Goal: Task Accomplishment & Management: Use online tool/utility

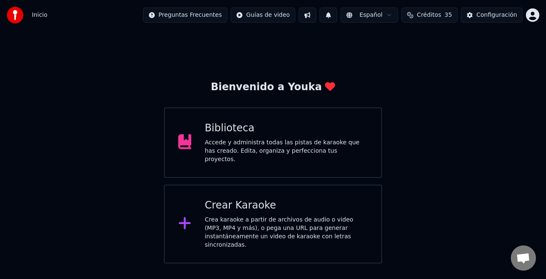
click at [311, 208] on div "Crear Karaoke" at bounding box center [286, 205] width 163 height 13
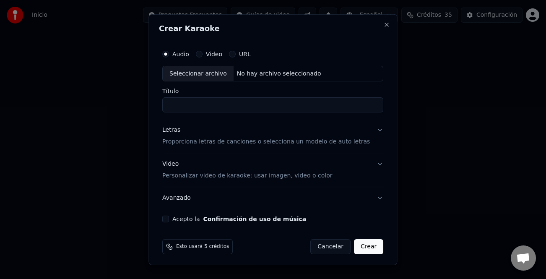
click at [213, 74] on div "Seleccionar archivo" at bounding box center [198, 73] width 71 height 15
type input "**********"
click at [176, 130] on div "Letras" at bounding box center [171, 130] width 18 height 8
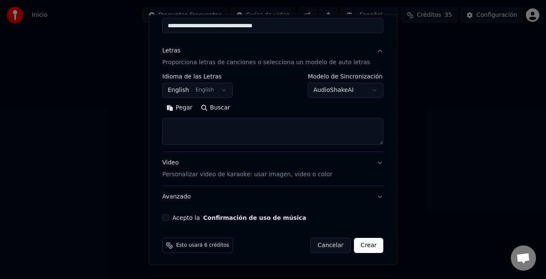
scroll to position [81, 0]
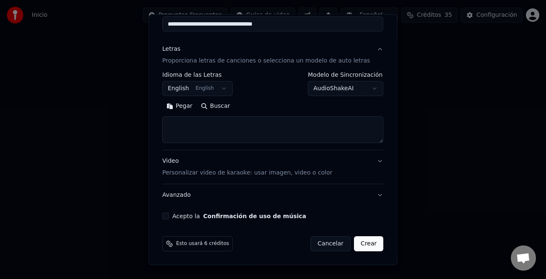
click at [188, 109] on button "Pegar" at bounding box center [179, 105] width 34 height 13
click at [169, 214] on button "Acepto la Confirmación de uso de música" at bounding box center [165, 216] width 7 height 7
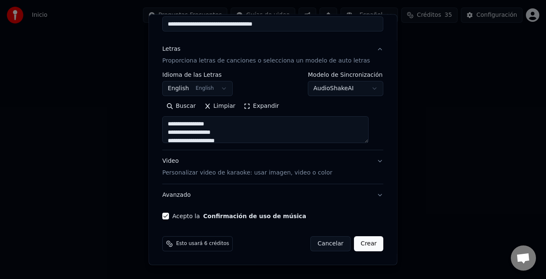
type textarea "**********"
click at [364, 247] on button "Crear" at bounding box center [368, 243] width 29 height 15
select select "**"
type textarea "**********"
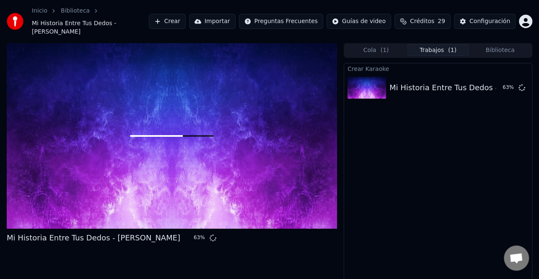
click at [186, 19] on button "Crear" at bounding box center [167, 21] width 37 height 15
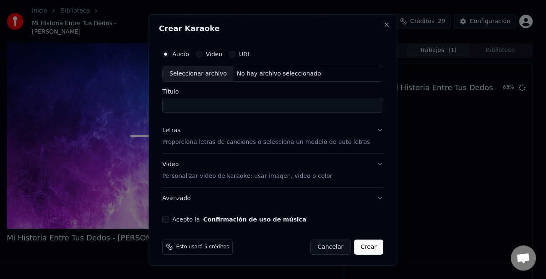
click at [218, 73] on div "Seleccionar archivo" at bounding box center [198, 73] width 71 height 15
type input "**********"
click at [177, 128] on div "Letras" at bounding box center [171, 130] width 18 height 8
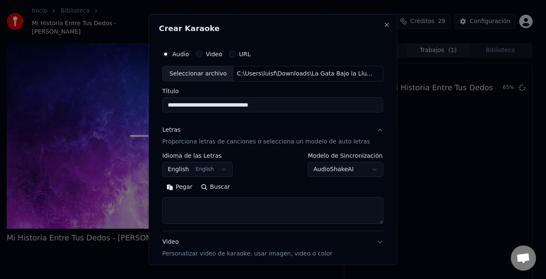
click at [183, 191] on button "Pegar" at bounding box center [179, 186] width 34 height 13
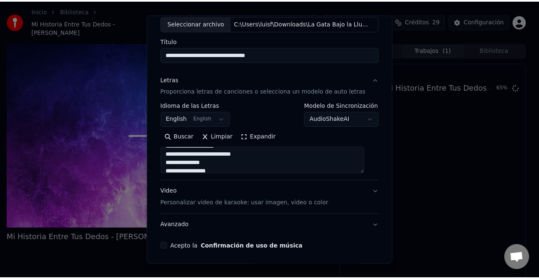
scroll to position [81, 0]
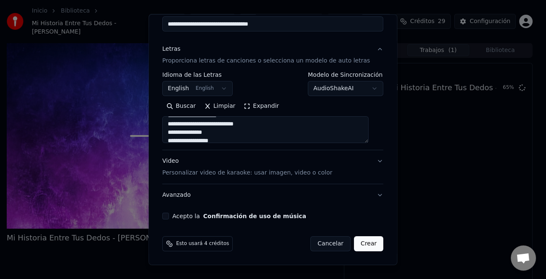
click at [360, 248] on button "Crear" at bounding box center [368, 243] width 29 height 15
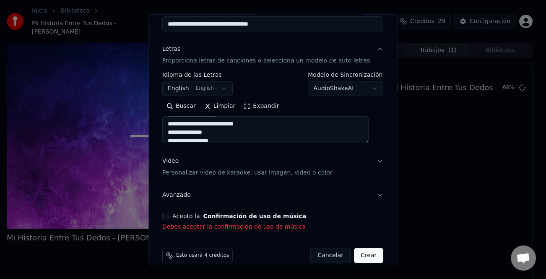
click at [175, 219] on div "Acepto la Confirmación de uso de música" at bounding box center [272, 216] width 221 height 7
click at [169, 216] on button "Acepto la Confirmación de uso de música" at bounding box center [165, 216] width 7 height 7
type textarea "**********"
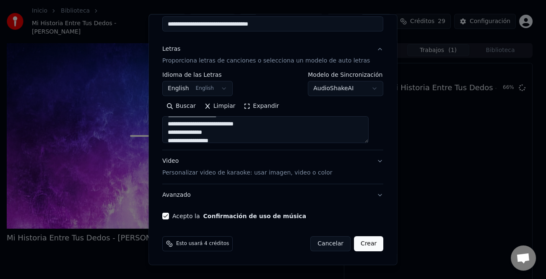
click at [363, 243] on button "Crear" at bounding box center [368, 243] width 29 height 15
select select "**"
type textarea "**********"
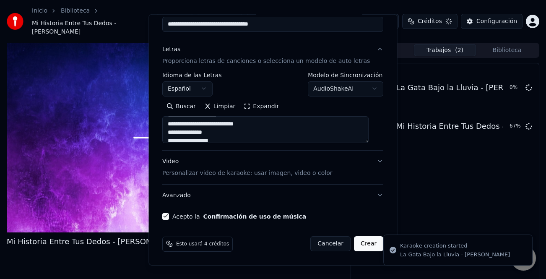
select select
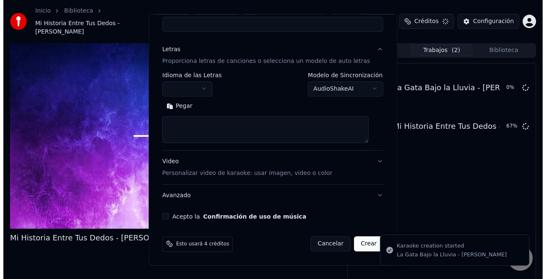
scroll to position [0, 0]
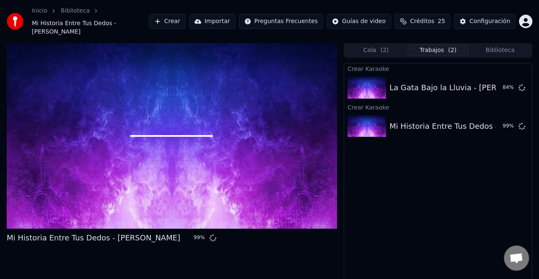
drag, startPoint x: 519, startPoint y: 213, endPoint x: 504, endPoint y: 213, distance: 15.1
click at [519, 213] on div "Crear Karaoke La Gata Bajo la Lluvia - [PERSON_NAME] 84 % Crear Karaoke Mi Hist…" at bounding box center [438, 181] width 189 height 237
click at [467, 198] on div "Crear Karaoke La Gata Bajo la Lluvia - [PERSON_NAME] 99 % Crear Karaoke Mi Hist…" at bounding box center [438, 181] width 189 height 237
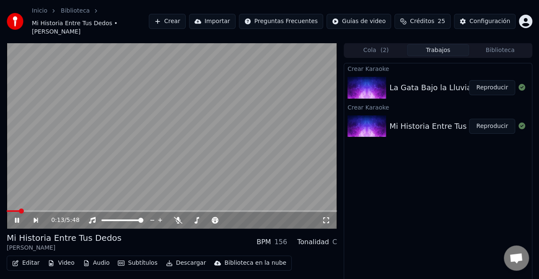
click at [18, 218] on icon at bounding box center [17, 220] width 4 height 5
click at [185, 16] on button "Crear" at bounding box center [167, 21] width 37 height 15
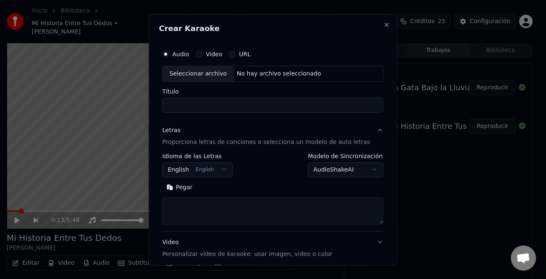
click at [201, 73] on div "Seleccionar archivo" at bounding box center [198, 73] width 71 height 15
type input "**********"
click at [182, 193] on div "Pegar Buscar" at bounding box center [272, 186] width 221 height 13
click at [185, 184] on button "Pegar" at bounding box center [179, 186] width 34 height 13
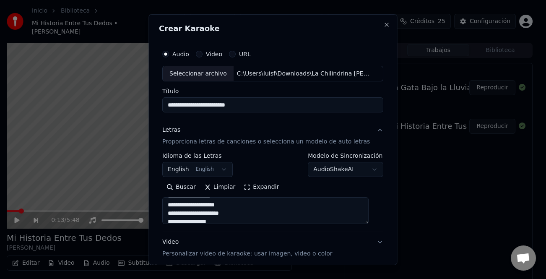
type textarea "**********"
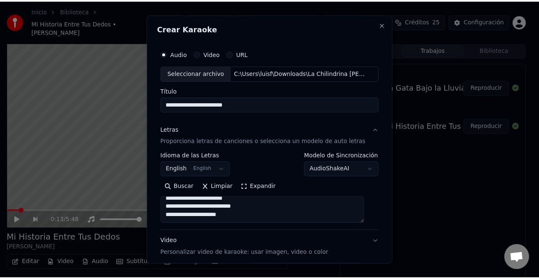
scroll to position [81, 0]
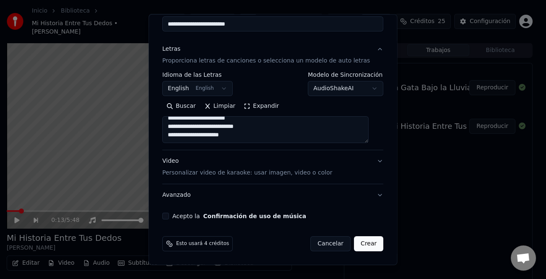
click at [169, 216] on button "Acepto la Confirmación de uso de música" at bounding box center [165, 216] width 7 height 7
click at [362, 242] on button "Crear" at bounding box center [368, 243] width 29 height 15
select select "**"
type textarea "**********"
select select
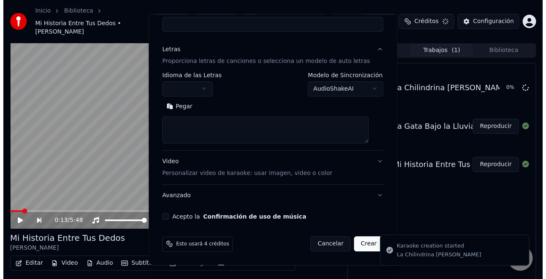
scroll to position [0, 0]
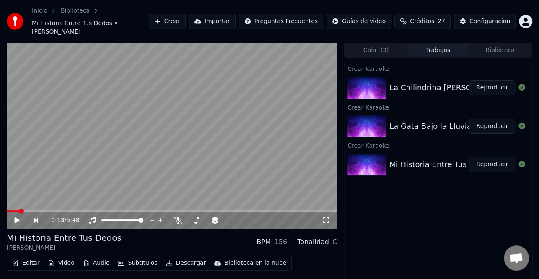
click at [178, 14] on button "Crear" at bounding box center [167, 21] width 37 height 15
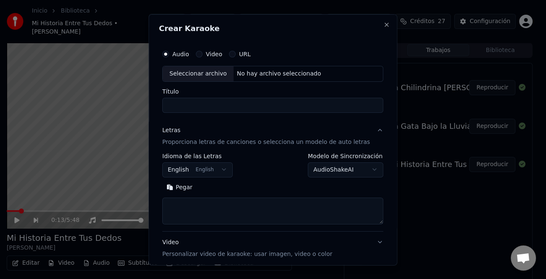
click at [198, 68] on div "Seleccionar archivo" at bounding box center [198, 73] width 71 height 15
type input "**********"
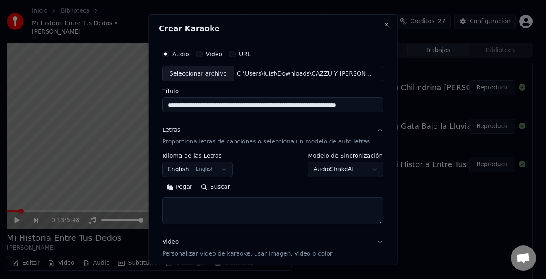
click at [189, 182] on button "Pegar" at bounding box center [179, 186] width 34 height 13
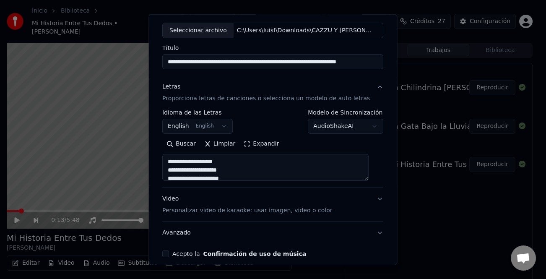
scroll to position [81, 0]
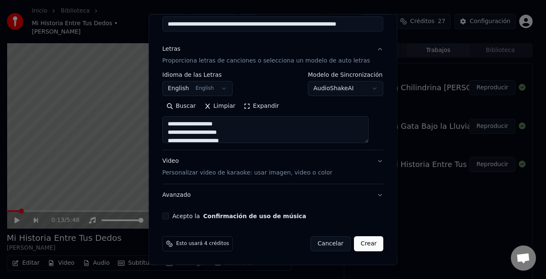
click at [169, 216] on button "Acepto la Confirmación de uso de música" at bounding box center [165, 216] width 7 height 7
type textarea "**********"
click at [366, 242] on button "Crear" at bounding box center [368, 243] width 29 height 15
select select "**"
type textarea "**********"
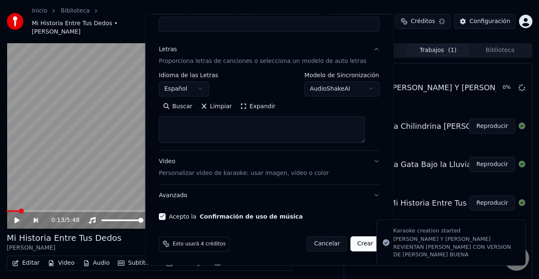
select select
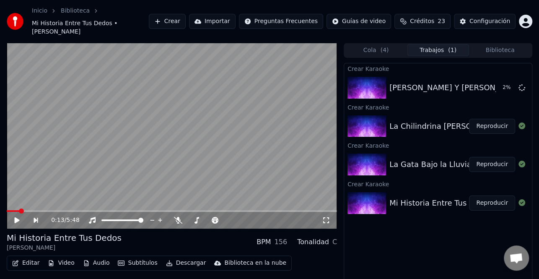
drag, startPoint x: 482, startPoint y: 193, endPoint x: 434, endPoint y: 193, distance: 47.4
click at [482, 195] on button "Reproducir" at bounding box center [492, 202] width 46 height 15
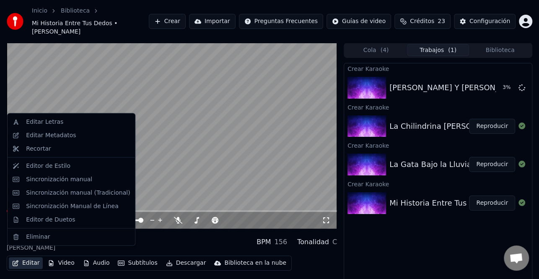
click at [34, 257] on button "Editar" at bounding box center [26, 263] width 34 height 12
click at [63, 136] on div "Editar Metadatos" at bounding box center [51, 135] width 50 height 8
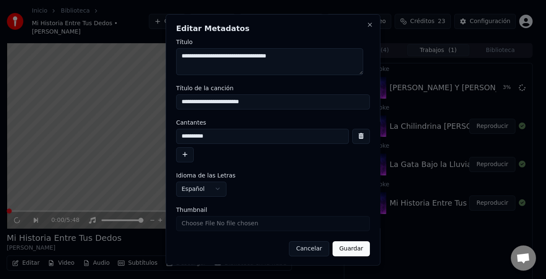
click at [184, 156] on button "button" at bounding box center [185, 154] width 18 height 15
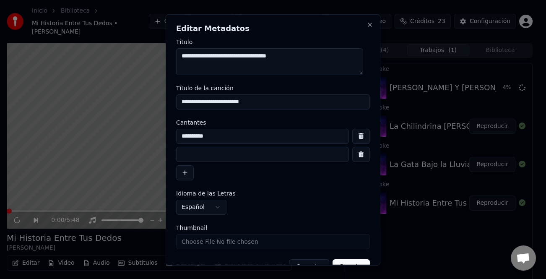
click at [192, 152] on input at bounding box center [262, 154] width 173 height 15
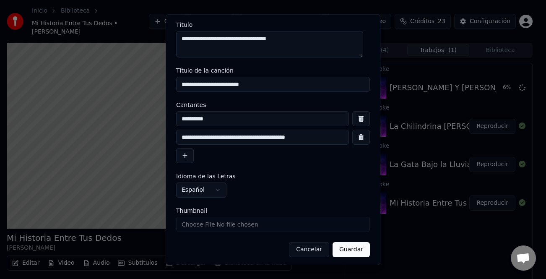
scroll to position [20, 0]
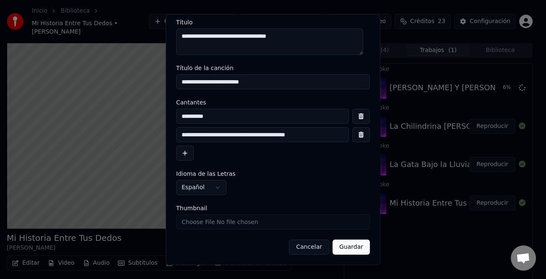
type input "**********"
click at [344, 245] on button "Guardar" at bounding box center [351, 247] width 37 height 15
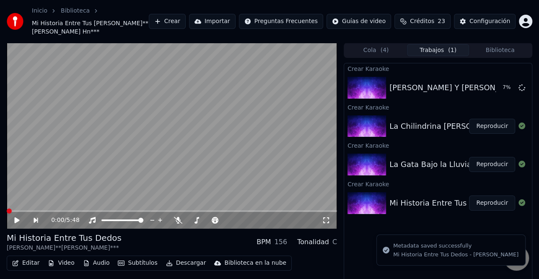
click at [21, 218] on icon at bounding box center [22, 220] width 19 height 7
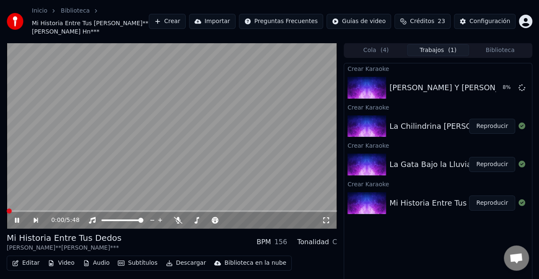
click at [17, 219] on icon at bounding box center [22, 220] width 19 height 7
click at [7, 210] on span at bounding box center [9, 210] width 5 height 5
click at [21, 219] on icon at bounding box center [22, 220] width 19 height 7
click at [18, 221] on icon at bounding box center [17, 220] width 4 height 5
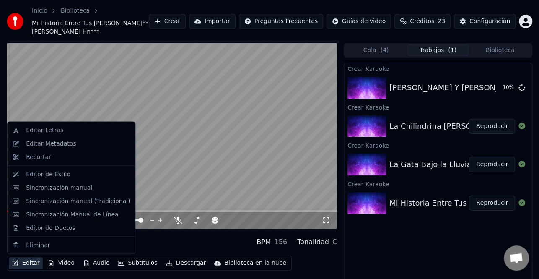
click at [24, 262] on button "Editar" at bounding box center [26, 263] width 34 height 12
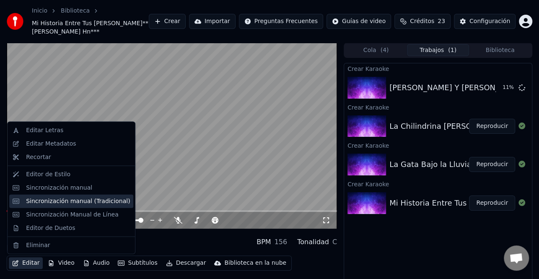
click at [71, 200] on div "Sincronización manual (Tradicional)" at bounding box center [78, 201] width 104 height 8
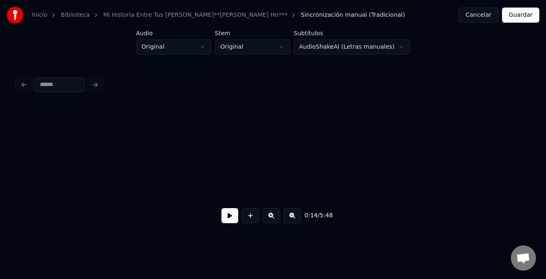
scroll to position [0, 597]
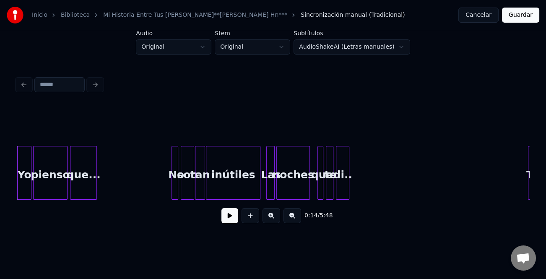
click at [224, 216] on button at bounding box center [229, 215] width 17 height 15
click at [169, 182] on div at bounding box center [170, 172] width 3 height 53
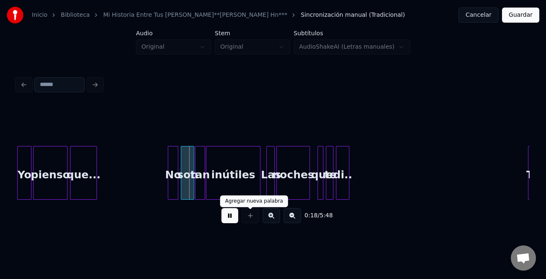
click at [266, 220] on button at bounding box center [272, 215] width 18 height 15
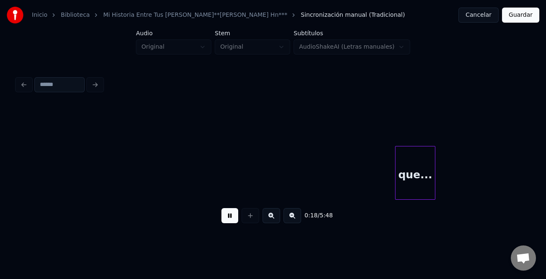
scroll to position [0, 1376]
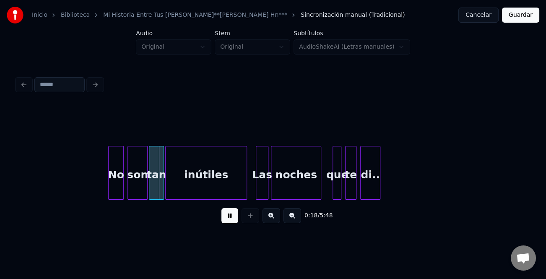
click at [266, 220] on button at bounding box center [272, 215] width 18 height 15
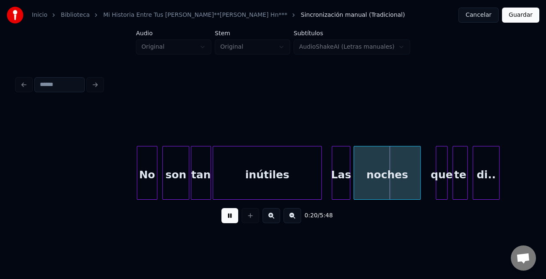
click at [333, 191] on div at bounding box center [333, 172] width 3 height 53
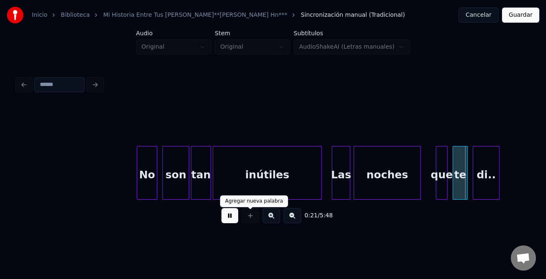
click at [230, 219] on button at bounding box center [229, 215] width 17 height 15
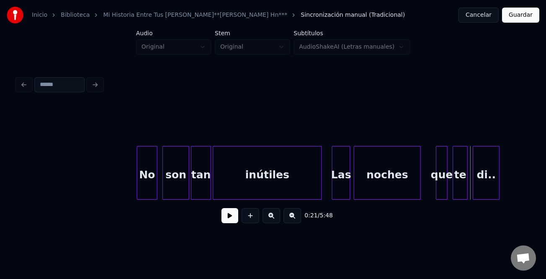
click at [439, 186] on div "que" at bounding box center [441, 174] width 11 height 57
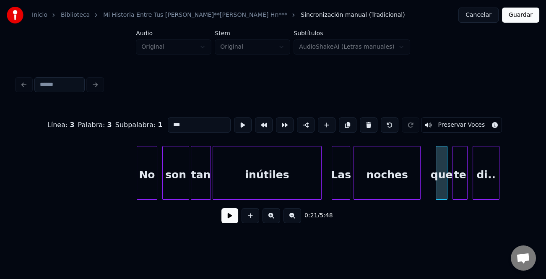
click at [168, 121] on input "***" at bounding box center [199, 124] width 63 height 15
click at [172, 121] on input "***" at bounding box center [199, 124] width 63 height 15
type input "***"
click at [228, 215] on button at bounding box center [229, 215] width 17 height 15
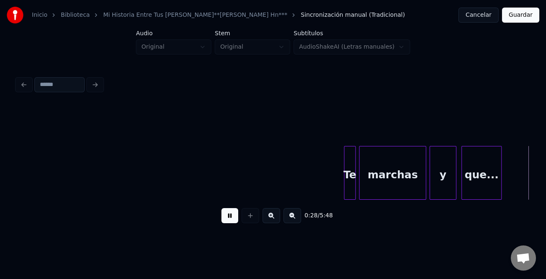
scroll to position [0, 2403]
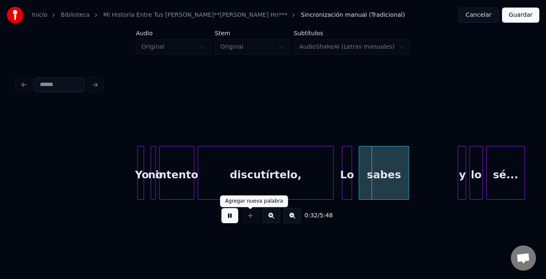
drag, startPoint x: 229, startPoint y: 219, endPoint x: 443, endPoint y: 209, distance: 215.0
click at [229, 218] on button at bounding box center [229, 215] width 17 height 15
click at [460, 186] on div at bounding box center [459, 172] width 3 height 53
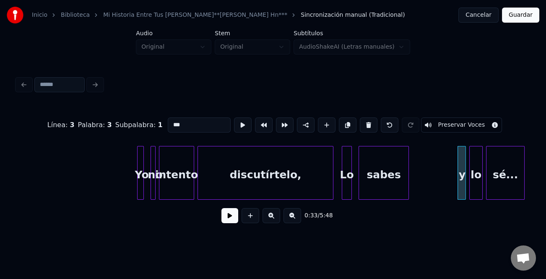
type input "*"
click at [211, 126] on input "*" at bounding box center [199, 124] width 63 height 15
type input "*"
click at [231, 223] on button at bounding box center [229, 215] width 17 height 15
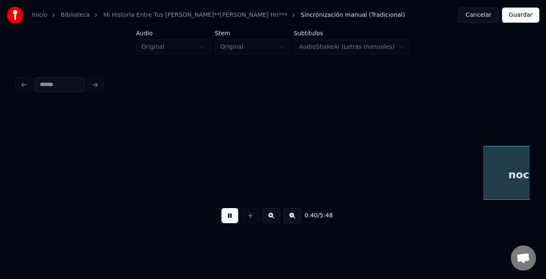
scroll to position [0, 3429]
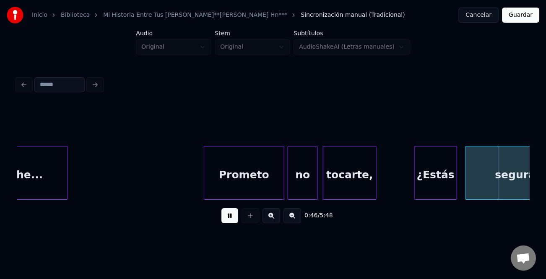
click at [417, 179] on div at bounding box center [416, 172] width 3 height 53
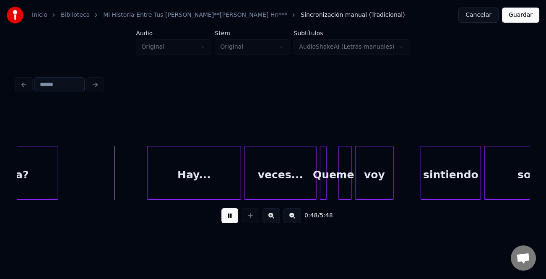
click at [148, 177] on div at bounding box center [149, 172] width 3 height 53
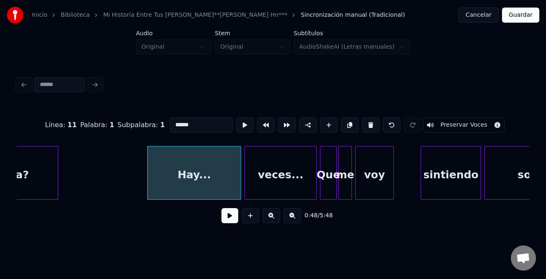
click at [335, 195] on div "Que" at bounding box center [328, 173] width 17 height 54
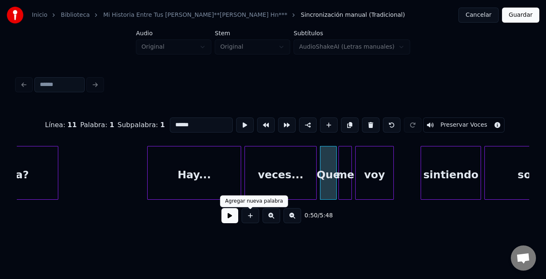
click at [235, 218] on button at bounding box center [229, 215] width 17 height 15
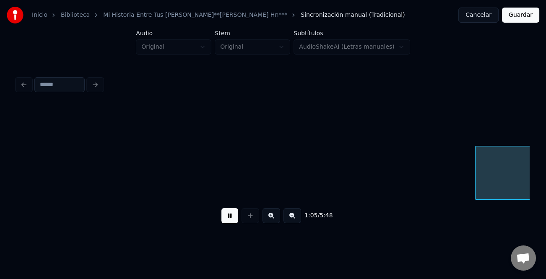
scroll to position [0, 5482]
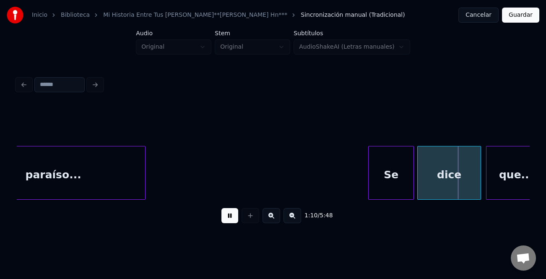
click at [369, 183] on div at bounding box center [370, 172] width 3 height 53
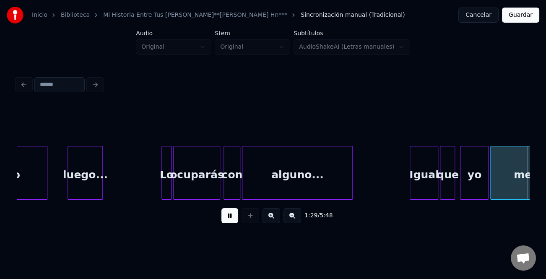
scroll to position [0, 7534]
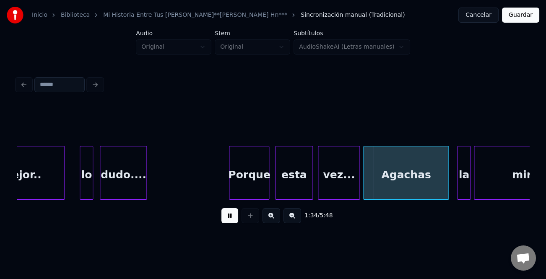
click at [276, 188] on div at bounding box center [277, 172] width 3 height 53
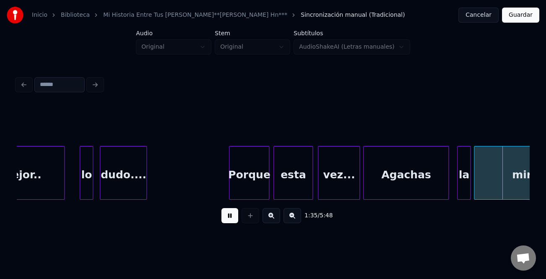
click at [222, 220] on button at bounding box center [229, 215] width 17 height 15
click at [227, 218] on button at bounding box center [229, 215] width 17 height 15
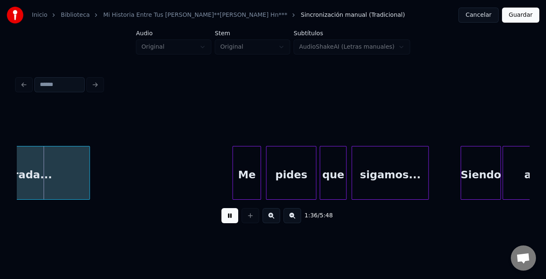
click at [227, 218] on button at bounding box center [229, 215] width 17 height 15
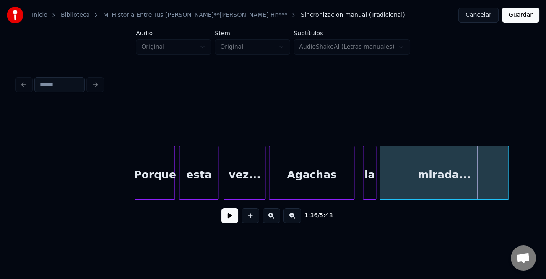
scroll to position [0, 7769]
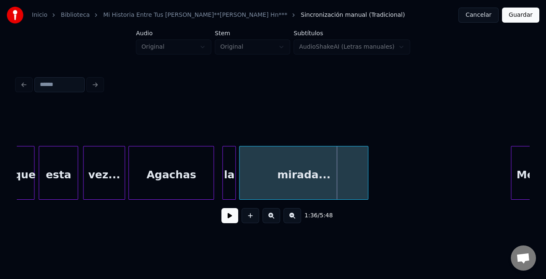
click at [226, 174] on div "la" at bounding box center [229, 174] width 13 height 57
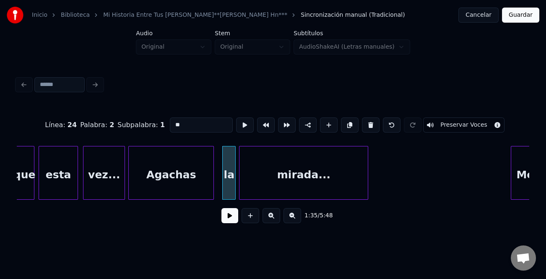
click at [172, 120] on input "**" at bounding box center [201, 124] width 63 height 15
type input "**"
click at [232, 215] on button at bounding box center [229, 215] width 17 height 15
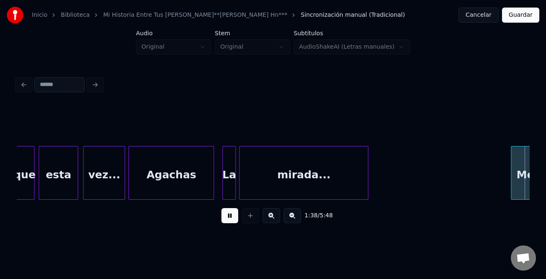
scroll to position [0, 8282]
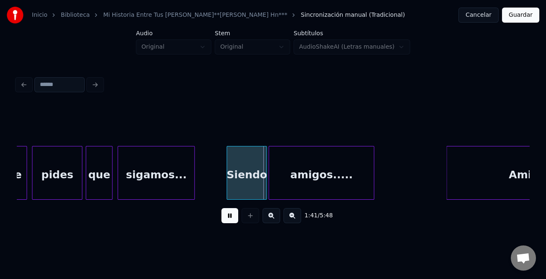
click at [227, 186] on div "Siendo" at bounding box center [247, 173] width 40 height 54
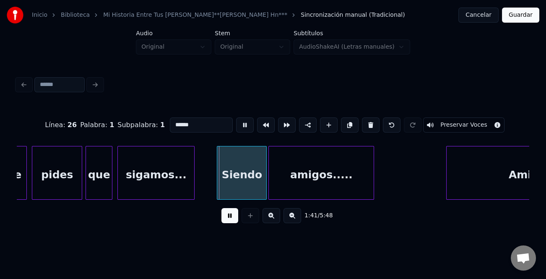
click at [217, 188] on div at bounding box center [218, 172] width 3 height 53
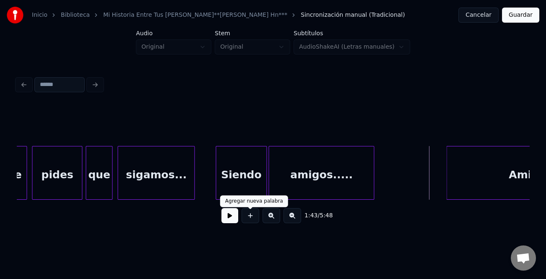
click at [235, 217] on button at bounding box center [229, 215] width 17 height 15
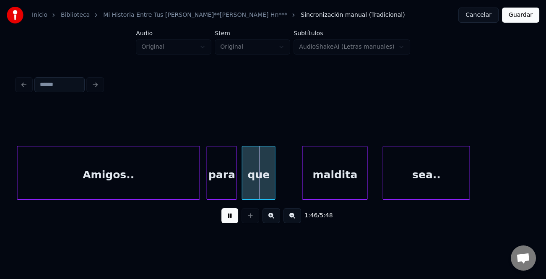
click at [231, 215] on button at bounding box center [229, 215] width 17 height 15
click at [224, 184] on div "para" at bounding box center [221, 174] width 29 height 57
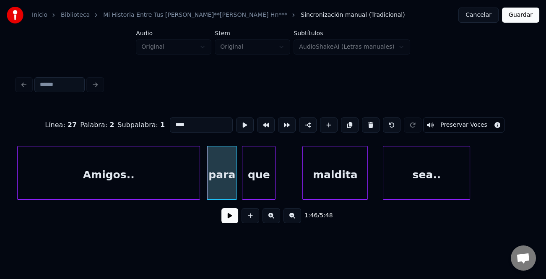
click at [173, 123] on input "****" at bounding box center [201, 124] width 63 height 15
click at [356, 187] on div "maldita" at bounding box center [335, 174] width 65 height 57
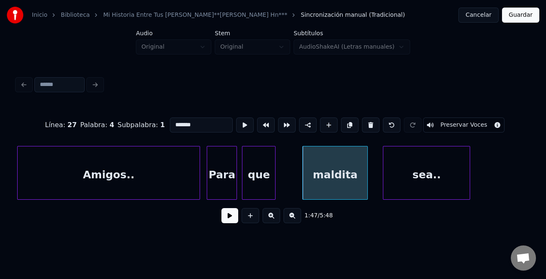
click at [174, 122] on input "*******" at bounding box center [201, 124] width 63 height 15
type input "*******"
click at [233, 216] on button at bounding box center [229, 215] width 17 height 15
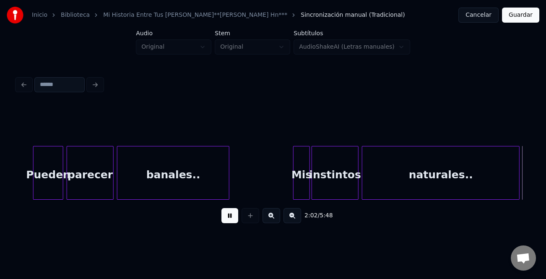
scroll to position [0, 10242]
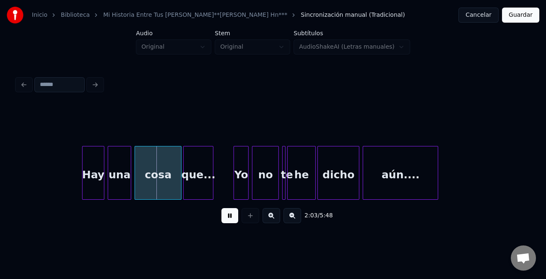
click at [83, 169] on div at bounding box center [84, 172] width 3 height 53
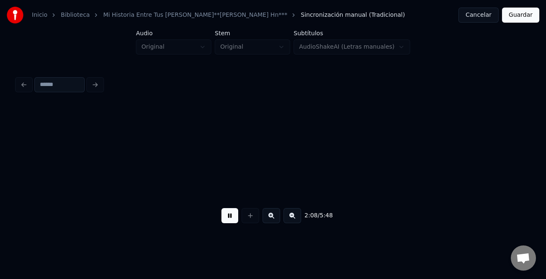
scroll to position [0, 10755]
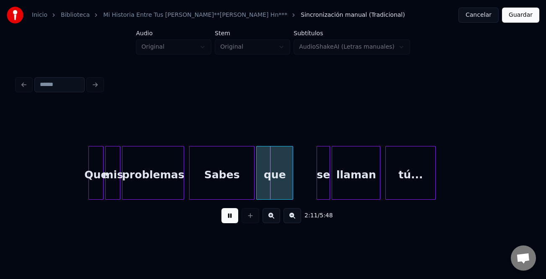
click at [232, 216] on button at bounding box center [229, 215] width 17 height 15
click at [321, 173] on div "se" at bounding box center [323, 174] width 13 height 57
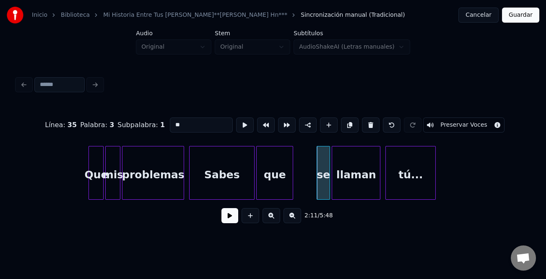
click at [172, 122] on input "**" at bounding box center [201, 124] width 63 height 15
type input "**"
click at [231, 218] on button at bounding box center [229, 215] width 17 height 15
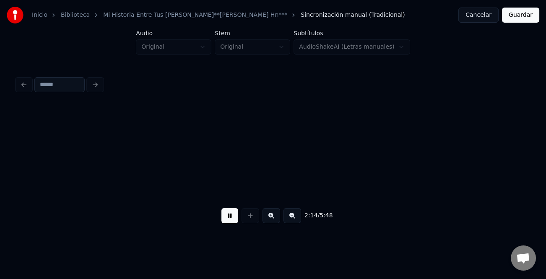
scroll to position [0, 11268]
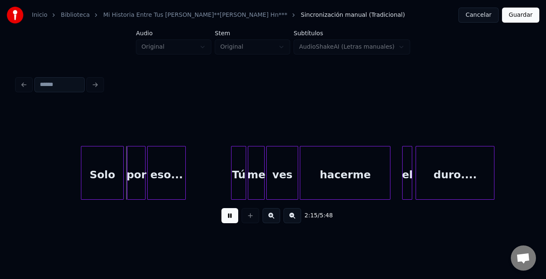
click at [83, 183] on div at bounding box center [82, 172] width 3 height 53
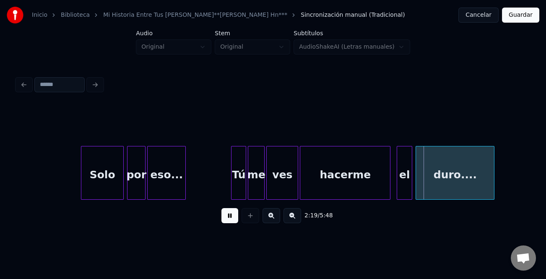
click at [398, 193] on div at bounding box center [398, 172] width 3 height 53
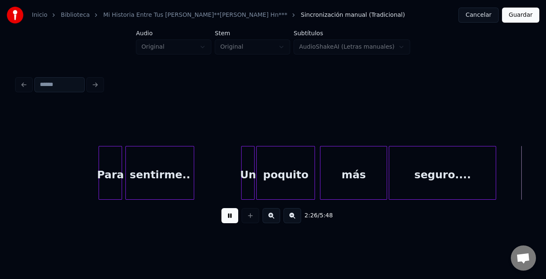
scroll to position [0, 12294]
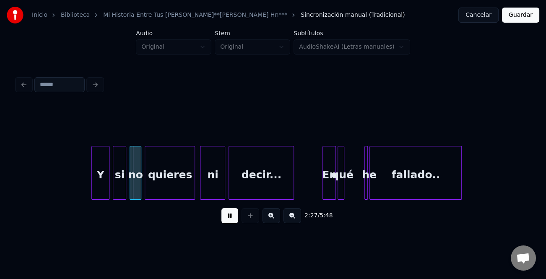
click at [92, 181] on div at bounding box center [93, 172] width 3 height 53
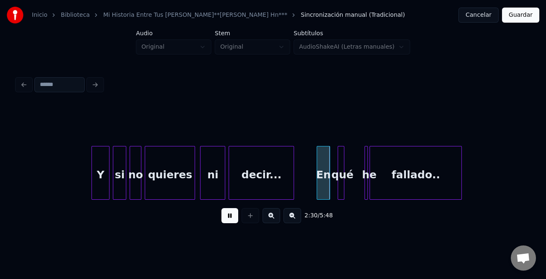
click at [319, 189] on div "En" at bounding box center [323, 174] width 13 height 57
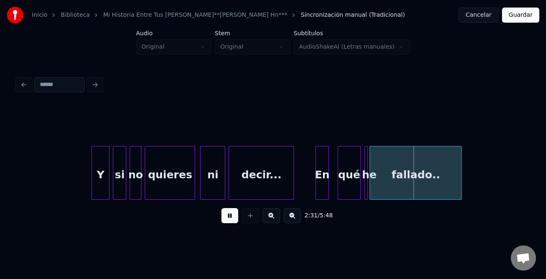
click at [358, 188] on div at bounding box center [359, 172] width 3 height 53
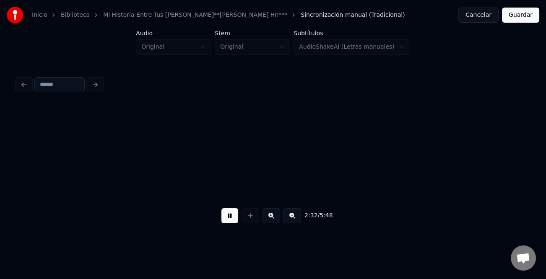
scroll to position [0, 12807]
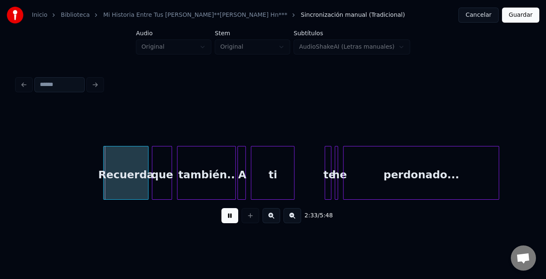
click at [104, 187] on div at bounding box center [105, 172] width 3 height 53
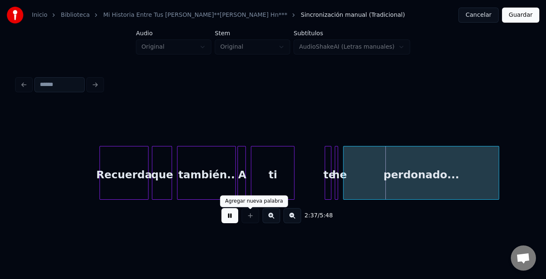
click at [234, 218] on button at bounding box center [229, 215] width 17 height 15
click at [328, 184] on div at bounding box center [329, 172] width 3 height 53
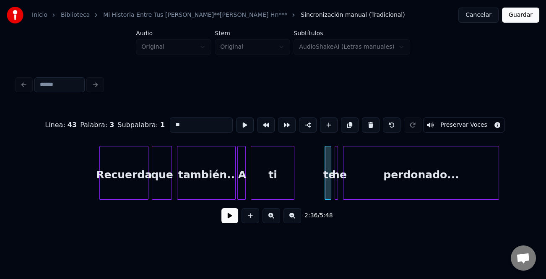
click at [171, 119] on input "**" at bounding box center [201, 124] width 63 height 15
type input "**"
click at [232, 219] on button at bounding box center [229, 215] width 17 height 15
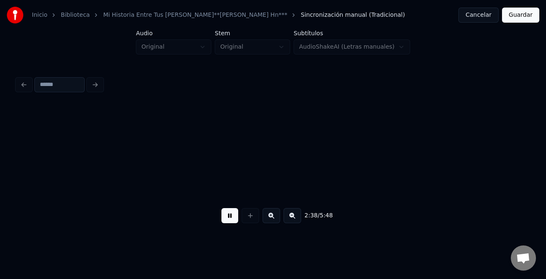
scroll to position [0, 13320]
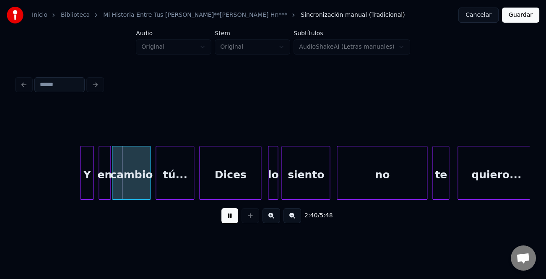
click at [75, 184] on div at bounding box center [75, 172] width 3 height 53
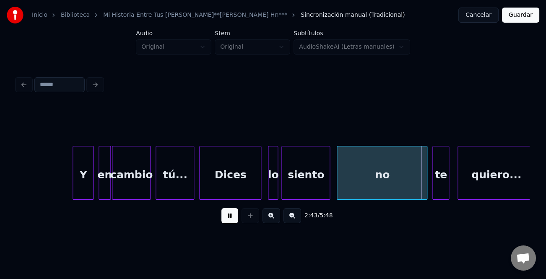
click at [227, 218] on button at bounding box center [229, 215] width 17 height 15
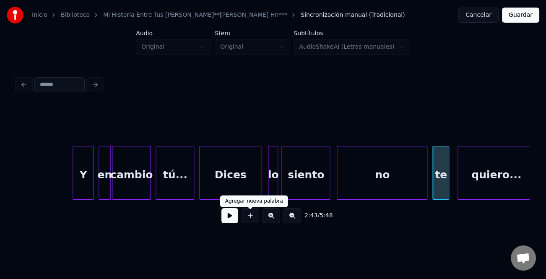
click at [381, 181] on div "no" at bounding box center [382, 174] width 90 height 57
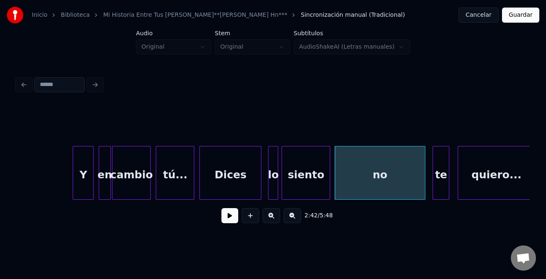
click at [407, 174] on div "no" at bounding box center [380, 174] width 90 height 57
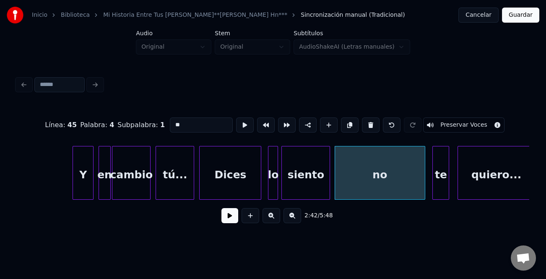
click at [174, 121] on input "**" at bounding box center [201, 124] width 63 height 15
type input "**"
click at [227, 218] on button at bounding box center [229, 215] width 17 height 15
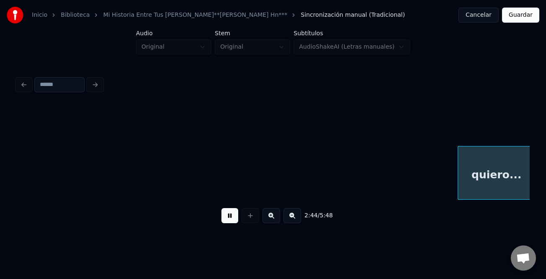
scroll to position [0, 13833]
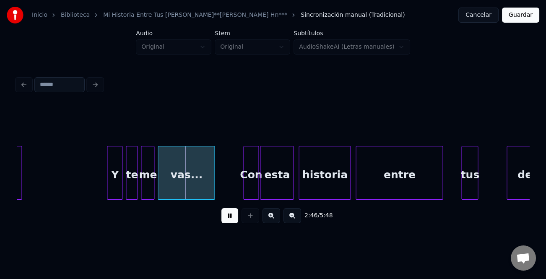
click at [109, 185] on div at bounding box center [108, 172] width 3 height 53
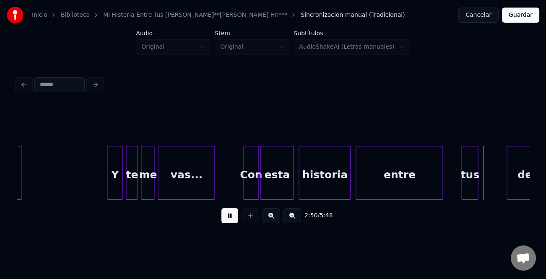
click at [227, 217] on button at bounding box center [229, 215] width 17 height 15
click at [398, 177] on div "entre" at bounding box center [399, 174] width 86 height 57
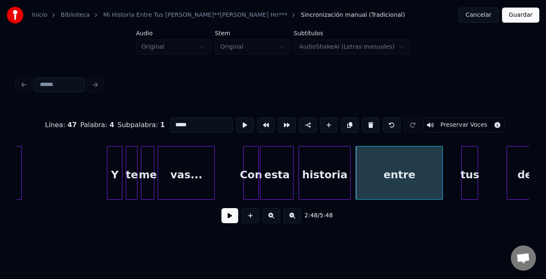
click at [174, 122] on input "*****" at bounding box center [201, 124] width 63 height 15
click at [498, 185] on div at bounding box center [497, 172] width 3 height 53
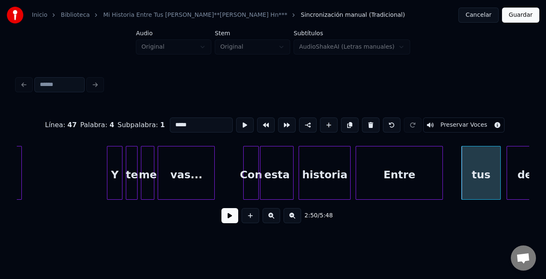
type input "*****"
click at [238, 216] on div "2:50 / 5:48" at bounding box center [272, 215] width 499 height 18
click at [235, 218] on button at bounding box center [229, 215] width 17 height 15
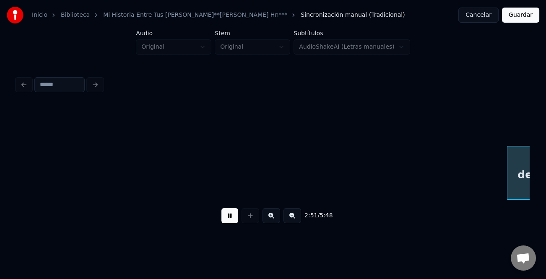
scroll to position [0, 14347]
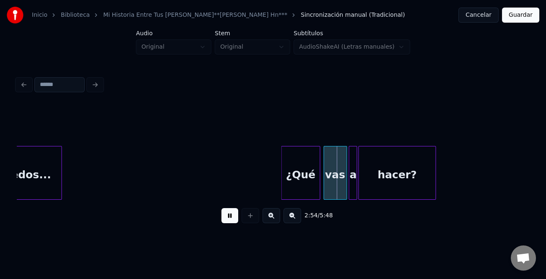
click at [284, 173] on div at bounding box center [283, 172] width 3 height 53
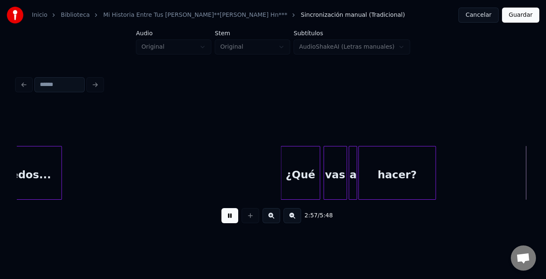
scroll to position [0, 14860]
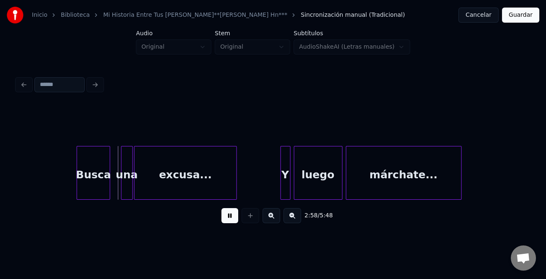
click at [89, 182] on div "Busca" at bounding box center [93, 174] width 33 height 57
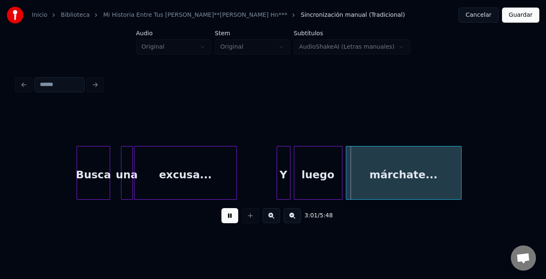
click at [277, 179] on div at bounding box center [278, 172] width 3 height 53
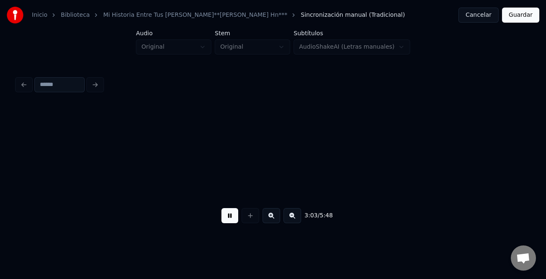
scroll to position [0, 15373]
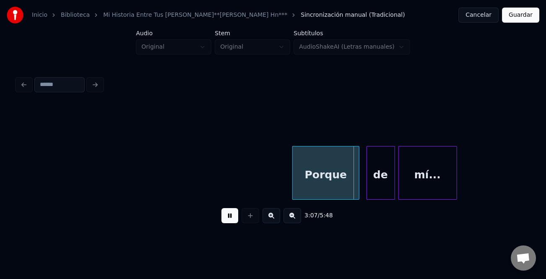
click at [314, 177] on div "Porque" at bounding box center [326, 174] width 66 height 57
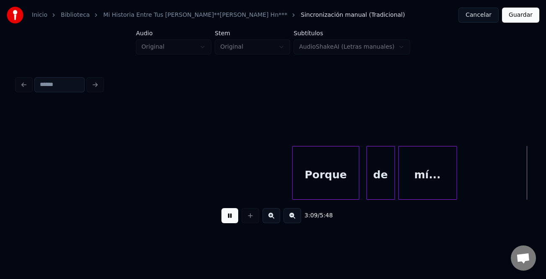
scroll to position [0, 15886]
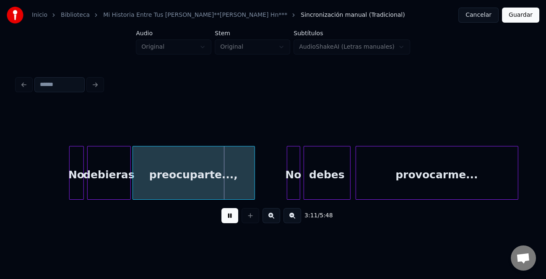
click at [70, 177] on div at bounding box center [71, 172] width 3 height 53
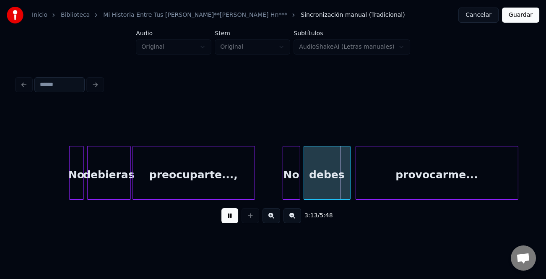
click at [284, 174] on div at bounding box center [284, 172] width 3 height 53
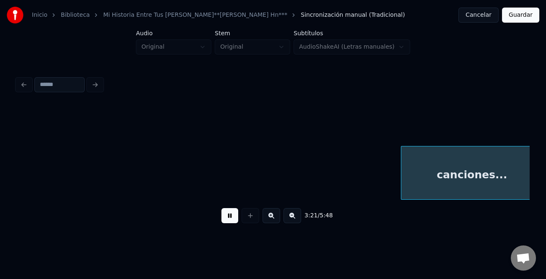
scroll to position [0, 16912]
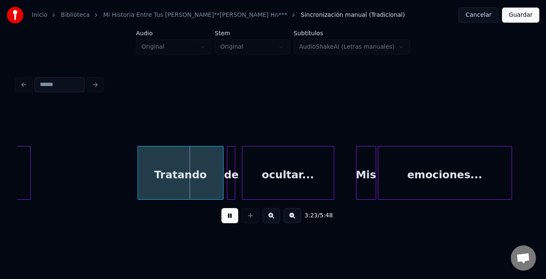
click at [138, 180] on div at bounding box center [139, 172] width 3 height 53
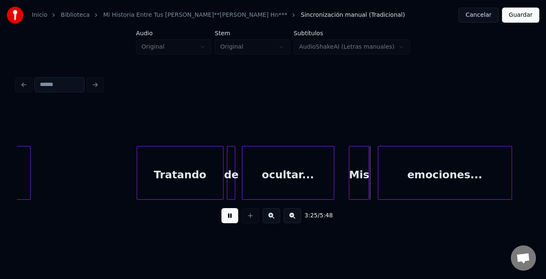
click at [357, 193] on div "Mis" at bounding box center [358, 174] width 19 height 57
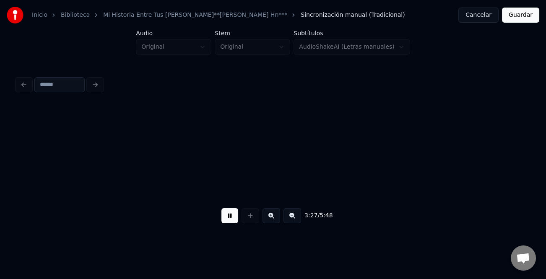
scroll to position [0, 17425]
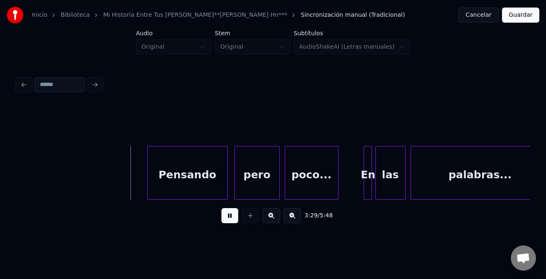
click at [214, 163] on div "Pensando" at bounding box center [188, 174] width 80 height 57
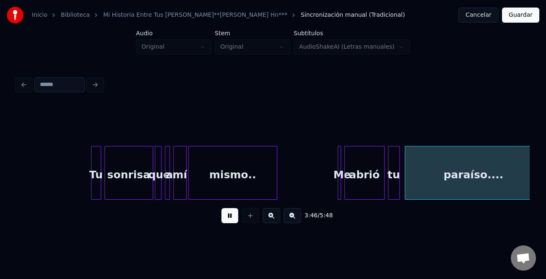
scroll to position [0, 18964]
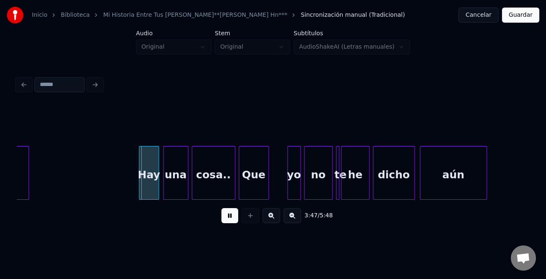
click at [146, 181] on div "Hay" at bounding box center [148, 174] width 19 height 57
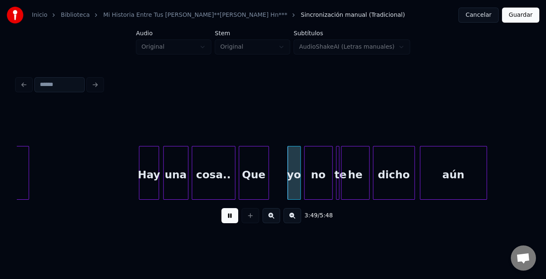
click at [227, 216] on button at bounding box center [229, 215] width 17 height 15
click at [295, 172] on div "yo" at bounding box center [294, 174] width 13 height 57
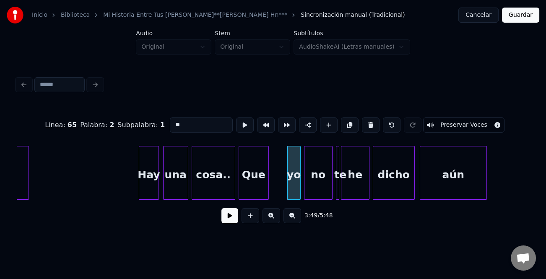
click at [173, 124] on input "**" at bounding box center [201, 124] width 63 height 15
type input "**"
click at [234, 218] on button at bounding box center [229, 215] width 17 height 15
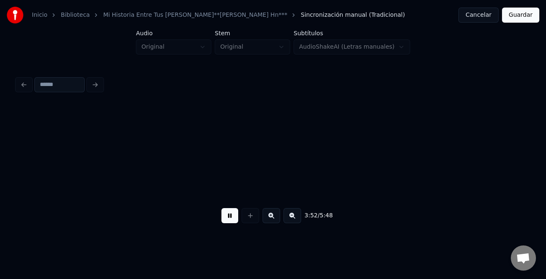
scroll to position [0, 19477]
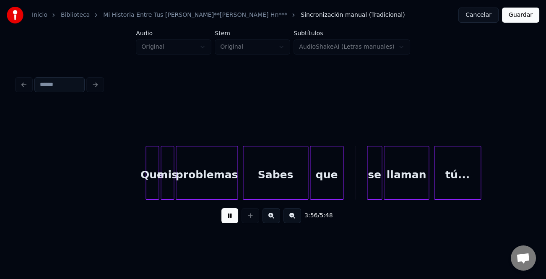
click at [221, 216] on button at bounding box center [229, 215] width 17 height 15
click at [367, 186] on div at bounding box center [368, 172] width 3 height 53
click at [365, 185] on div "se" at bounding box center [369, 174] width 26 height 57
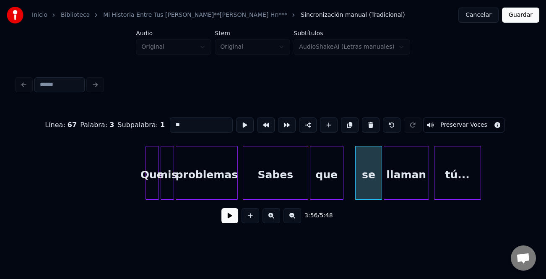
click at [172, 120] on input "**" at bounding box center [201, 124] width 63 height 15
type input "**"
click at [235, 223] on button at bounding box center [229, 215] width 17 height 15
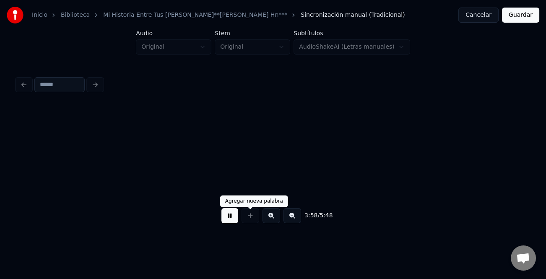
scroll to position [0, 19990]
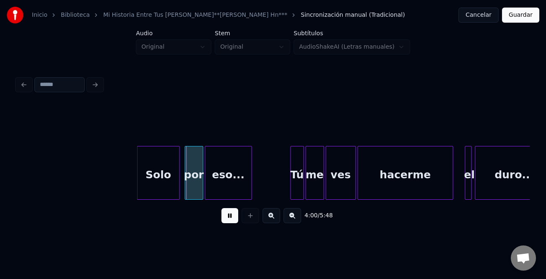
click at [137, 189] on div at bounding box center [138, 172] width 3 height 53
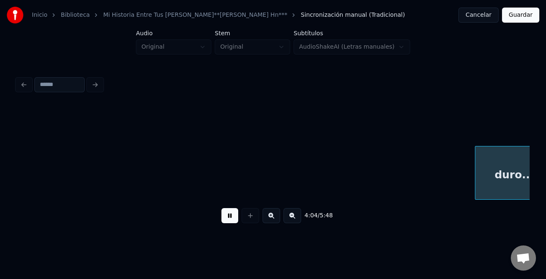
scroll to position [0, 20503]
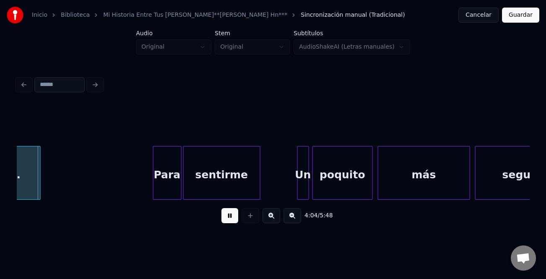
drag, startPoint x: 235, startPoint y: 214, endPoint x: 190, endPoint y: 202, distance: 47.3
click at [234, 214] on button at bounding box center [229, 215] width 17 height 15
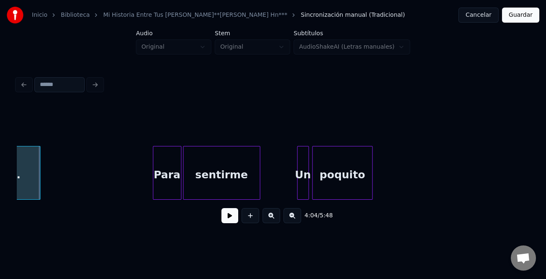
scroll to position [0, 20172]
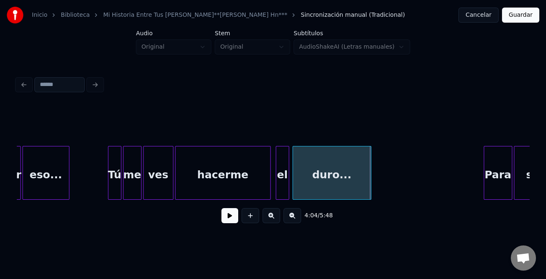
click at [277, 183] on div at bounding box center [277, 172] width 3 height 53
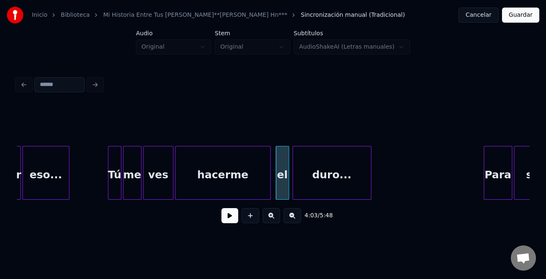
click at [281, 182] on div "el" at bounding box center [282, 174] width 13 height 57
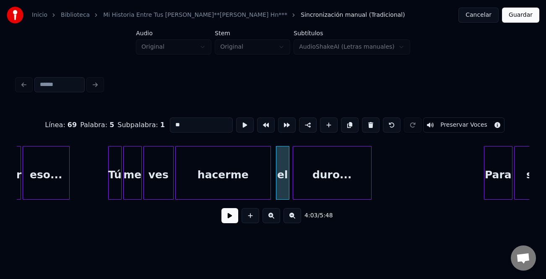
click at [172, 118] on input "**" at bounding box center [201, 124] width 63 height 15
type input "**"
click at [239, 219] on div "4:03 / 5:48" at bounding box center [272, 215] width 499 height 18
click at [233, 219] on button at bounding box center [229, 215] width 17 height 15
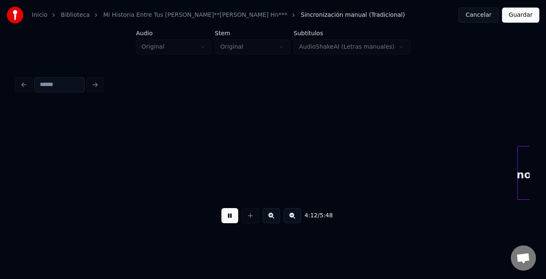
scroll to position [0, 21198]
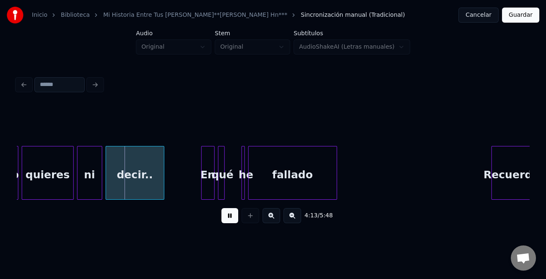
click at [233, 218] on button at bounding box center [229, 215] width 17 height 15
click at [233, 211] on button at bounding box center [229, 215] width 17 height 15
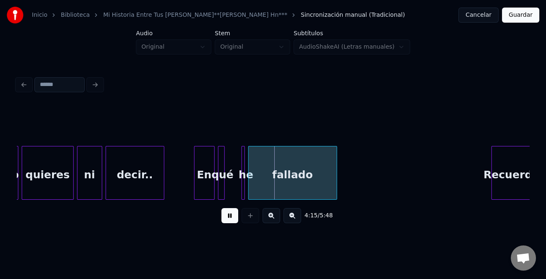
click at [195, 186] on div at bounding box center [196, 172] width 3 height 53
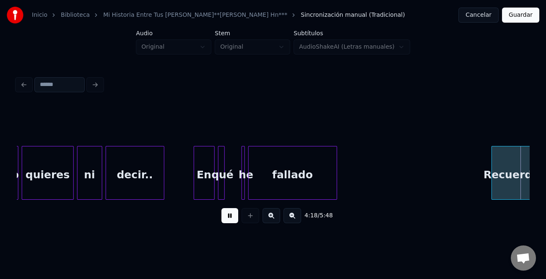
scroll to position [0, 21711]
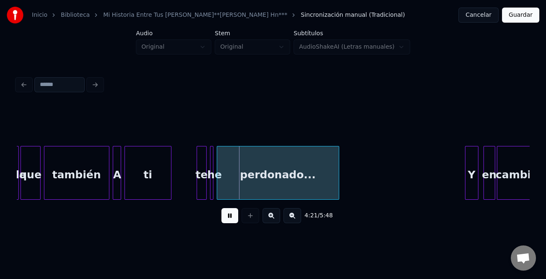
click at [197, 186] on div at bounding box center [198, 172] width 3 height 53
click at [226, 219] on button at bounding box center [229, 215] width 17 height 15
click at [201, 179] on div "te" at bounding box center [200, 174] width 10 height 57
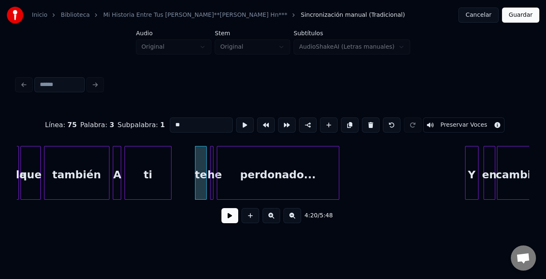
click at [173, 119] on input "**" at bounding box center [201, 124] width 63 height 15
type input "**"
click at [236, 217] on button at bounding box center [229, 215] width 17 height 15
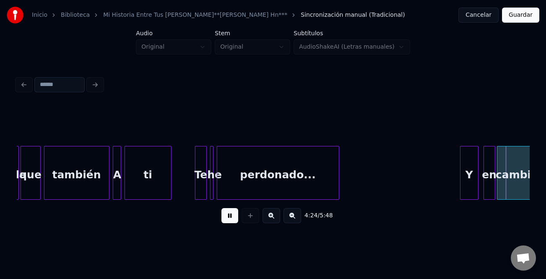
click at [461, 169] on div at bounding box center [462, 172] width 3 height 53
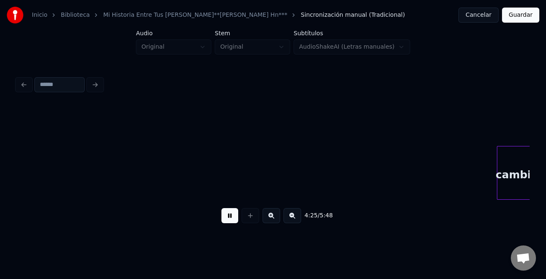
scroll to position [0, 22223]
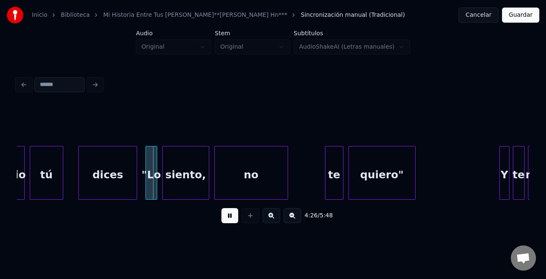
click at [108, 156] on div "dices" at bounding box center [108, 174] width 58 height 57
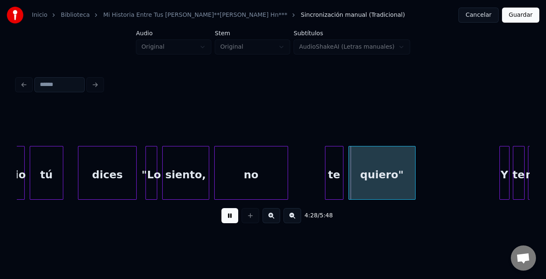
drag, startPoint x: 230, startPoint y: 216, endPoint x: 329, endPoint y: 190, distance: 102.3
click at [230, 216] on button at bounding box center [229, 215] width 17 height 15
click at [322, 185] on div at bounding box center [323, 172] width 3 height 53
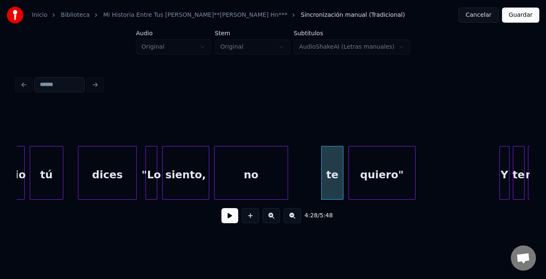
click at [328, 183] on div "te" at bounding box center [332, 174] width 21 height 57
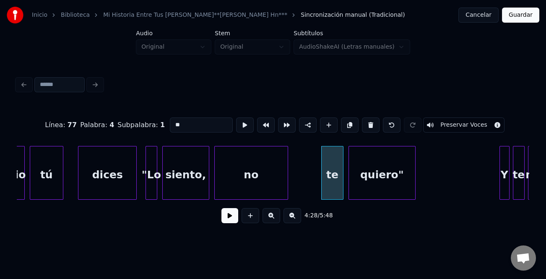
click at [172, 120] on input "**" at bounding box center [201, 124] width 63 height 15
type input "**"
click at [234, 218] on button at bounding box center [229, 215] width 17 height 15
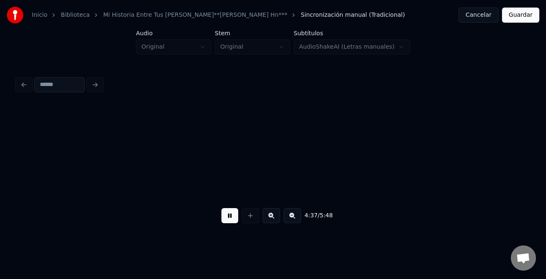
scroll to position [0, 23250]
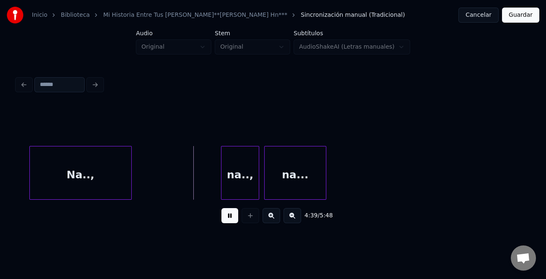
click at [223, 171] on div at bounding box center [222, 172] width 3 height 53
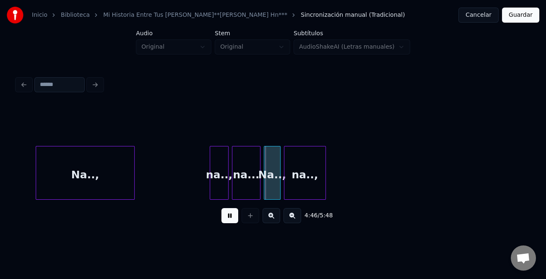
click at [213, 183] on div at bounding box center [211, 172] width 3 height 53
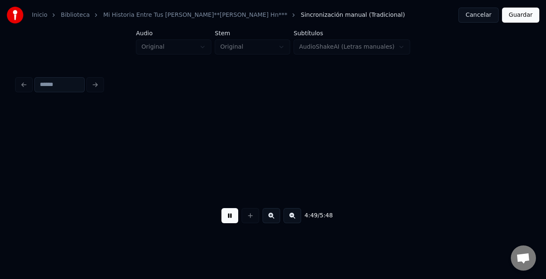
scroll to position [0, 24277]
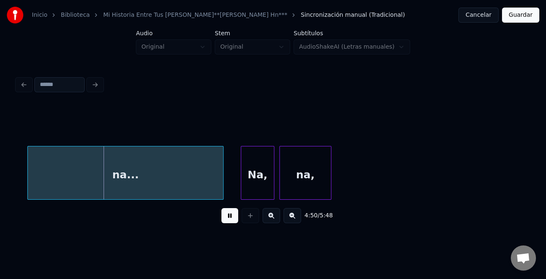
click at [94, 184] on div "na..." at bounding box center [125, 174] width 195 height 57
click at [229, 218] on button at bounding box center [229, 215] width 17 height 15
click at [148, 180] on div "na..." at bounding box center [122, 174] width 195 height 57
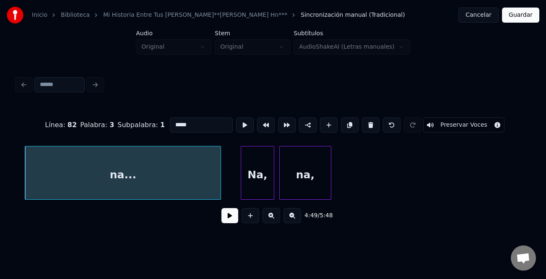
click at [172, 122] on input "*****" at bounding box center [201, 124] width 63 height 15
type input "*****"
click at [228, 216] on button at bounding box center [229, 215] width 17 height 15
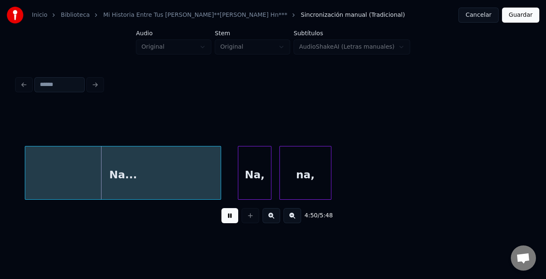
click at [248, 195] on div "Na," at bounding box center [254, 174] width 33 height 57
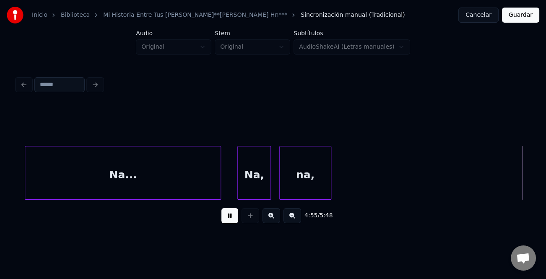
scroll to position [0, 24790]
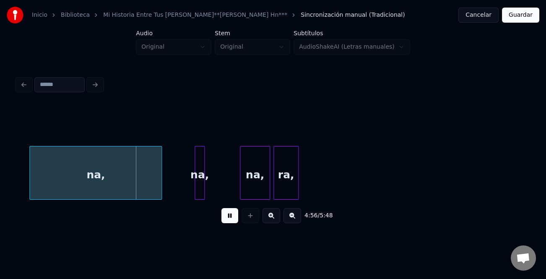
click at [129, 164] on div "na," at bounding box center [96, 174] width 132 height 57
drag, startPoint x: 228, startPoint y: 218, endPoint x: 117, endPoint y: 180, distance: 117.4
click at [227, 218] on button at bounding box center [229, 215] width 17 height 15
click at [116, 179] on div "na," at bounding box center [96, 174] width 132 height 57
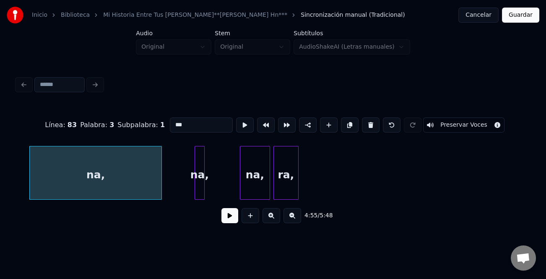
click at [172, 122] on input "***" at bounding box center [201, 124] width 63 height 15
click at [253, 177] on div at bounding box center [253, 172] width 3 height 53
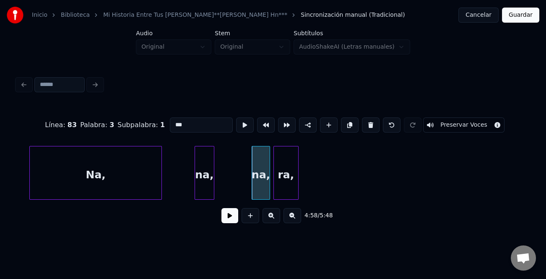
click at [212, 173] on div at bounding box center [212, 172] width 3 height 53
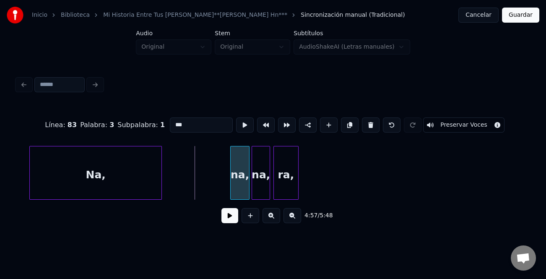
click at [242, 181] on div "na," at bounding box center [240, 174] width 19 height 57
type input "***"
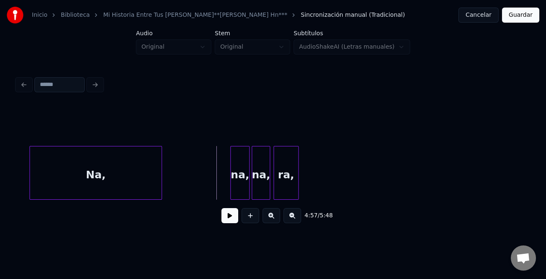
click at [234, 223] on button at bounding box center [229, 215] width 17 height 15
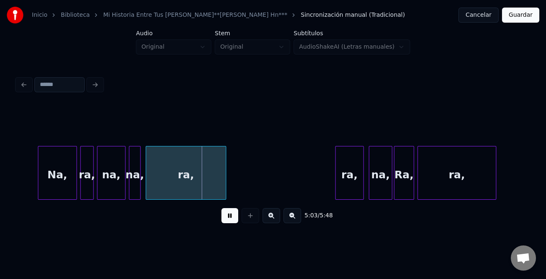
click at [39, 177] on div at bounding box center [39, 172] width 3 height 53
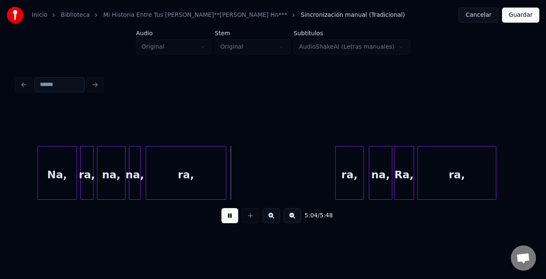
click at [229, 215] on button at bounding box center [229, 215] width 17 height 15
click at [200, 178] on div "ra," at bounding box center [186, 174] width 80 height 57
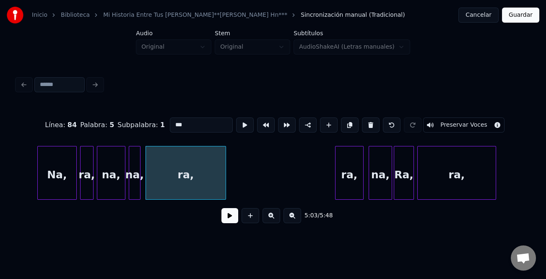
click at [216, 177] on div "ra," at bounding box center [186, 174] width 80 height 57
click at [364, 121] on button at bounding box center [371, 124] width 18 height 15
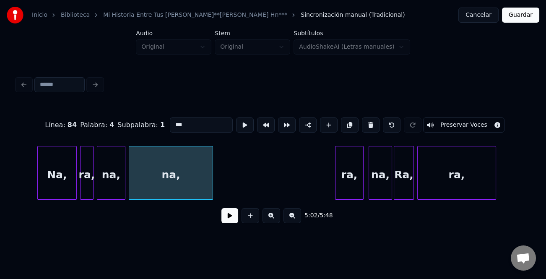
click at [213, 174] on div at bounding box center [211, 172] width 3 height 53
click at [195, 175] on div "na," at bounding box center [171, 174] width 85 height 57
click at [190, 119] on input "***" at bounding box center [201, 124] width 63 height 15
click at [52, 174] on div "Na," at bounding box center [57, 174] width 39 height 57
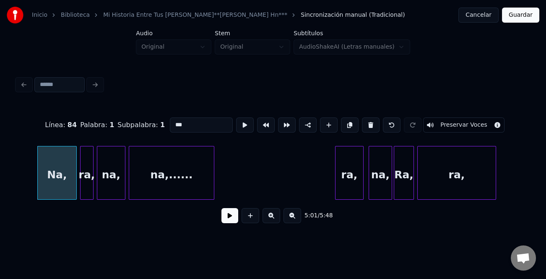
type input "***"
click at [237, 223] on button at bounding box center [229, 215] width 17 height 15
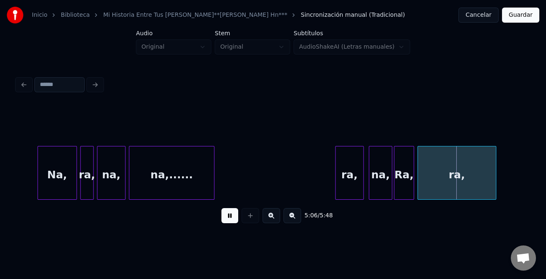
click at [234, 219] on button at bounding box center [229, 215] width 17 height 15
click at [351, 186] on div "ra," at bounding box center [350, 174] width 28 height 57
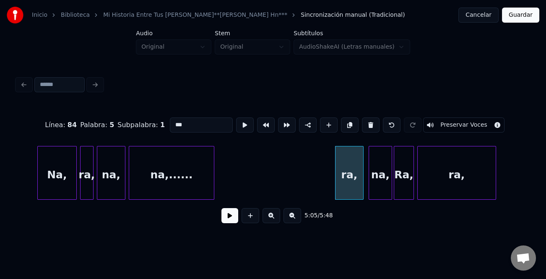
click at [172, 120] on input "***" at bounding box center [201, 124] width 63 height 15
click at [378, 174] on div "na," at bounding box center [380, 174] width 23 height 57
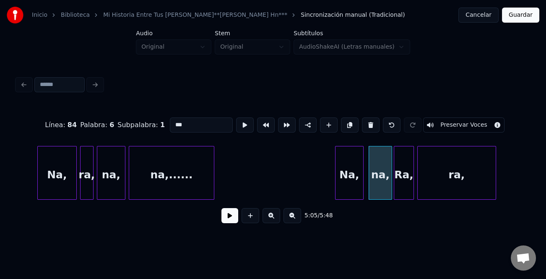
click at [174, 119] on input "***" at bounding box center [201, 124] width 63 height 15
click at [403, 176] on div "Ra," at bounding box center [403, 174] width 19 height 57
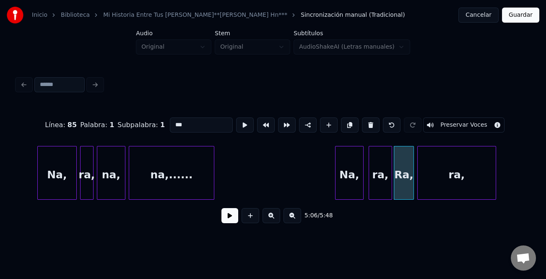
click at [483, 190] on div "ra," at bounding box center [457, 174] width 78 height 57
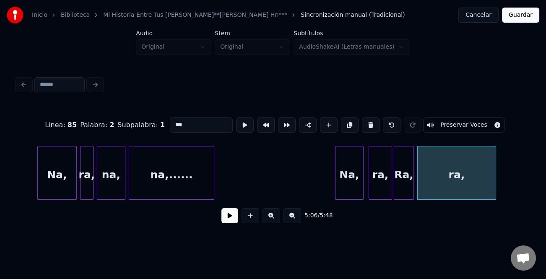
click at [410, 168] on div "Ra," at bounding box center [403, 174] width 19 height 57
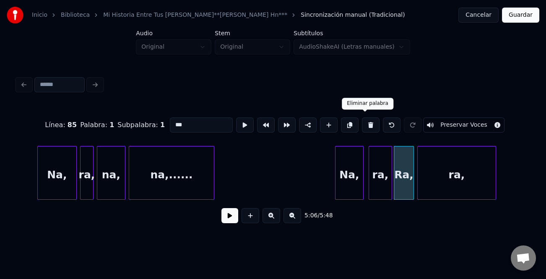
click at [372, 123] on button at bounding box center [371, 124] width 18 height 15
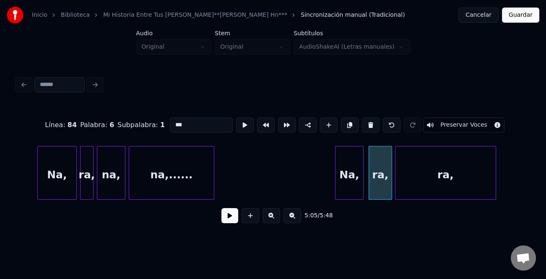
click at [396, 176] on div at bounding box center [397, 172] width 3 height 53
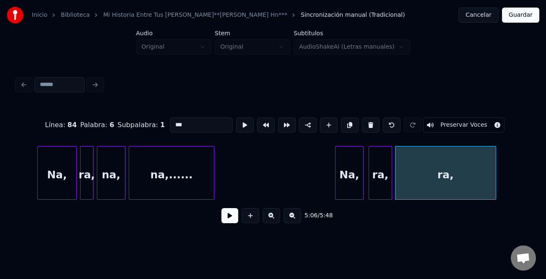
click at [408, 174] on div "ra," at bounding box center [446, 174] width 100 height 57
click at [172, 119] on input "***" at bounding box center [201, 124] width 63 height 15
click at [196, 126] on input "***" at bounding box center [201, 124] width 63 height 15
type input "******"
click at [228, 218] on button at bounding box center [229, 215] width 17 height 15
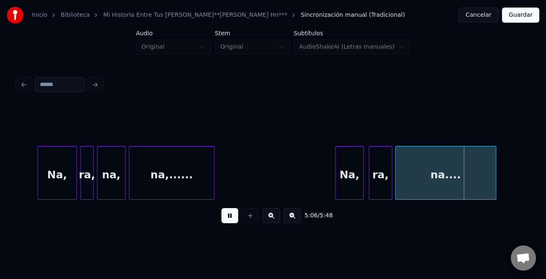
click at [228, 218] on button at bounding box center [229, 215] width 17 height 15
click at [229, 221] on button at bounding box center [229, 215] width 17 height 15
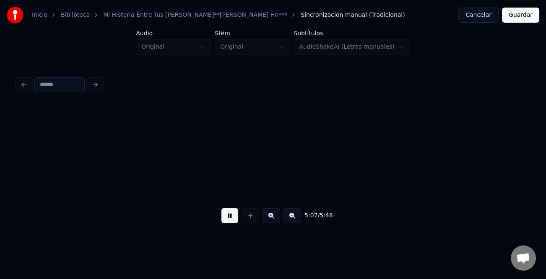
scroll to position [0, 25817]
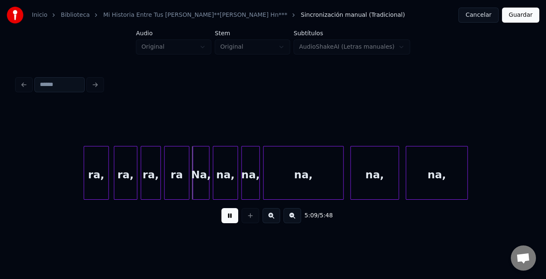
click at [231, 220] on button at bounding box center [229, 215] width 17 height 15
click at [99, 183] on div "ra," at bounding box center [96, 174] width 24 height 57
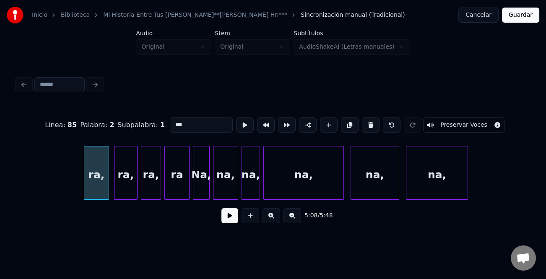
click at [172, 122] on input "***" at bounding box center [201, 124] width 63 height 15
type input "***"
click at [232, 217] on button at bounding box center [229, 215] width 17 height 15
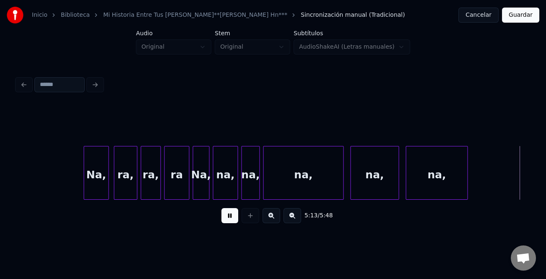
scroll to position [0, 26329]
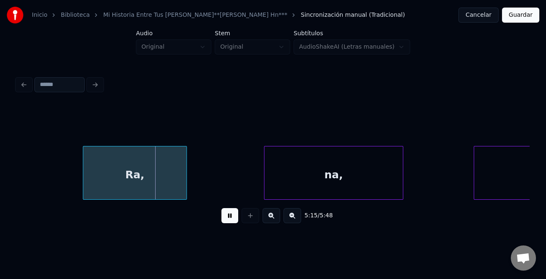
drag, startPoint x: 235, startPoint y: 219, endPoint x: 151, endPoint y: 176, distance: 94.2
click at [234, 218] on button at bounding box center [229, 215] width 17 height 15
click at [151, 176] on div "Ra," at bounding box center [134, 174] width 103 height 57
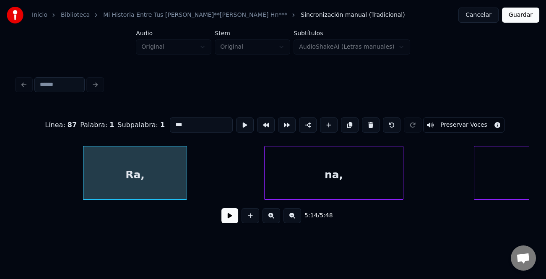
click at [195, 125] on input "***" at bounding box center [201, 124] width 63 height 15
type input "*"
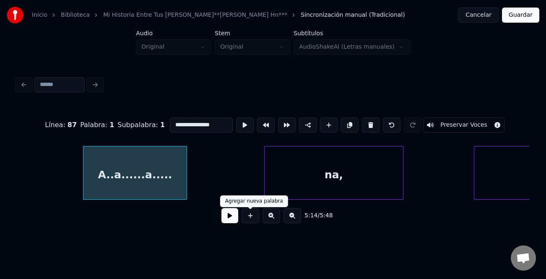
type input "**********"
click at [235, 218] on button at bounding box center [229, 215] width 17 height 15
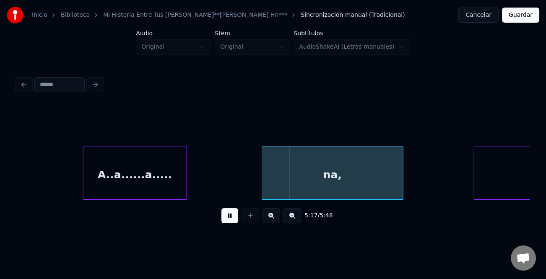
click at [260, 196] on div "A..a......a..... na, ra," at bounding box center [273, 173] width 513 height 54
drag, startPoint x: 227, startPoint y: 218, endPoint x: 301, endPoint y: 183, distance: 82.4
click at [228, 217] on button at bounding box center [229, 215] width 17 height 15
click at [302, 182] on div "na," at bounding box center [331, 174] width 143 height 57
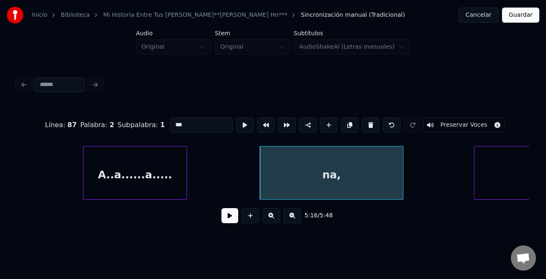
click at [194, 122] on input "***" at bounding box center [201, 124] width 63 height 15
type input "*"
type input "**********"
click at [233, 217] on button at bounding box center [229, 215] width 17 height 15
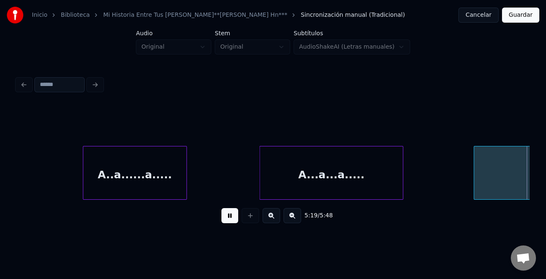
scroll to position [0, 26842]
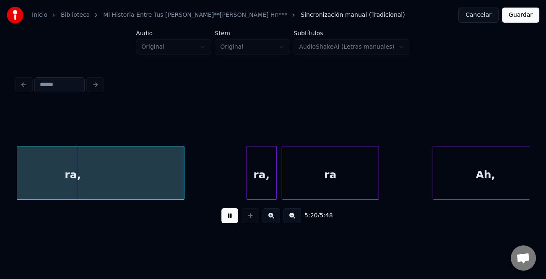
click at [227, 213] on button at bounding box center [229, 215] width 17 height 15
click at [126, 185] on div "ra," at bounding box center [73, 174] width 222 height 57
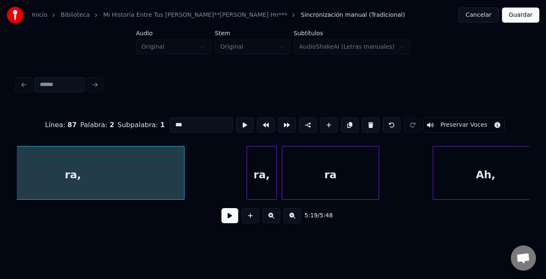
scroll to position [0, 26786]
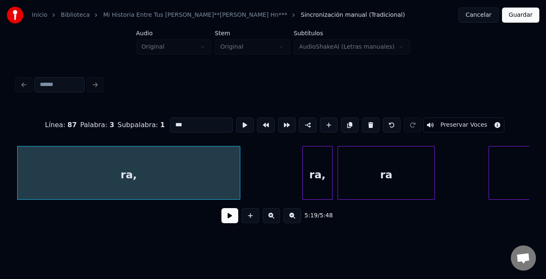
click at [197, 129] on div "Línea : 87 Palabra : 3 Subpalabra : 1 *** Preservar Voces" at bounding box center [273, 125] width 513 height 42
click at [199, 122] on input "***" at bounding box center [201, 124] width 63 height 15
type input "*"
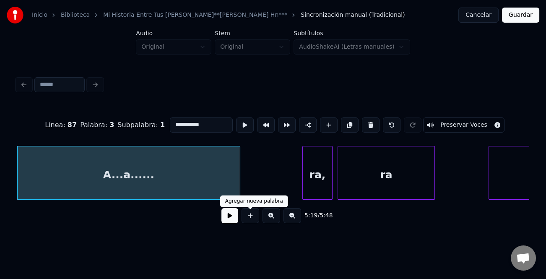
type input "**********"
click at [228, 215] on button at bounding box center [229, 215] width 17 height 15
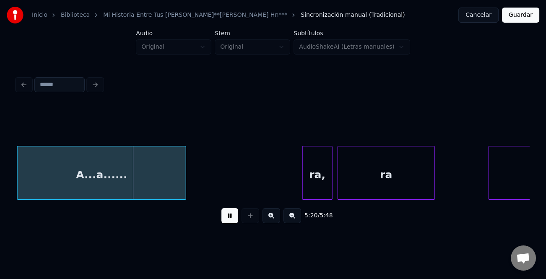
click at [185, 182] on div at bounding box center [184, 172] width 3 height 53
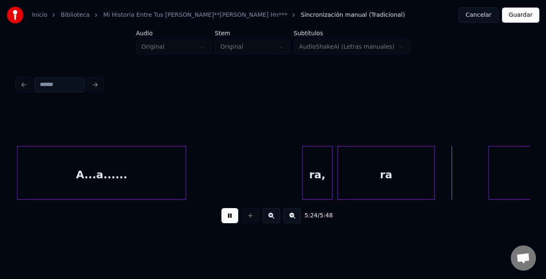
click at [226, 218] on button at bounding box center [229, 215] width 17 height 15
click at [320, 185] on div "ra," at bounding box center [317, 174] width 29 height 57
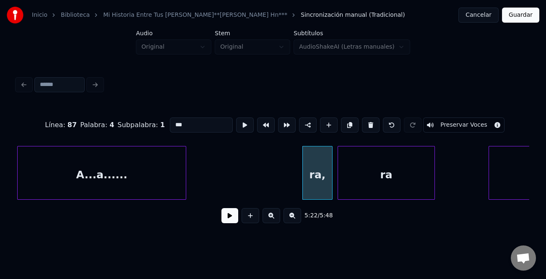
click at [170, 122] on input "***" at bounding box center [201, 124] width 63 height 15
click at [172, 122] on input "***" at bounding box center [201, 124] width 63 height 15
click at [387, 166] on div "ra" at bounding box center [386, 174] width 96 height 57
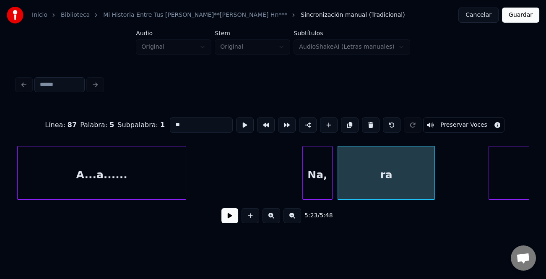
type input "*"
type input "*******"
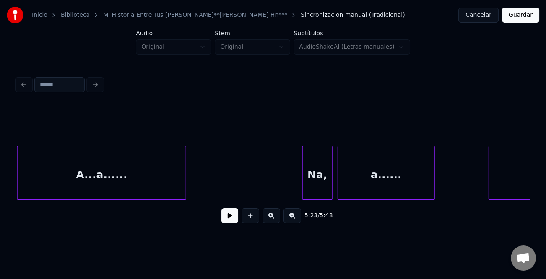
click at [323, 181] on div "Na," at bounding box center [317, 174] width 29 height 57
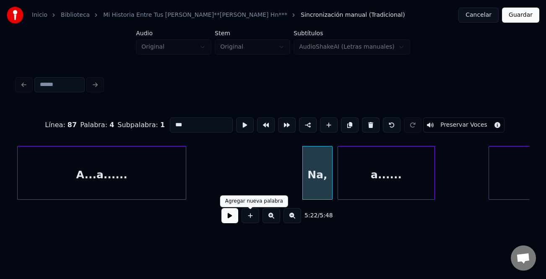
click at [237, 216] on button at bounding box center [229, 215] width 17 height 15
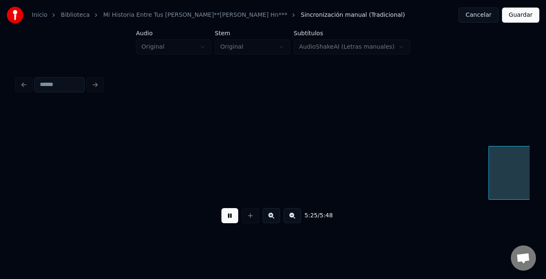
scroll to position [0, 27300]
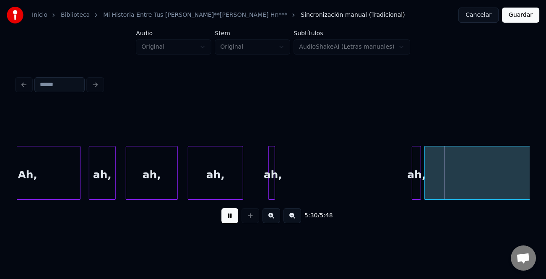
click at [413, 185] on div at bounding box center [413, 172] width 3 height 53
click at [294, 221] on button at bounding box center [293, 215] width 18 height 15
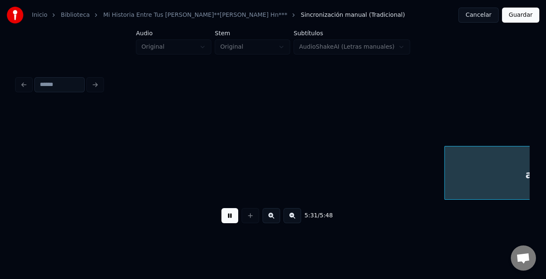
click at [294, 221] on button at bounding box center [293, 215] width 18 height 15
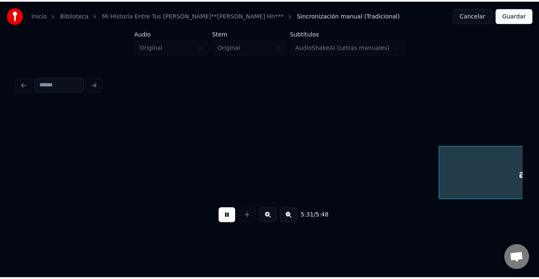
scroll to position [0, 13908]
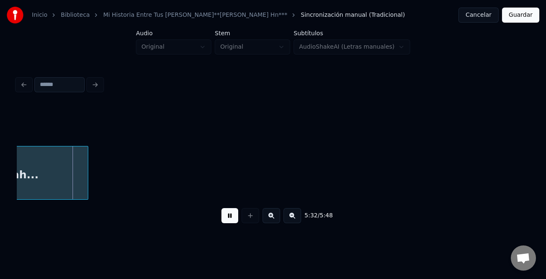
click at [525, 21] on button "Guardar" at bounding box center [520, 15] width 37 height 15
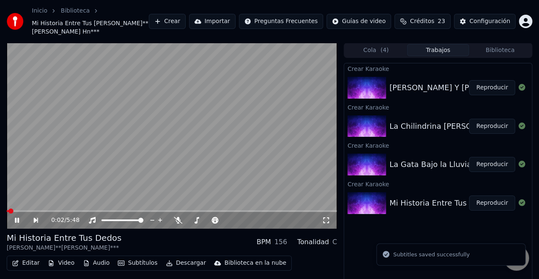
click at [14, 221] on icon at bounding box center [22, 220] width 19 height 7
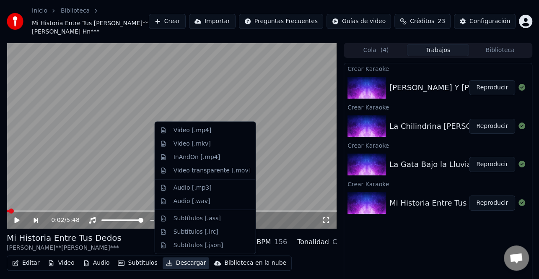
click at [177, 264] on button "Descargar" at bounding box center [186, 263] width 47 height 12
click at [209, 132] on div "Video [.mp4]" at bounding box center [212, 130] width 77 height 8
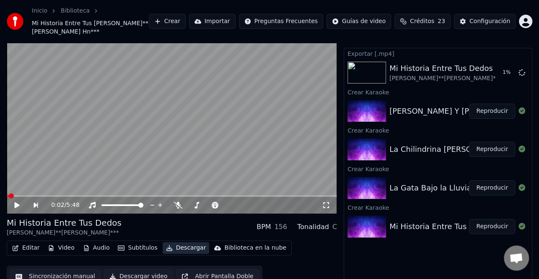
scroll to position [23, 0]
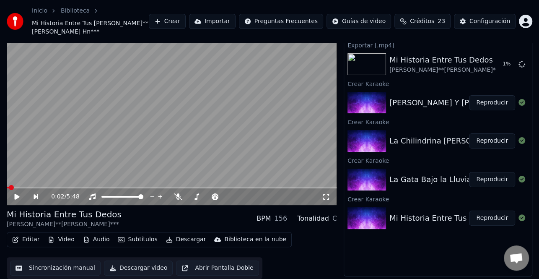
click at [495, 182] on button "Reproducir" at bounding box center [492, 179] width 46 height 15
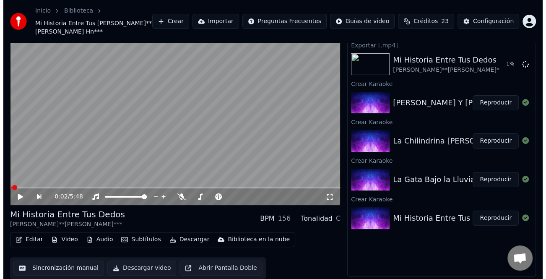
scroll to position [15, 0]
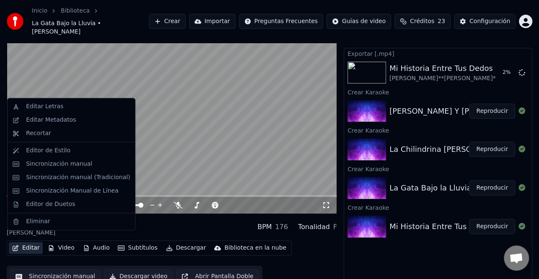
click at [32, 242] on button "Editar" at bounding box center [26, 248] width 34 height 12
click at [79, 123] on div "Editar Metadatos" at bounding box center [78, 120] width 104 height 8
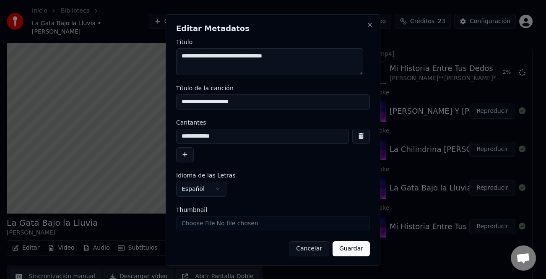
click at [185, 157] on button "button" at bounding box center [185, 154] width 18 height 15
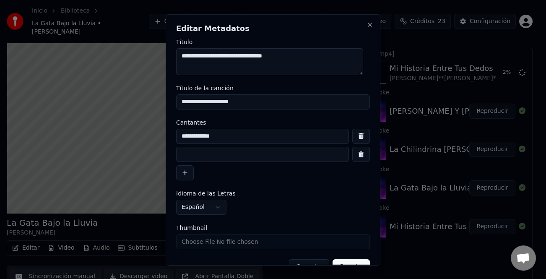
click at [205, 157] on input at bounding box center [262, 154] width 173 height 15
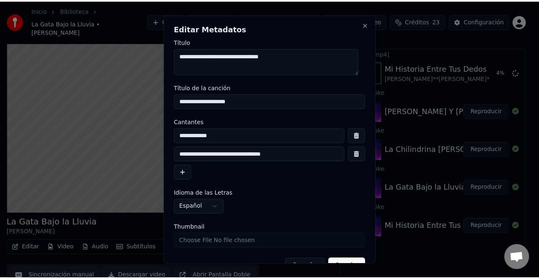
scroll to position [20, 0]
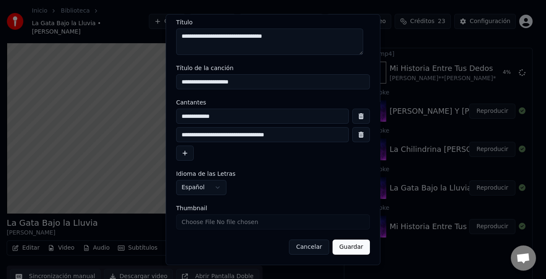
type input "**********"
click at [348, 250] on button "Guardar" at bounding box center [351, 247] width 37 height 15
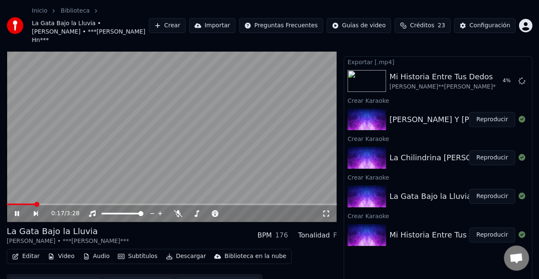
click at [13, 203] on span at bounding box center [21, 204] width 28 height 2
click at [10, 203] on span at bounding box center [10, 204] width 7 height 2
click at [18, 210] on icon at bounding box center [22, 213] width 19 height 7
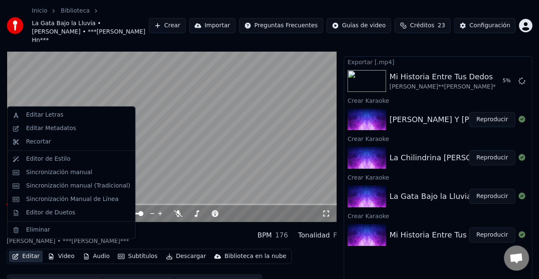
click at [26, 250] on button "Editar" at bounding box center [26, 256] width 34 height 12
click at [92, 187] on div "Sincronización manual (Tradicional)" at bounding box center [78, 186] width 104 height 8
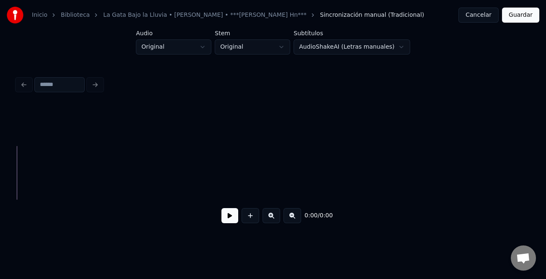
scroll to position [0, 599]
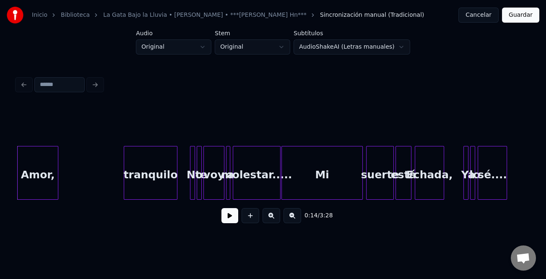
click at [232, 215] on button at bounding box center [229, 215] width 17 height 15
click at [227, 216] on button at bounding box center [229, 215] width 17 height 15
click at [148, 167] on div "tranquilo" at bounding box center [150, 174] width 53 height 57
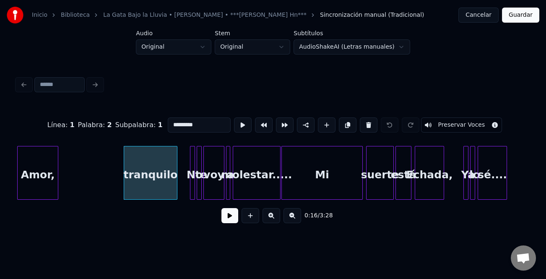
click at [169, 123] on input "*********" at bounding box center [199, 124] width 63 height 15
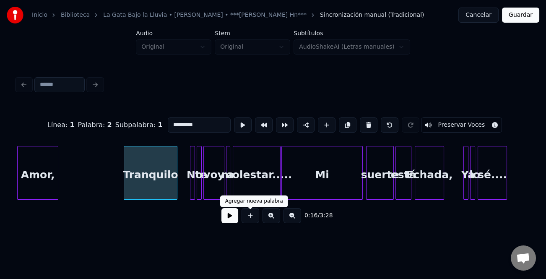
click at [242, 221] on button at bounding box center [251, 215] width 18 height 15
type input "**"
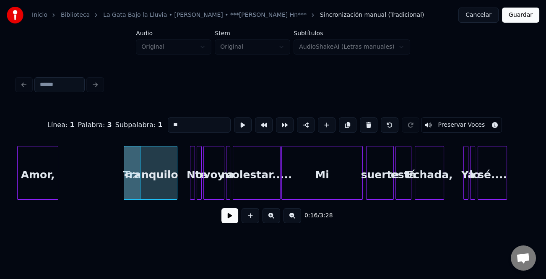
click at [237, 220] on button at bounding box center [229, 215] width 17 height 15
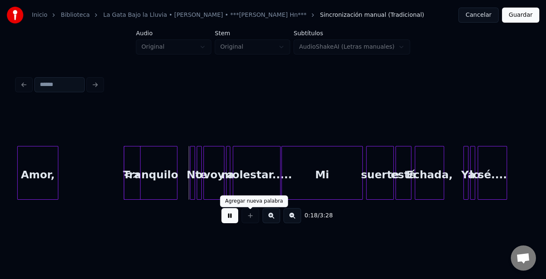
click at [268, 220] on button at bounding box center [272, 215] width 18 height 15
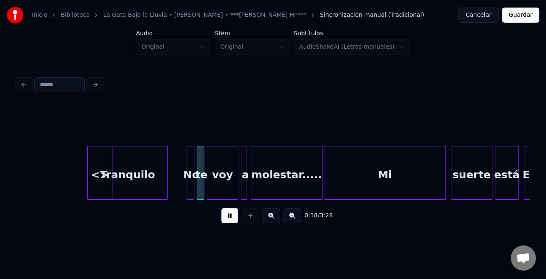
click at [269, 219] on button at bounding box center [272, 215] width 18 height 15
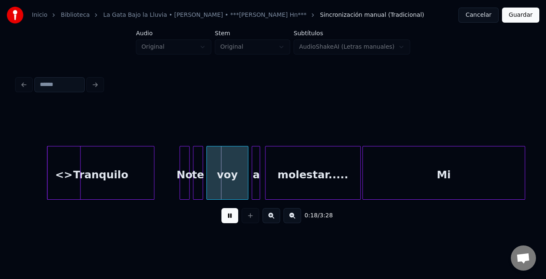
click at [269, 219] on button at bounding box center [272, 215] width 18 height 15
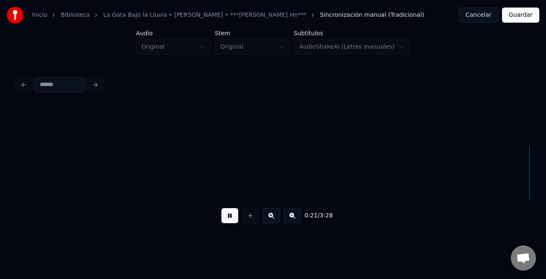
scroll to position [0, 2293]
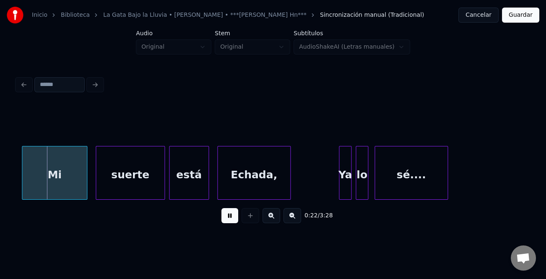
click at [535, 194] on div "Inicio Biblioteca La Gata Bajo la Lluvia • [PERSON_NAME] • ***[PERSON_NAME] Hn*…" at bounding box center [273, 117] width 546 height 235
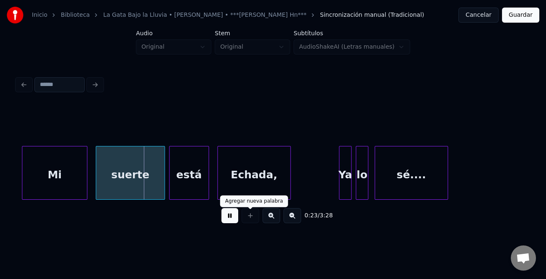
drag, startPoint x: 233, startPoint y: 216, endPoint x: 138, endPoint y: 208, distance: 95.6
click at [233, 216] on button at bounding box center [229, 215] width 17 height 15
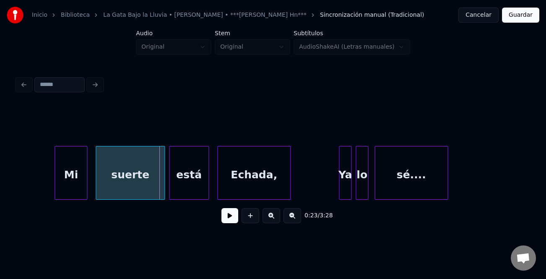
click at [57, 190] on div at bounding box center [56, 172] width 3 height 53
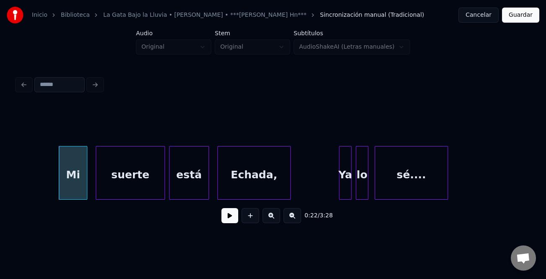
click at [232, 216] on button at bounding box center [229, 215] width 17 height 15
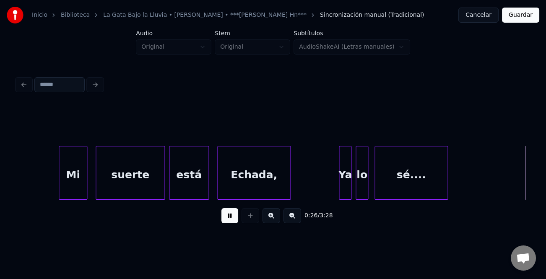
scroll to position [0, 2807]
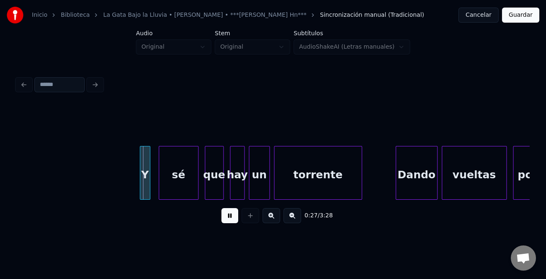
click at [292, 216] on button at bounding box center [293, 215] width 18 height 15
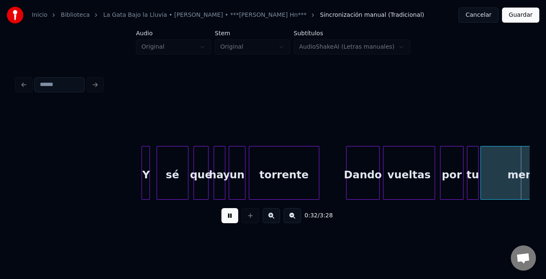
scroll to position [0, 2733]
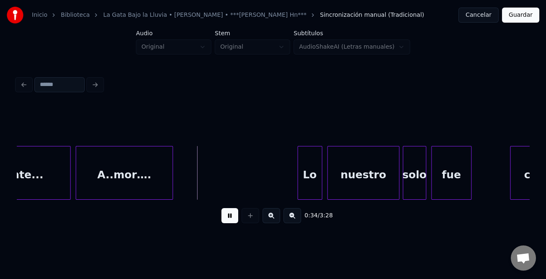
click at [298, 181] on div at bounding box center [299, 172] width 3 height 53
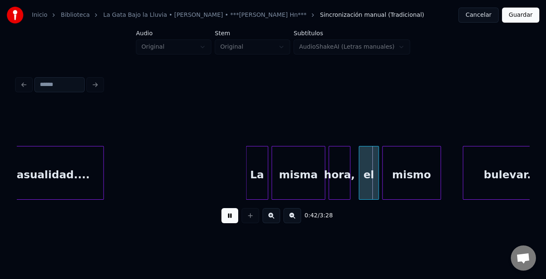
click at [247, 175] on div at bounding box center [248, 172] width 3 height 53
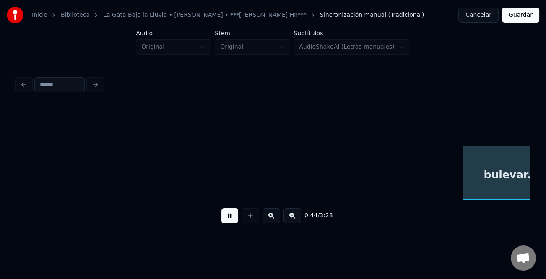
scroll to position [0, 3760]
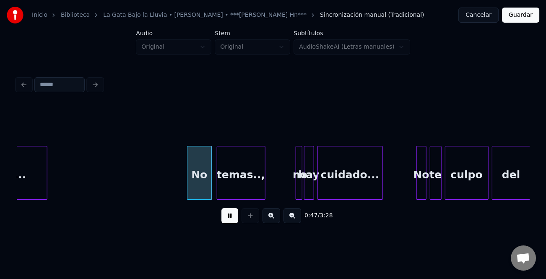
click at [188, 183] on div at bounding box center [188, 172] width 3 height 53
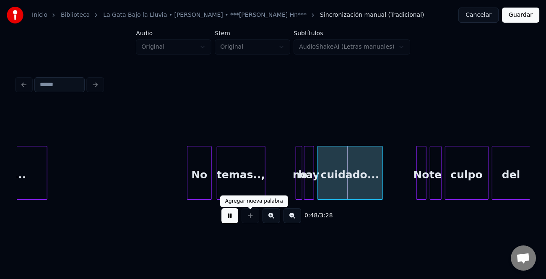
click at [232, 214] on button at bounding box center [229, 215] width 17 height 15
click at [293, 189] on div at bounding box center [293, 172] width 3 height 53
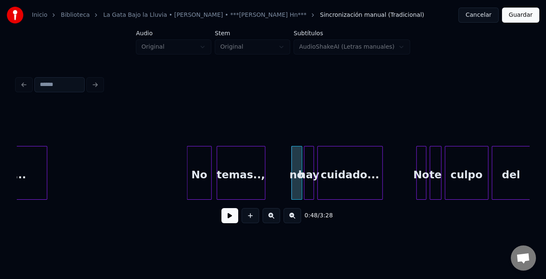
click at [296, 188] on div "no" at bounding box center [297, 174] width 10 height 57
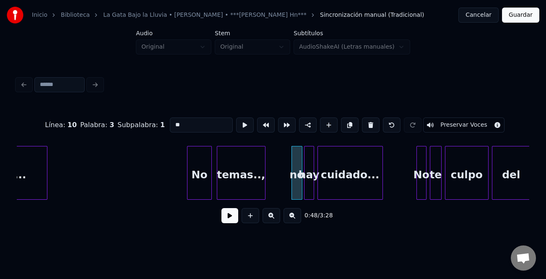
click at [172, 123] on input "**" at bounding box center [201, 124] width 63 height 15
type input "**"
click at [235, 221] on button at bounding box center [229, 215] width 17 height 15
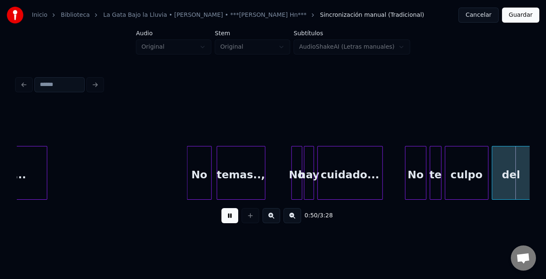
click at [406, 194] on div at bounding box center [407, 172] width 3 height 53
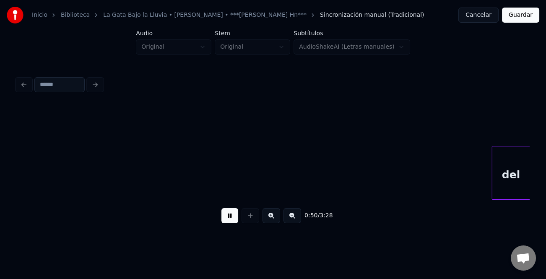
scroll to position [0, 4272]
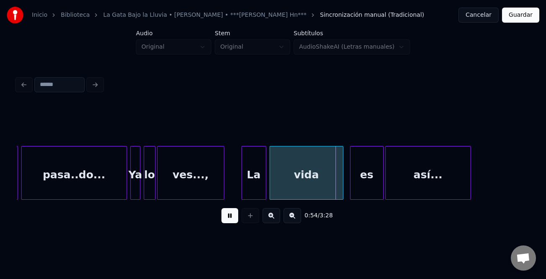
click at [242, 190] on div at bounding box center [243, 172] width 3 height 53
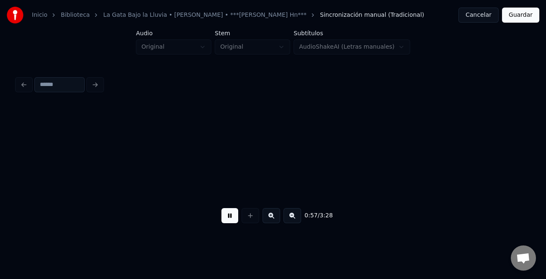
scroll to position [0, 4785]
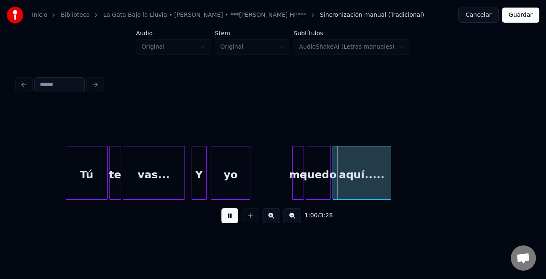
click at [211, 185] on div at bounding box center [212, 172] width 3 height 53
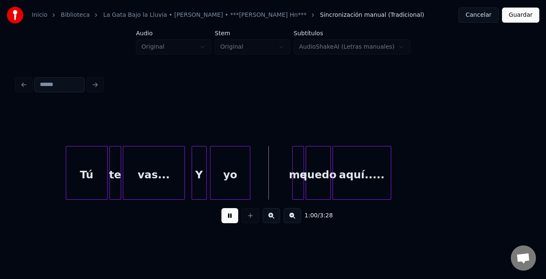
click at [297, 187] on div "me" at bounding box center [298, 174] width 11 height 57
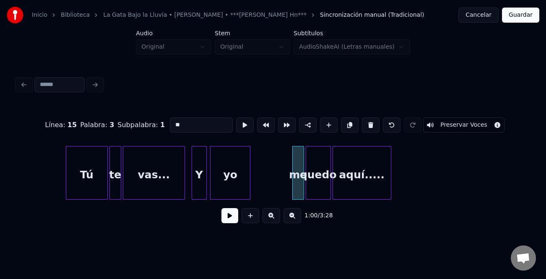
click at [172, 120] on input "**" at bounding box center [201, 124] width 63 height 15
type input "**"
click at [235, 219] on button at bounding box center [229, 215] width 17 height 15
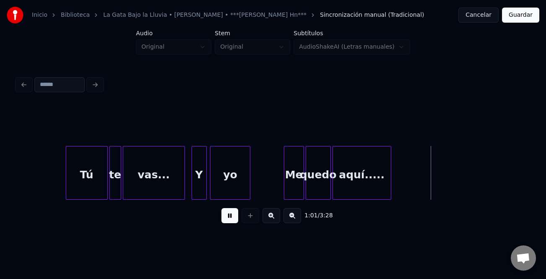
click at [286, 186] on div at bounding box center [285, 172] width 3 height 53
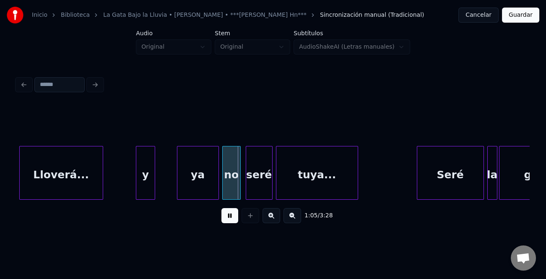
click at [138, 188] on div at bounding box center [137, 172] width 3 height 53
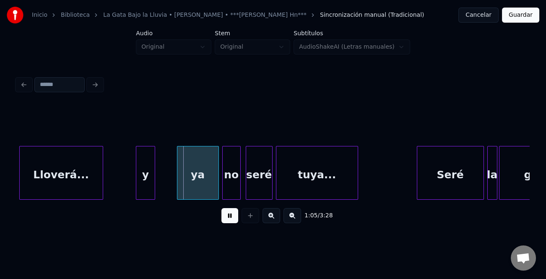
click at [226, 216] on button at bounding box center [229, 215] width 17 height 15
click at [137, 179] on div at bounding box center [137, 172] width 3 height 53
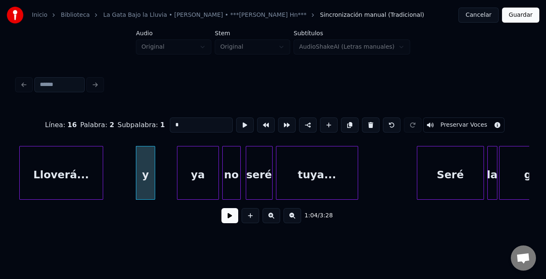
click at [185, 106] on div "Línea : 16 Palabra : 2 Subpalabra : 1 * Preservar Voces" at bounding box center [273, 125] width 513 height 42
click at [181, 125] on input "*" at bounding box center [201, 124] width 63 height 15
type input "*"
click at [229, 218] on button at bounding box center [229, 215] width 17 height 15
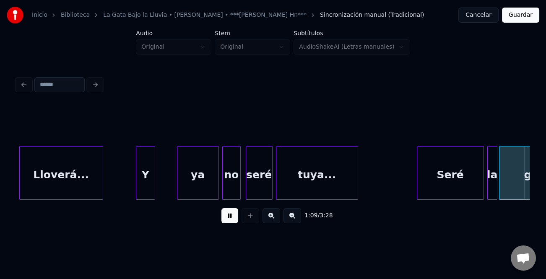
scroll to position [0, 5811]
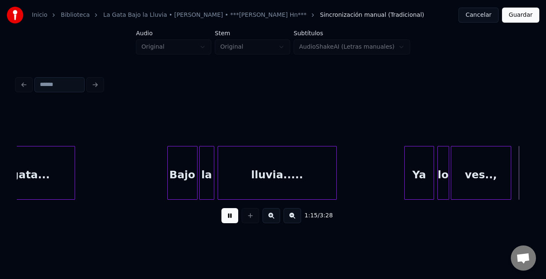
click at [406, 186] on div at bounding box center [406, 172] width 3 height 53
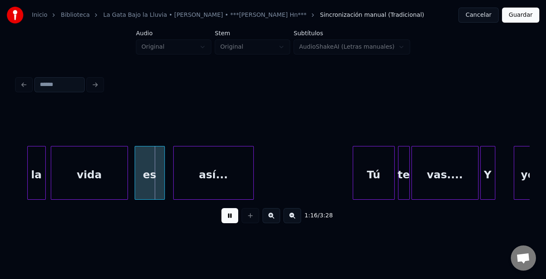
click at [235, 218] on button at bounding box center [229, 215] width 17 height 15
click at [29, 183] on div at bounding box center [29, 172] width 3 height 53
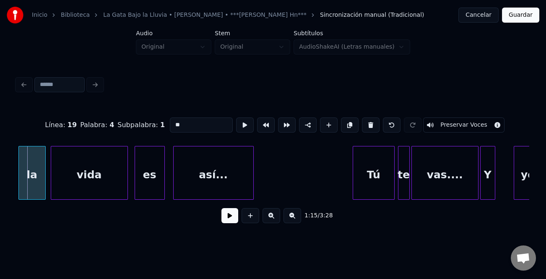
click at [19, 184] on div at bounding box center [20, 172] width 3 height 53
click at [172, 119] on input "**" at bounding box center [201, 124] width 63 height 15
type input "**"
click at [229, 213] on button at bounding box center [229, 215] width 17 height 15
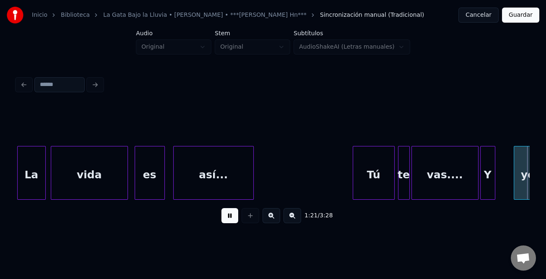
scroll to position [0, 6836]
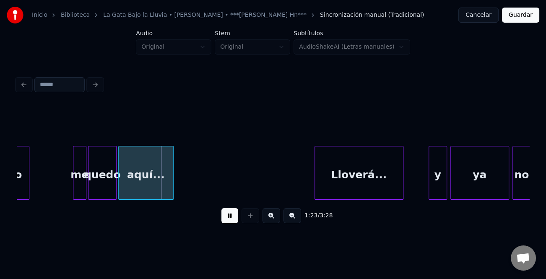
click at [234, 216] on button at bounding box center [229, 215] width 17 height 15
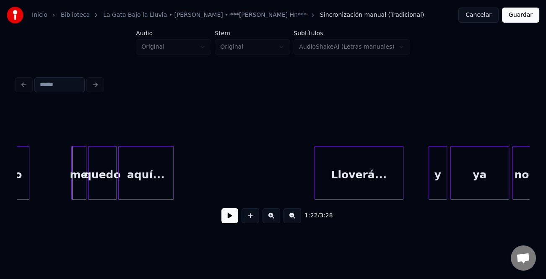
click at [72, 186] on div at bounding box center [73, 172] width 3 height 53
click at [76, 185] on div "me" at bounding box center [75, 174] width 19 height 57
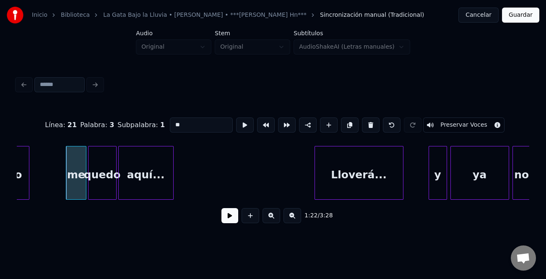
click at [174, 119] on input "**" at bounding box center [201, 124] width 63 height 15
type input "**"
click at [229, 214] on button at bounding box center [229, 215] width 17 height 15
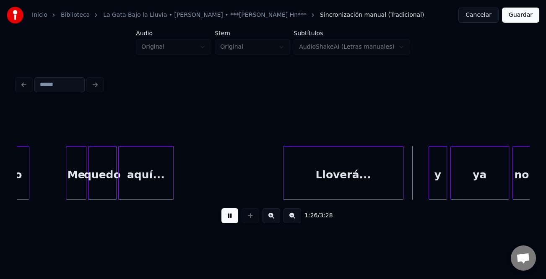
click at [284, 183] on div at bounding box center [285, 172] width 3 height 53
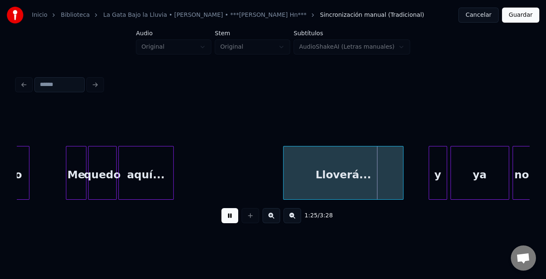
click at [232, 215] on button at bounding box center [229, 215] width 17 height 15
click at [435, 187] on div "y" at bounding box center [438, 174] width 18 height 57
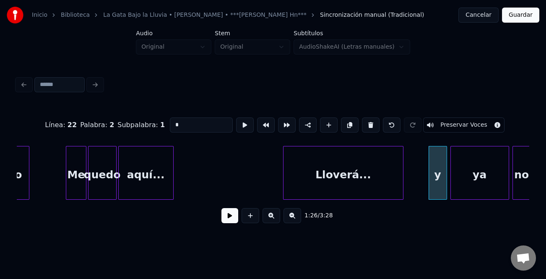
click at [182, 119] on input "*" at bounding box center [201, 124] width 63 height 15
type input "*"
click at [229, 214] on button at bounding box center [229, 215] width 17 height 15
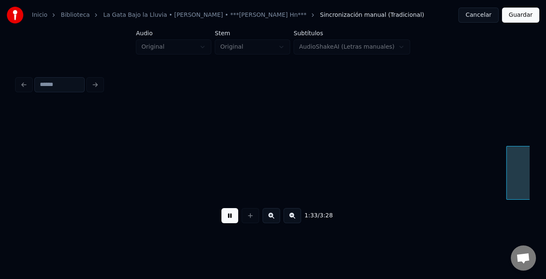
scroll to position [0, 7862]
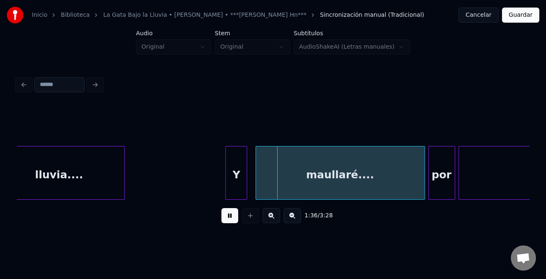
click at [229, 177] on div "Y" at bounding box center [236, 174] width 21 height 57
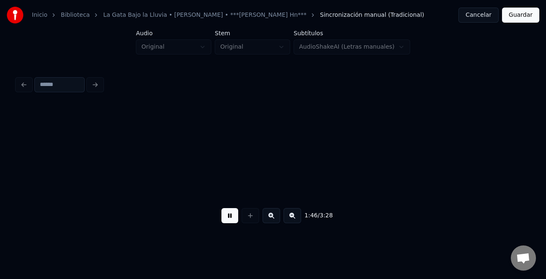
scroll to position [0, 8889]
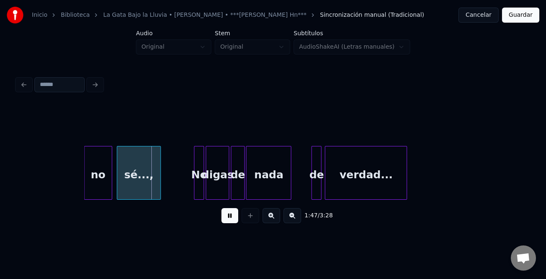
click at [85, 180] on div at bounding box center [86, 172] width 3 height 53
drag, startPoint x: 235, startPoint y: 221, endPoint x: 128, endPoint y: 195, distance: 110.9
click at [234, 221] on button at bounding box center [229, 215] width 17 height 15
click at [101, 189] on div "no" at bounding box center [97, 174] width 27 height 57
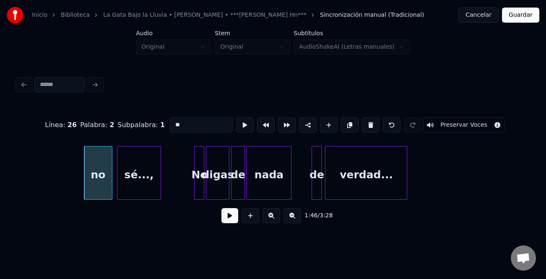
click at [175, 122] on input "**" at bounding box center [201, 124] width 63 height 15
click at [172, 122] on input "**" at bounding box center [201, 124] width 63 height 15
type input "**"
click at [233, 216] on button at bounding box center [229, 215] width 17 height 15
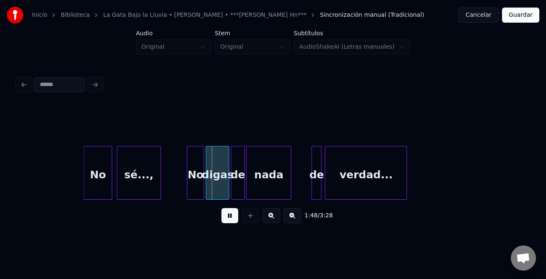
click at [187, 188] on div at bounding box center [188, 172] width 3 height 53
click at [229, 215] on button at bounding box center [229, 215] width 17 height 15
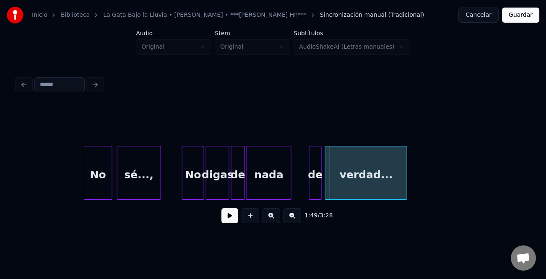
click at [310, 175] on div at bounding box center [311, 172] width 3 height 53
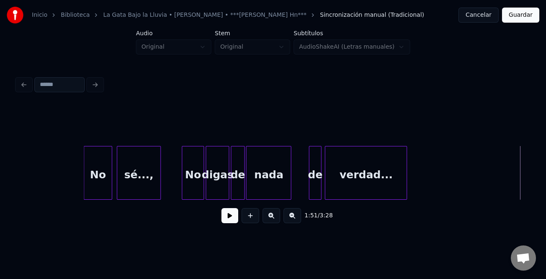
click at [225, 220] on button at bounding box center [229, 215] width 17 height 15
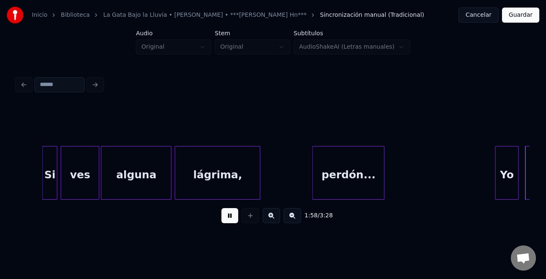
click at [496, 190] on div at bounding box center [497, 172] width 3 height 53
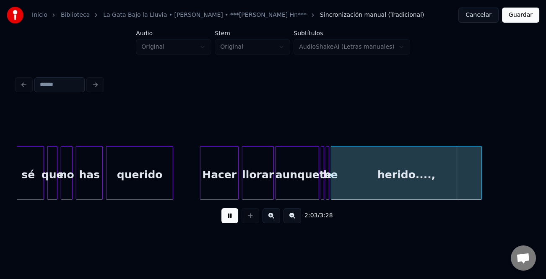
click at [233, 179] on div "Hacer" at bounding box center [219, 174] width 38 height 57
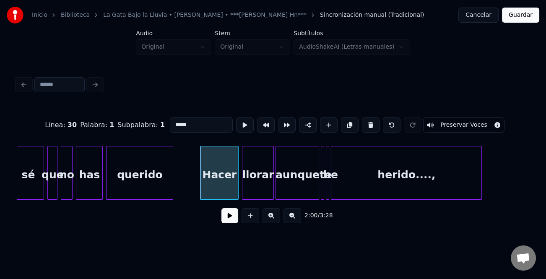
click at [272, 218] on button at bounding box center [272, 215] width 18 height 15
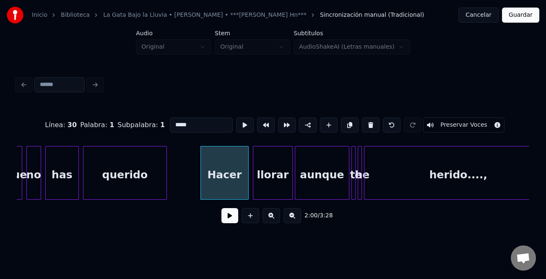
click at [272, 218] on button at bounding box center [272, 215] width 18 height 15
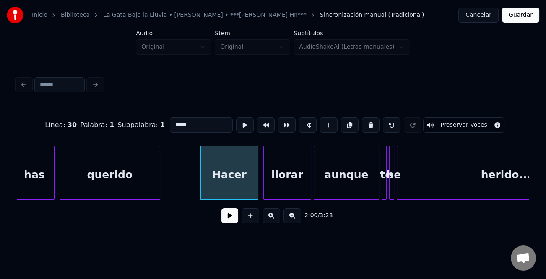
click at [272, 218] on button at bounding box center [272, 215] width 18 height 15
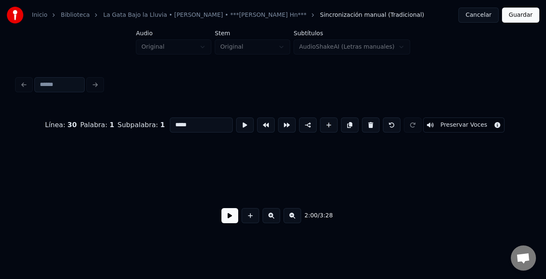
scroll to position [0, 17488]
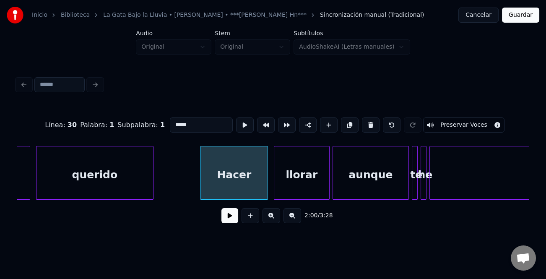
click at [236, 220] on button at bounding box center [229, 215] width 17 height 15
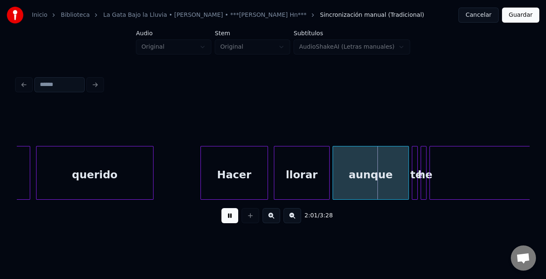
click at [236, 219] on button at bounding box center [229, 215] width 17 height 15
click at [367, 166] on div "aunque" at bounding box center [371, 174] width 76 height 57
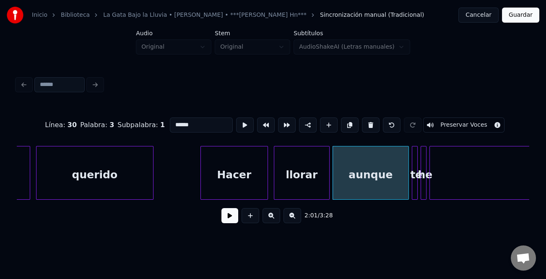
click at [211, 123] on input "******" at bounding box center [201, 124] width 63 height 15
click at [417, 167] on div at bounding box center [416, 172] width 3 height 53
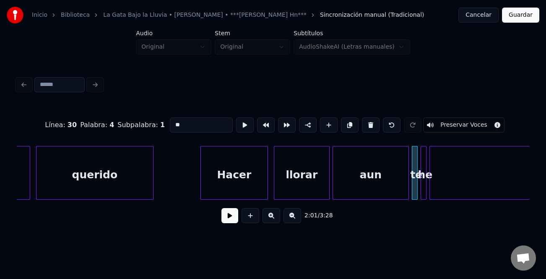
type input "*"
click at [270, 218] on button at bounding box center [272, 215] width 18 height 15
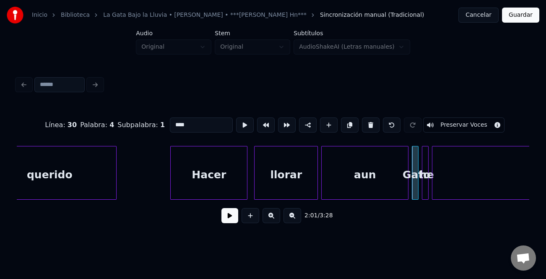
click at [270, 218] on button at bounding box center [272, 215] width 18 height 15
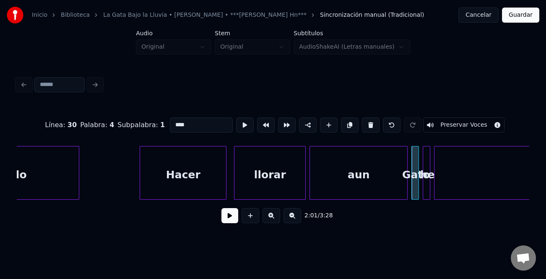
click at [270, 218] on button at bounding box center [272, 215] width 18 height 15
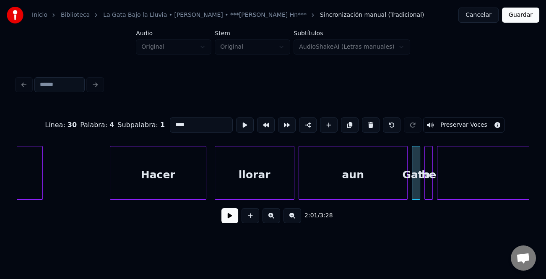
click at [270, 218] on button at bounding box center [272, 215] width 18 height 15
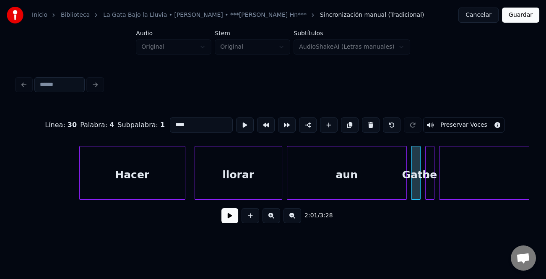
click at [270, 217] on button at bounding box center [272, 215] width 18 height 15
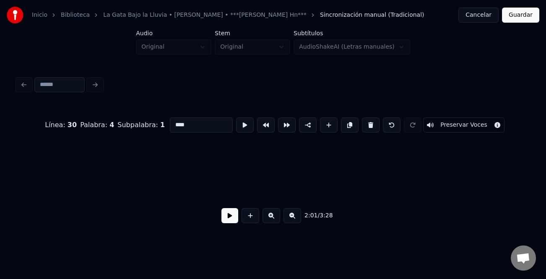
click at [269, 217] on button at bounding box center [272, 215] width 18 height 15
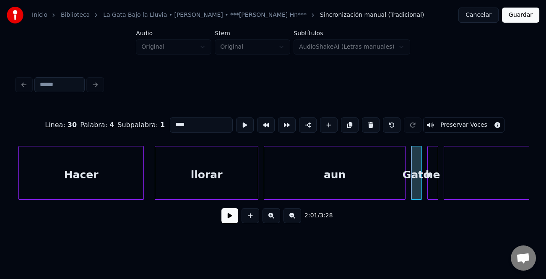
click at [269, 216] on button at bounding box center [272, 215] width 18 height 15
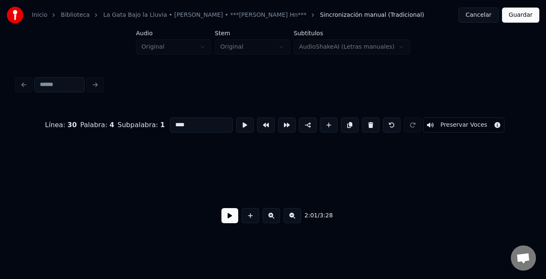
scroll to position [0, 35372]
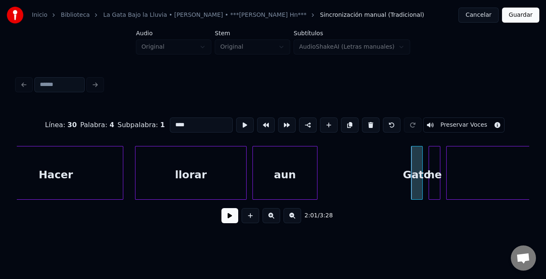
click at [315, 190] on div at bounding box center [316, 172] width 3 height 53
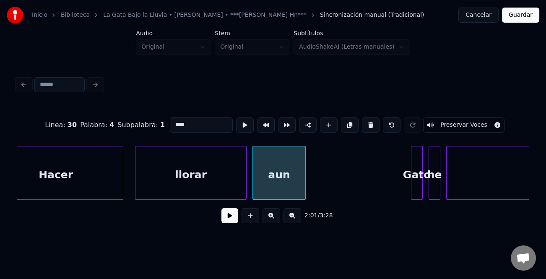
click at [172, 187] on div "llorar" at bounding box center [190, 174] width 111 height 57
type input "******"
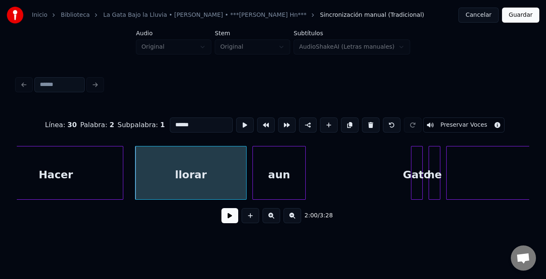
click at [229, 222] on button at bounding box center [229, 215] width 17 height 15
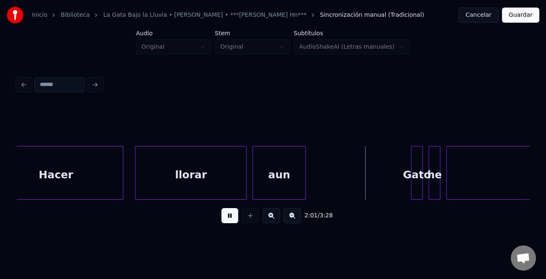
click at [228, 221] on button at bounding box center [229, 215] width 17 height 15
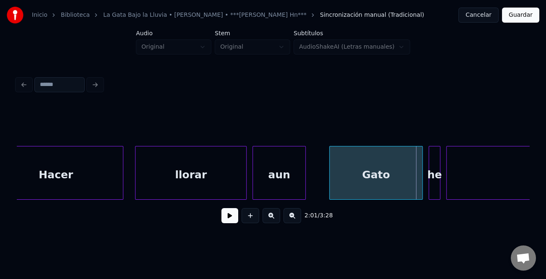
click at [330, 190] on div at bounding box center [331, 172] width 3 height 53
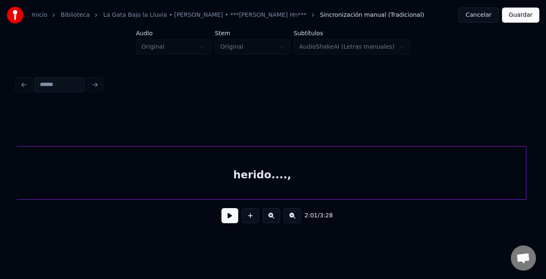
click at [292, 217] on button at bounding box center [293, 215] width 18 height 15
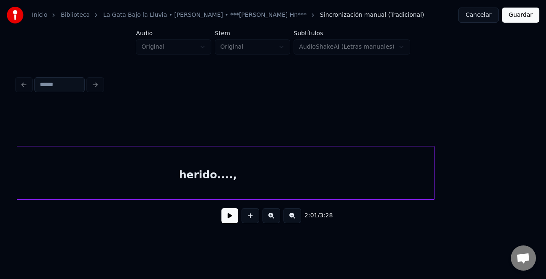
click at [293, 217] on button at bounding box center [293, 215] width 18 height 15
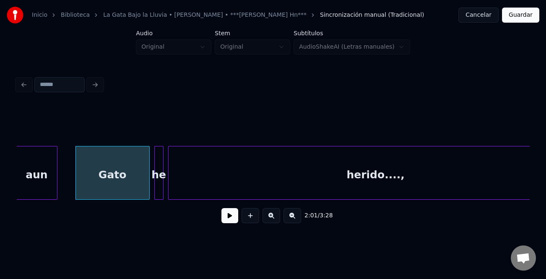
click at [161, 171] on div at bounding box center [162, 172] width 3 height 53
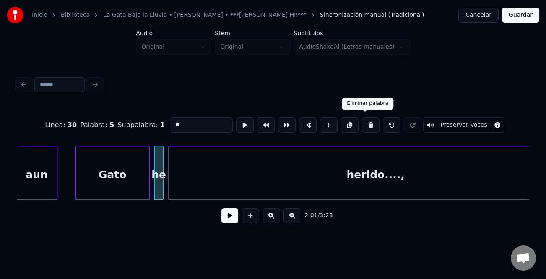
click at [367, 119] on button at bounding box center [371, 124] width 18 height 15
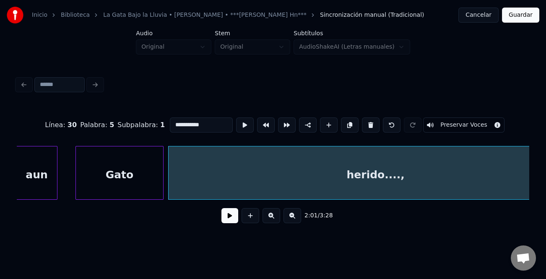
click at [162, 179] on div at bounding box center [162, 172] width 3 height 53
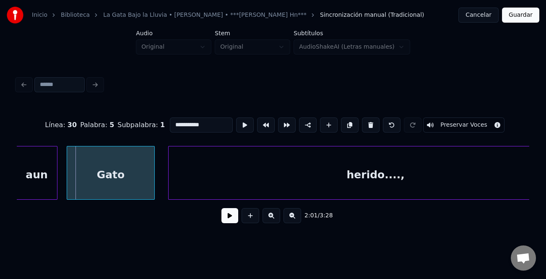
click at [70, 175] on div "Gato" at bounding box center [110, 174] width 87 height 57
click at [294, 219] on button at bounding box center [293, 215] width 18 height 15
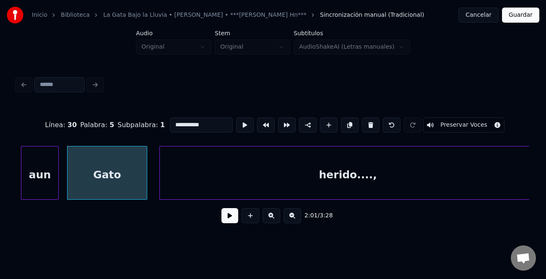
click at [294, 219] on button at bounding box center [293, 215] width 18 height 15
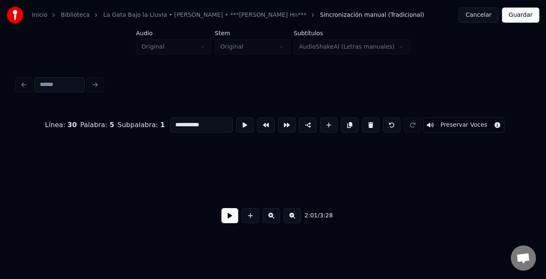
click at [294, 219] on button at bounding box center [293, 215] width 18 height 15
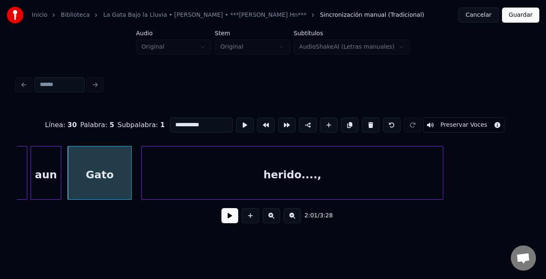
click at [294, 219] on button at bounding box center [293, 215] width 18 height 15
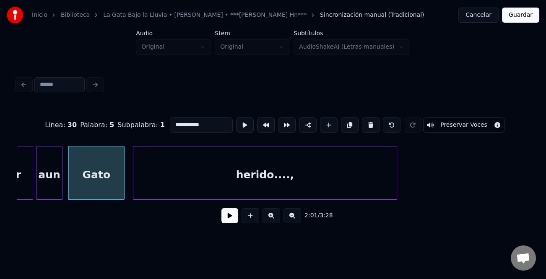
click at [294, 219] on button at bounding box center [293, 215] width 18 height 15
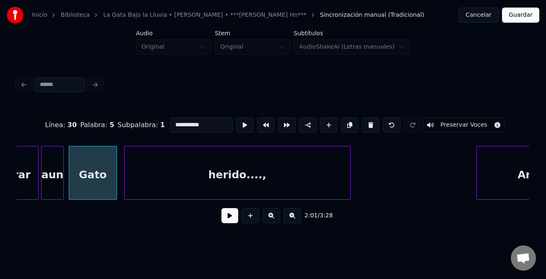
click at [23, 177] on div "llorar" at bounding box center [14, 174] width 47 height 57
type input "******"
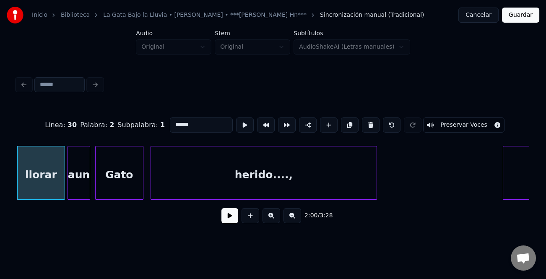
click at [225, 217] on button at bounding box center [229, 215] width 17 height 15
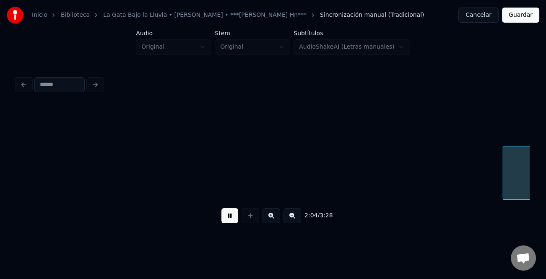
scroll to position [0, 15723]
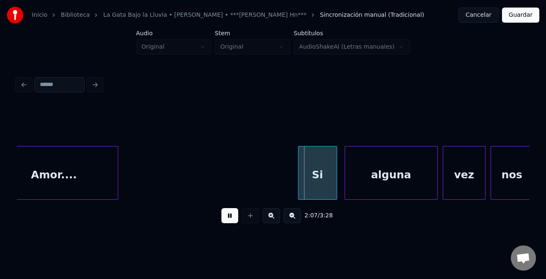
click at [299, 184] on div at bounding box center [300, 172] width 3 height 53
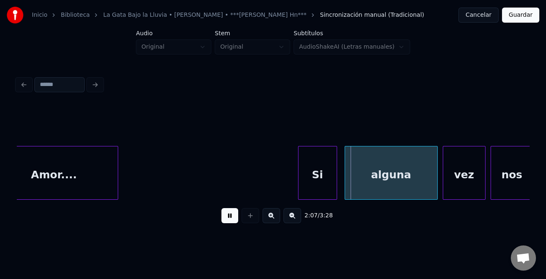
click at [296, 222] on button at bounding box center [293, 215] width 18 height 15
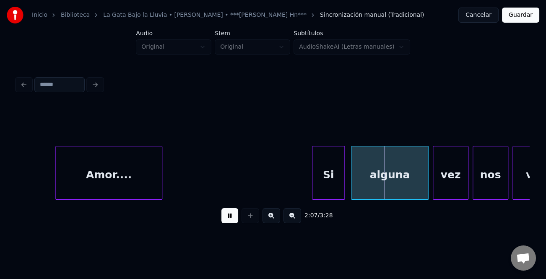
click at [296, 221] on button at bounding box center [293, 215] width 18 height 15
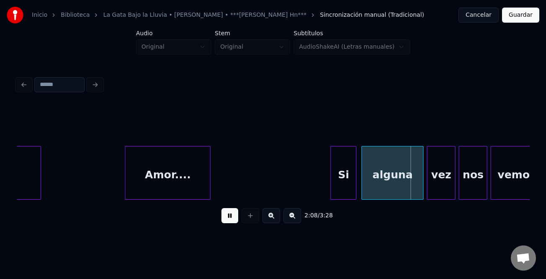
click at [296, 221] on button at bounding box center [293, 215] width 18 height 15
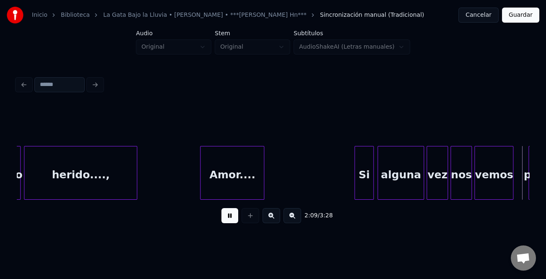
scroll to position [0, 8178]
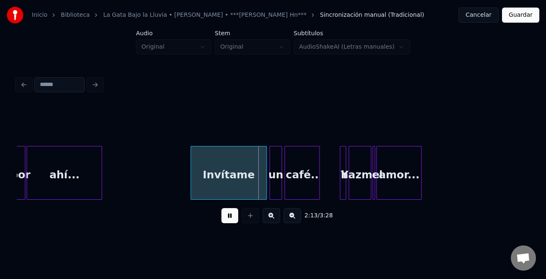
click at [191, 178] on div at bounding box center [192, 172] width 3 height 53
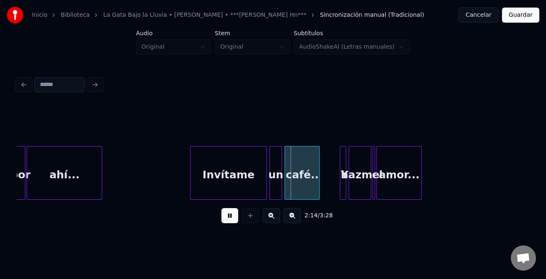
click at [277, 218] on button at bounding box center [272, 215] width 18 height 15
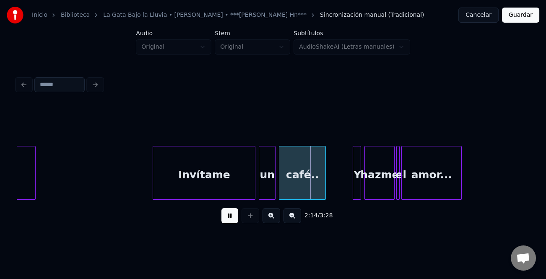
click at [277, 218] on button at bounding box center [272, 215] width 18 height 15
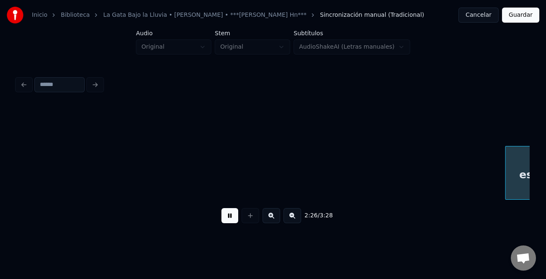
scroll to position [0, 15364]
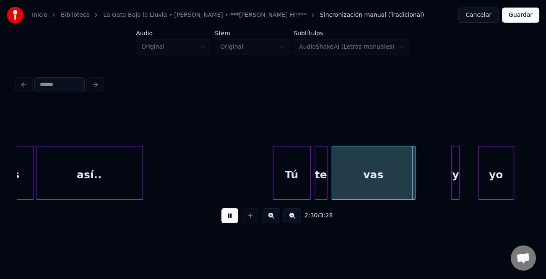
click at [233, 218] on button at bounding box center [229, 215] width 17 height 15
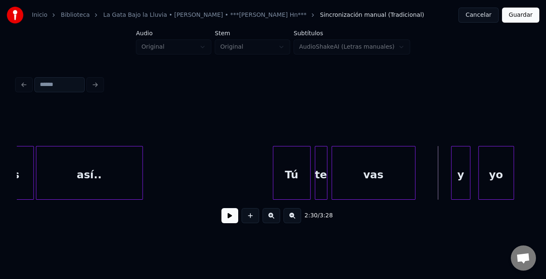
click at [470, 187] on div at bounding box center [469, 172] width 3 height 53
click at [447, 187] on div at bounding box center [448, 172] width 3 height 53
click at [453, 185] on div "y" at bounding box center [459, 174] width 26 height 57
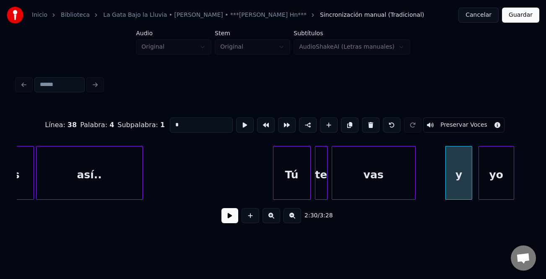
click at [179, 122] on input "*" at bounding box center [201, 124] width 63 height 15
type input "*"
click at [233, 213] on button at bounding box center [229, 215] width 17 height 15
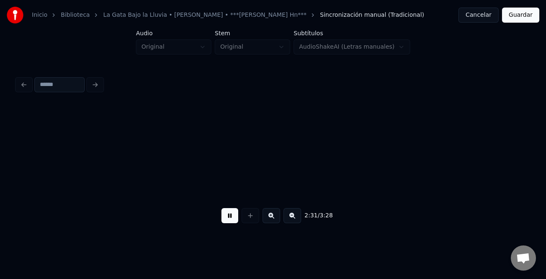
scroll to position [0, 15877]
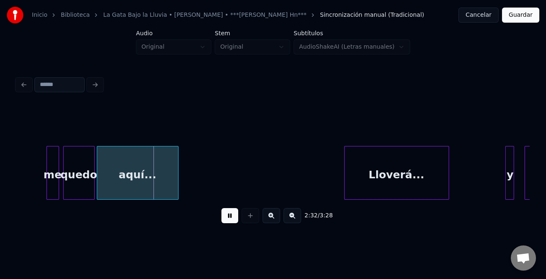
click at [237, 216] on button at bounding box center [229, 215] width 17 height 15
click at [39, 185] on div at bounding box center [40, 172] width 3 height 53
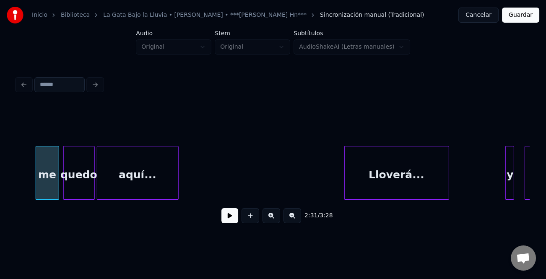
click at [42, 185] on div "me" at bounding box center [47, 174] width 23 height 57
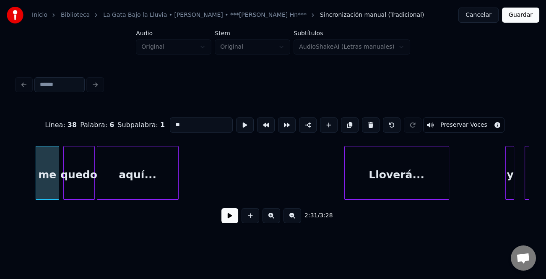
click at [172, 121] on input "**" at bounding box center [201, 124] width 63 height 15
click at [173, 122] on input "**" at bounding box center [201, 124] width 63 height 15
type input "**"
click at [227, 216] on button at bounding box center [229, 215] width 17 height 15
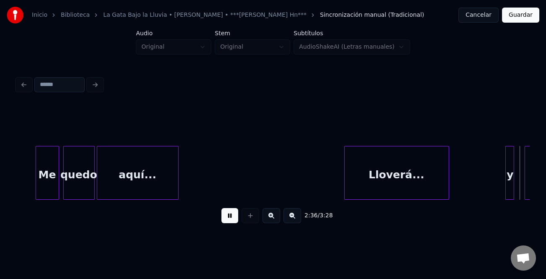
click at [227, 216] on button at bounding box center [229, 215] width 17 height 15
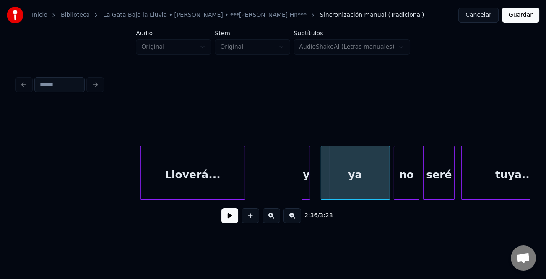
scroll to position [0, 16046]
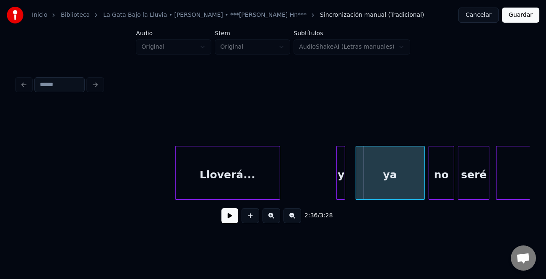
drag, startPoint x: 336, startPoint y: 182, endPoint x: 318, endPoint y: 186, distance: 18.5
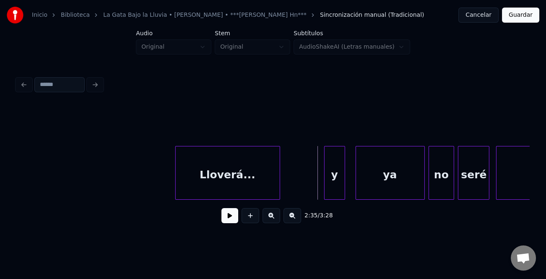
click at [325, 187] on div at bounding box center [326, 172] width 3 height 53
click at [324, 186] on div "y" at bounding box center [331, 174] width 28 height 57
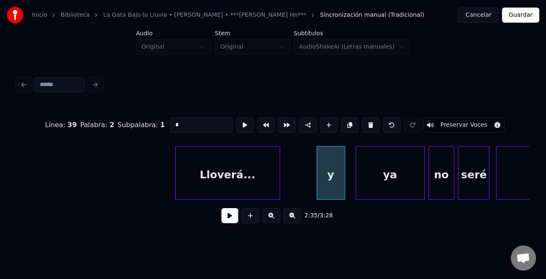
click at [186, 129] on div "Línea : 39 Palabra : 2 Subpalabra : 1 * Preservar Voces" at bounding box center [273, 125] width 513 height 42
click at [188, 125] on input "*" at bounding box center [201, 124] width 63 height 15
type input "*"
click at [234, 219] on button at bounding box center [229, 215] width 17 height 15
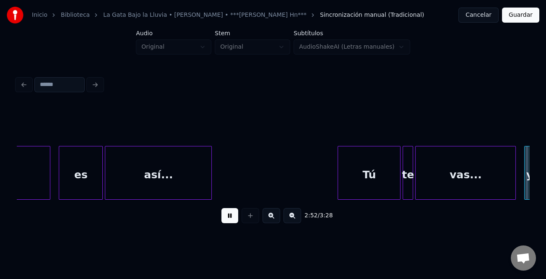
scroll to position [0, 18097]
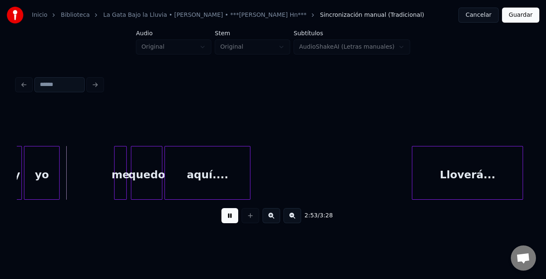
click at [232, 214] on button at bounding box center [229, 215] width 17 height 15
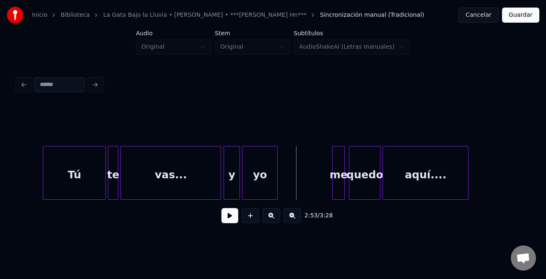
click at [225, 181] on div at bounding box center [225, 172] width 3 height 53
click at [232, 180] on div "y" at bounding box center [232, 174] width 16 height 57
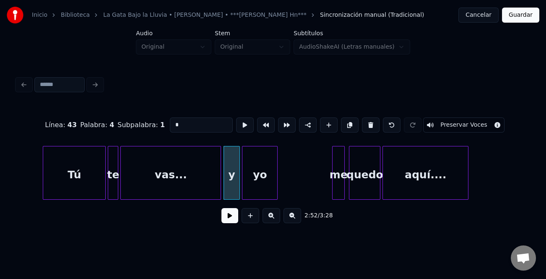
click at [181, 128] on input "*" at bounding box center [201, 124] width 63 height 15
click at [322, 183] on div at bounding box center [323, 172] width 3 height 53
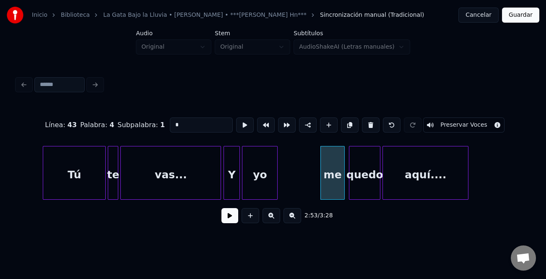
click at [336, 184] on div "me" at bounding box center [333, 174] width 24 height 57
click at [176, 123] on input "**" at bounding box center [201, 124] width 63 height 15
click at [173, 120] on input "**" at bounding box center [201, 124] width 63 height 15
type input "**"
click at [235, 214] on button at bounding box center [229, 215] width 17 height 15
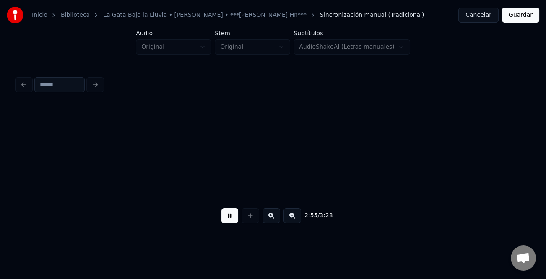
scroll to position [0, 18392]
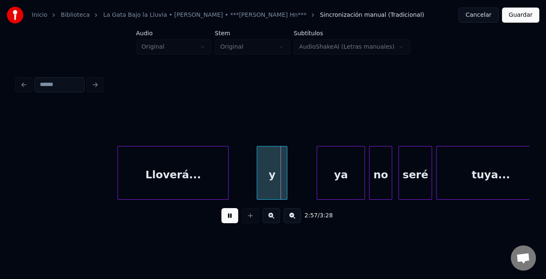
click at [258, 187] on div at bounding box center [258, 172] width 3 height 53
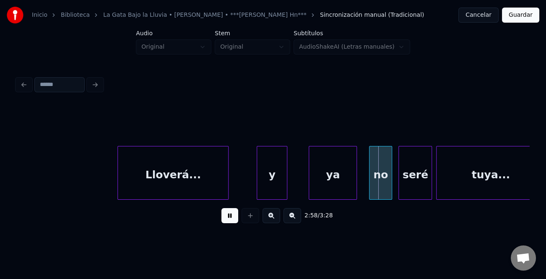
click at [311, 193] on div "ya" at bounding box center [332, 174] width 47 height 57
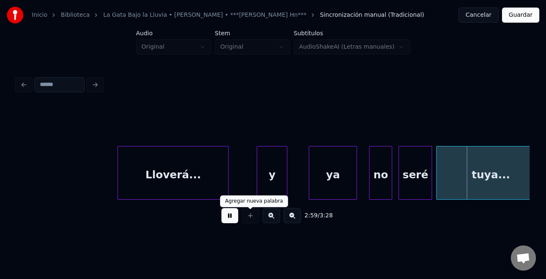
click at [230, 216] on button at bounding box center [229, 215] width 17 height 15
click at [373, 180] on div "no" at bounding box center [381, 174] width 22 height 57
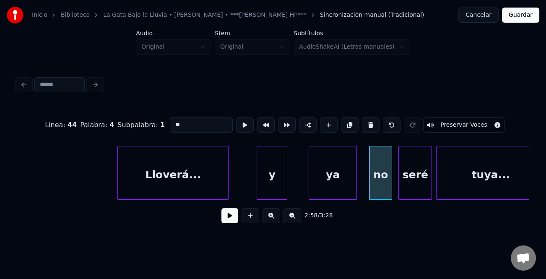
click at [173, 119] on input "**" at bounding box center [201, 124] width 63 height 15
type input "**"
click at [235, 215] on button at bounding box center [229, 215] width 17 height 15
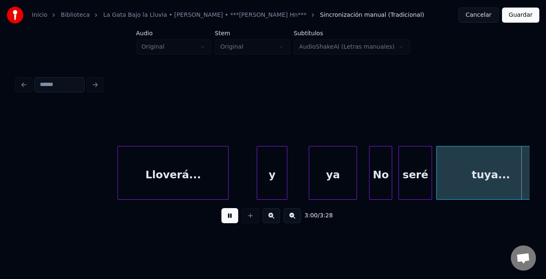
scroll to position [0, 18905]
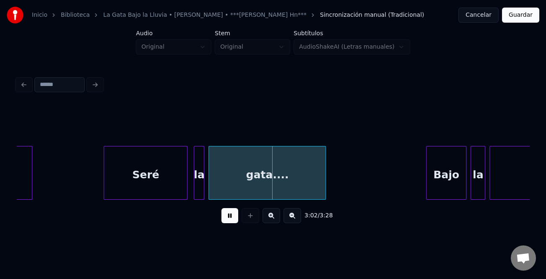
click at [427, 181] on div at bounding box center [428, 172] width 3 height 53
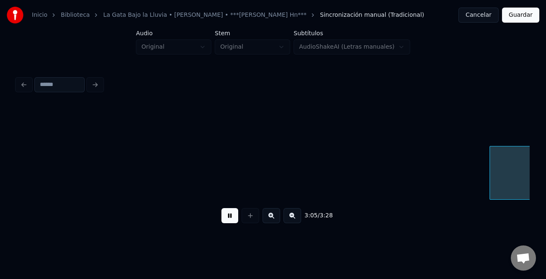
scroll to position [0, 19418]
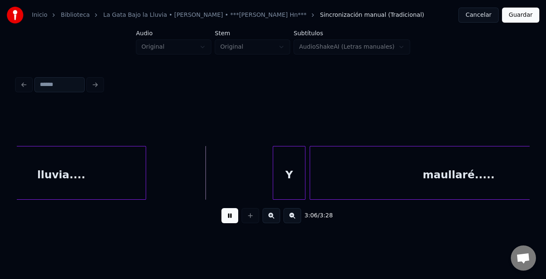
click at [273, 182] on div at bounding box center [274, 172] width 3 height 53
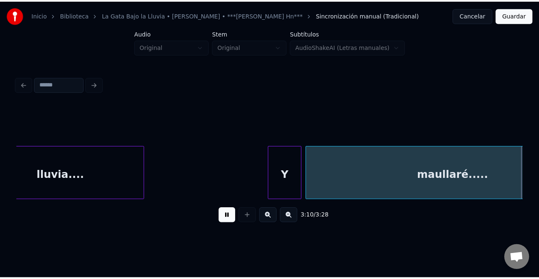
scroll to position [0, 19931]
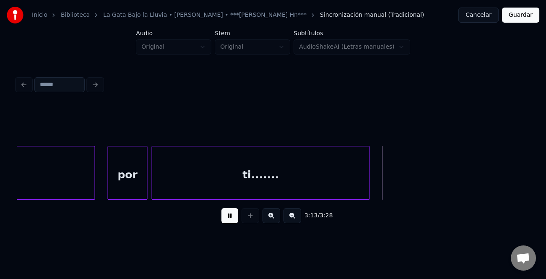
click at [520, 17] on button "Guardar" at bounding box center [520, 15] width 37 height 15
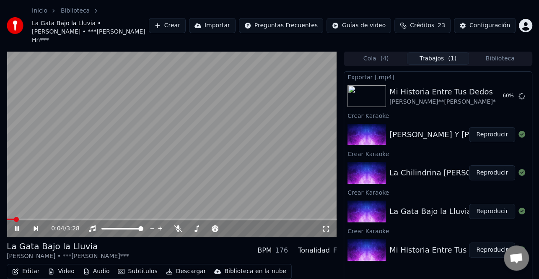
click at [193, 266] on button "Descargar" at bounding box center [186, 272] width 47 height 12
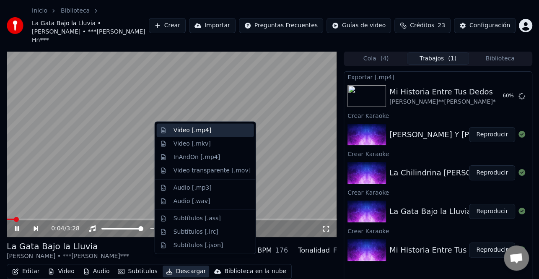
click at [221, 131] on div "Video [.mp4]" at bounding box center [212, 130] width 77 height 8
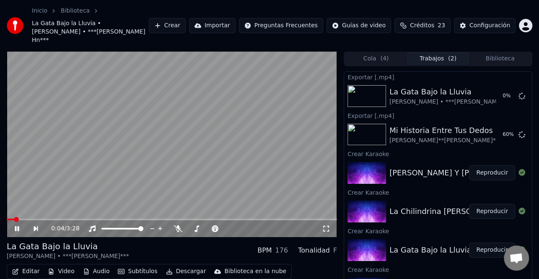
click at [18, 225] on icon at bounding box center [22, 228] width 19 height 7
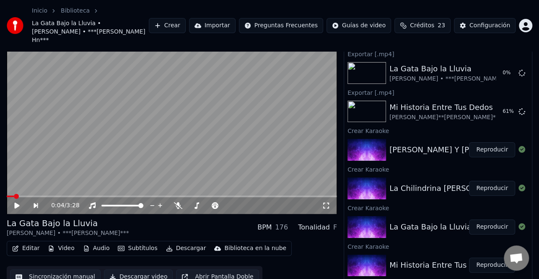
scroll to position [23, 0]
click at [495, 180] on button "Reproducir" at bounding box center [492, 187] width 46 height 15
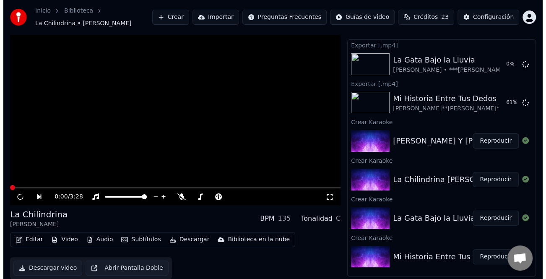
scroll to position [15, 0]
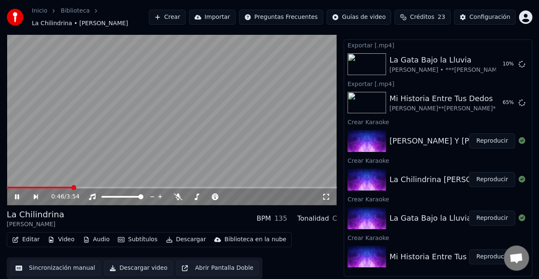
click at [19, 193] on icon at bounding box center [22, 196] width 19 height 7
click at [33, 242] on button "Editar" at bounding box center [26, 240] width 34 height 12
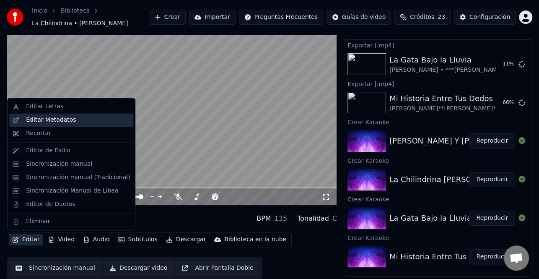
click at [63, 121] on div "Editar Metadatos" at bounding box center [51, 120] width 50 height 8
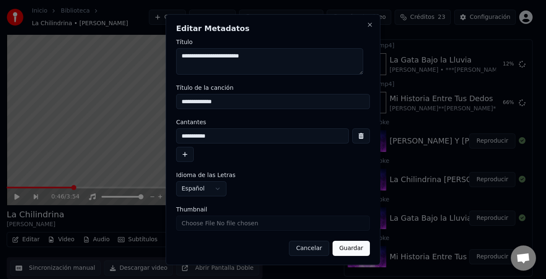
click at [187, 158] on button "button" at bounding box center [185, 154] width 18 height 15
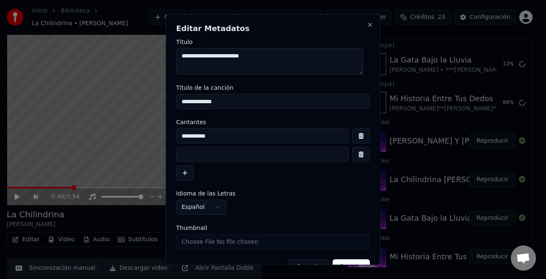
click at [191, 157] on input at bounding box center [262, 154] width 173 height 15
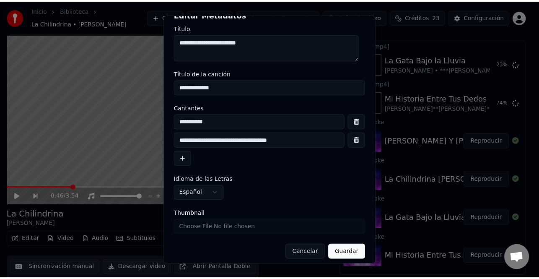
scroll to position [20, 0]
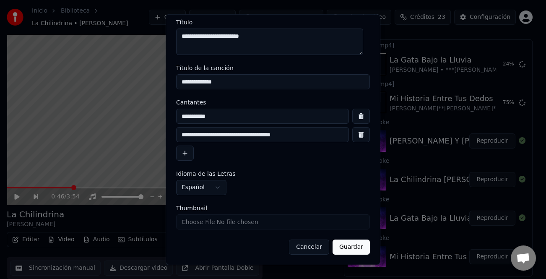
type input "**********"
click at [354, 250] on button "Guardar" at bounding box center [351, 247] width 37 height 15
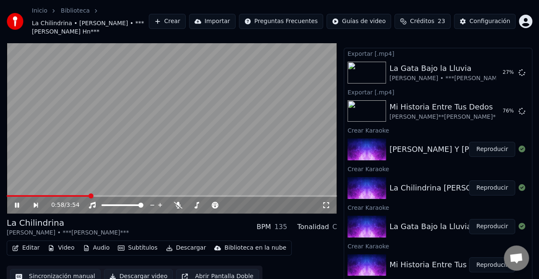
click at [17, 205] on icon at bounding box center [22, 205] width 19 height 7
click at [32, 249] on button "Editar" at bounding box center [26, 248] width 34 height 12
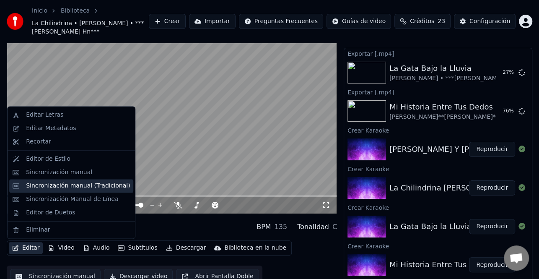
click at [88, 189] on div "Sincronización manual (Tradicional)" at bounding box center [78, 186] width 104 height 8
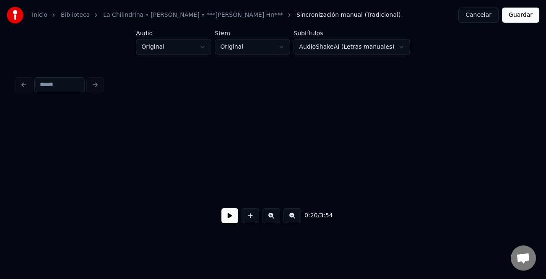
scroll to position [0, 2103]
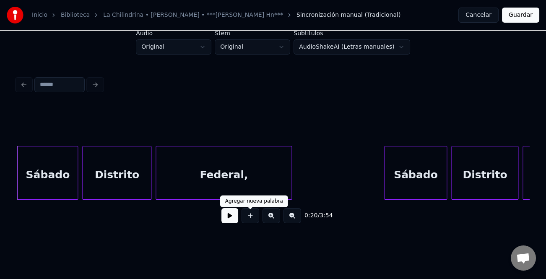
click at [238, 214] on div "0:20 / 3:54" at bounding box center [272, 215] width 499 height 18
click at [232, 217] on button at bounding box center [229, 215] width 17 height 15
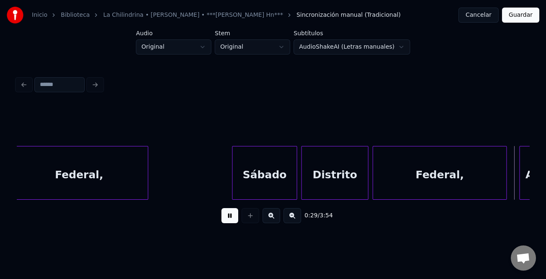
scroll to position [0, 3129]
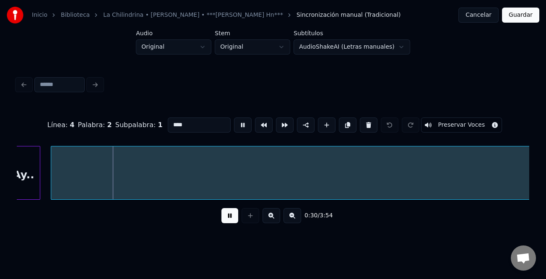
click at [224, 216] on button at bounding box center [229, 215] width 17 height 15
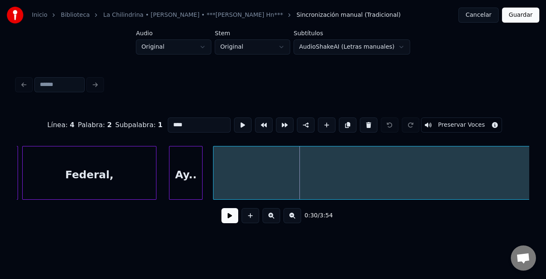
scroll to position [0, 2927]
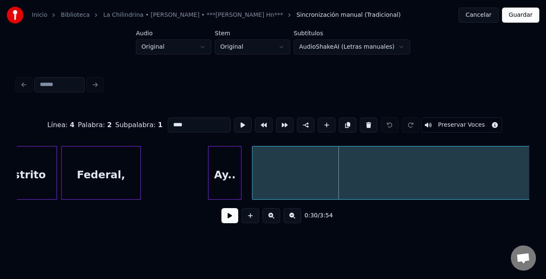
click at [138, 185] on div at bounding box center [139, 172] width 3 height 53
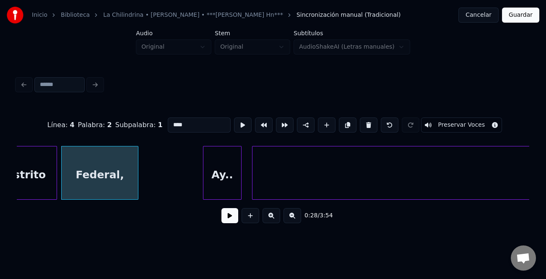
click at [203, 187] on div at bounding box center [204, 172] width 3 height 53
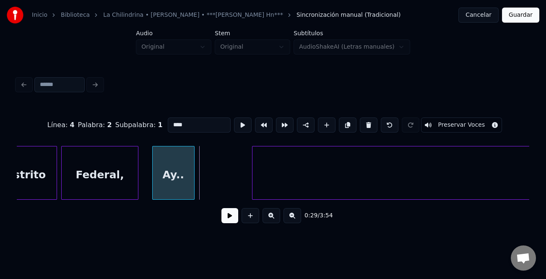
click at [177, 187] on div "Ay.." at bounding box center [174, 174] width 42 height 57
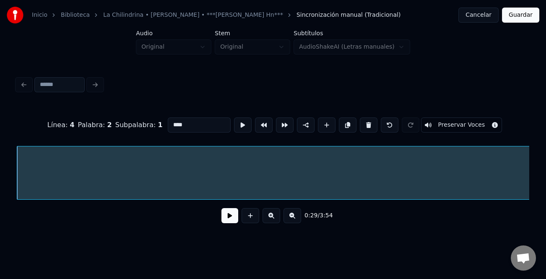
click at [298, 217] on button at bounding box center [293, 215] width 18 height 15
click at [296, 217] on button at bounding box center [293, 215] width 18 height 15
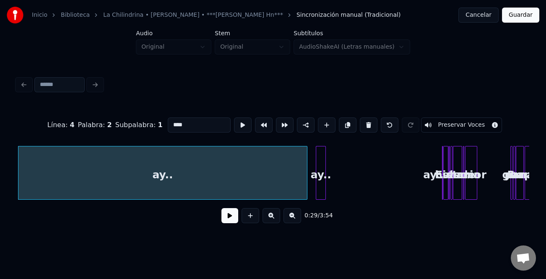
click at [296, 217] on button at bounding box center [293, 215] width 18 height 15
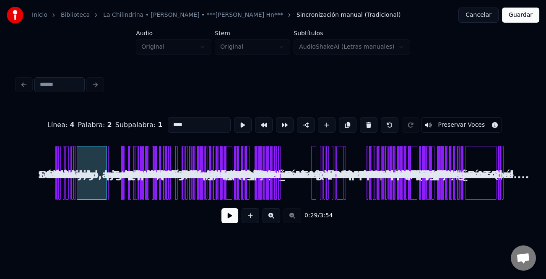
scroll to position [0, 0]
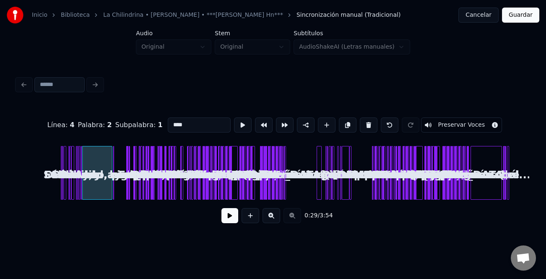
click at [273, 217] on button at bounding box center [272, 215] width 18 height 15
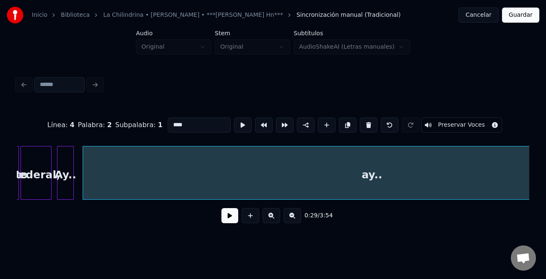
click at [273, 217] on button at bounding box center [272, 215] width 18 height 15
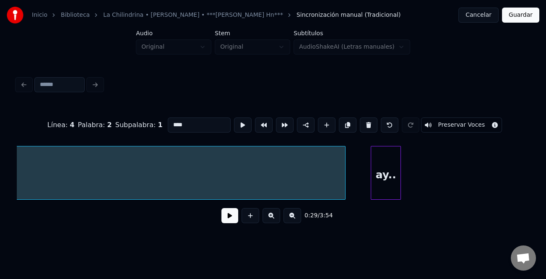
scroll to position [0, 2463]
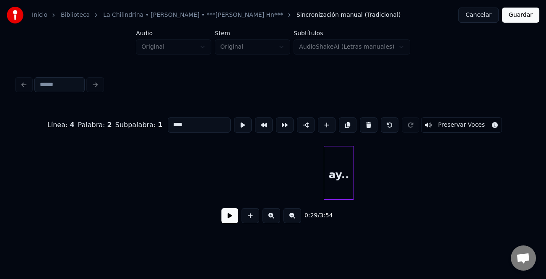
click at [3, 172] on div "Inicio Biblioteca La Chilindrina • [PERSON_NAME] • ***[PERSON_NAME] Hn*** Sincr…" at bounding box center [273, 117] width 546 height 235
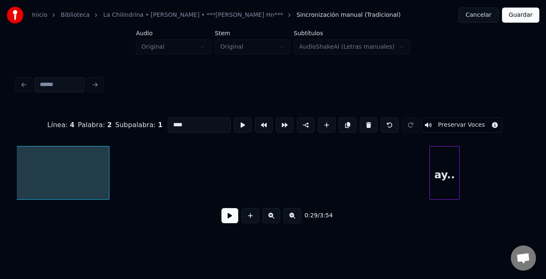
scroll to position [0, 2416]
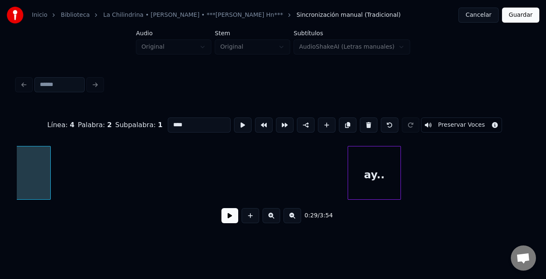
click at [349, 186] on div at bounding box center [349, 172] width 3 height 53
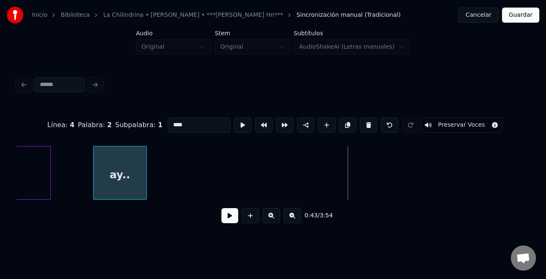
click at [106, 159] on div "ay.." at bounding box center [120, 174] width 52 height 57
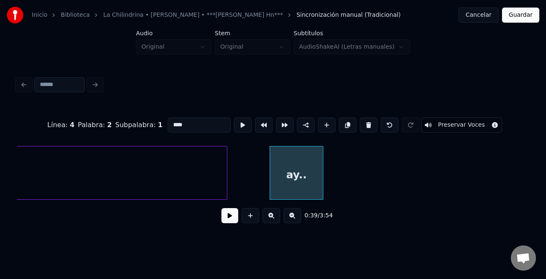
scroll to position [0, 2144]
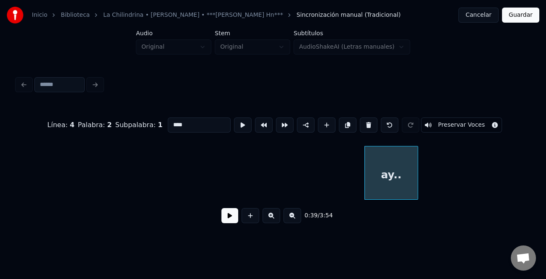
click at [12, 184] on div "Inicio Biblioteca La Chilindrina • [PERSON_NAME] • ***[PERSON_NAME] Hn*** Sincr…" at bounding box center [273, 117] width 546 height 235
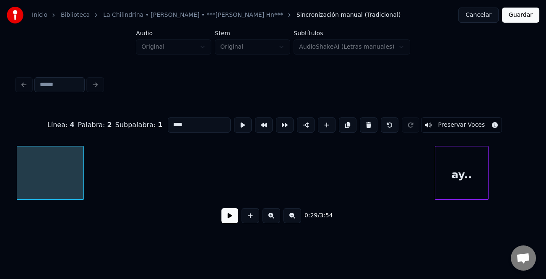
scroll to position [0, 2168]
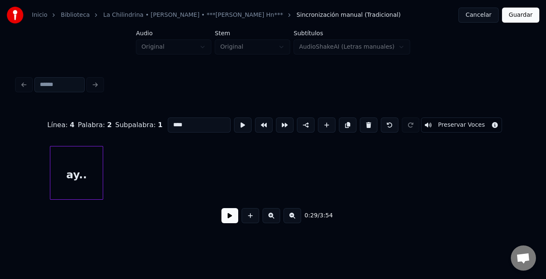
click at [68, 170] on div "ay.." at bounding box center [76, 174] width 52 height 57
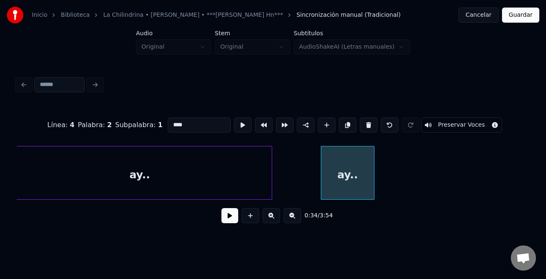
scroll to position [0, 1874]
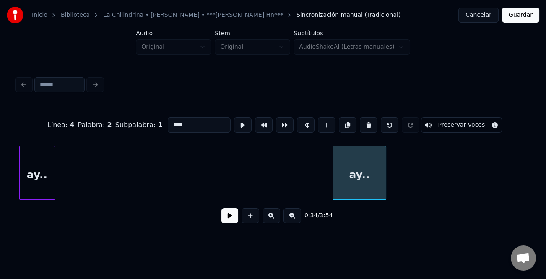
click at [52, 187] on div at bounding box center [53, 172] width 3 height 53
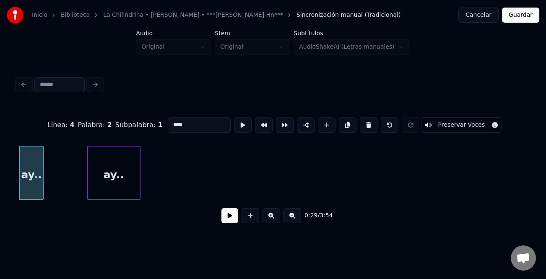
click at [103, 176] on div "ay.." at bounding box center [114, 174] width 52 height 57
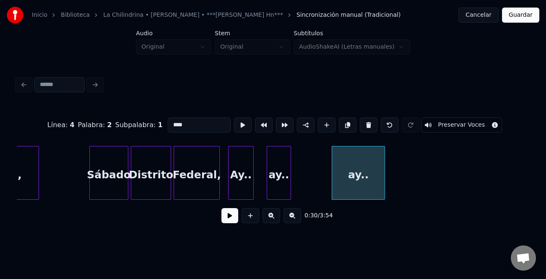
scroll to position [0, 1602]
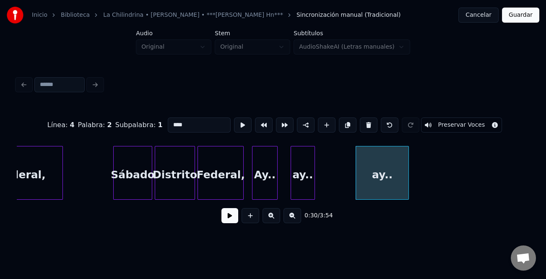
click at [264, 182] on div "Ay.." at bounding box center [265, 174] width 25 height 57
type input "****"
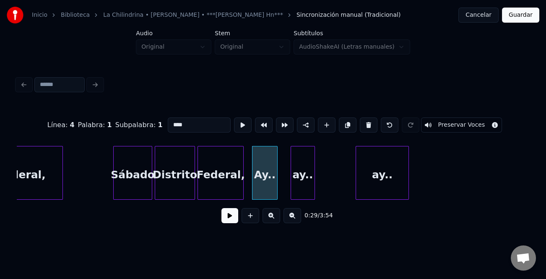
click at [235, 221] on button at bounding box center [229, 215] width 17 height 15
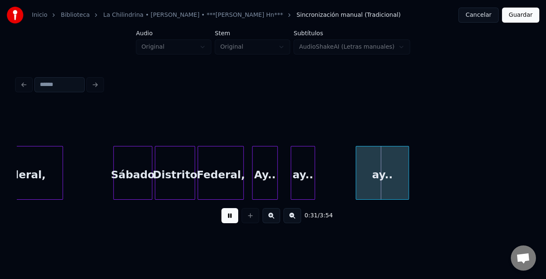
click at [267, 185] on div "Ay.." at bounding box center [265, 174] width 25 height 57
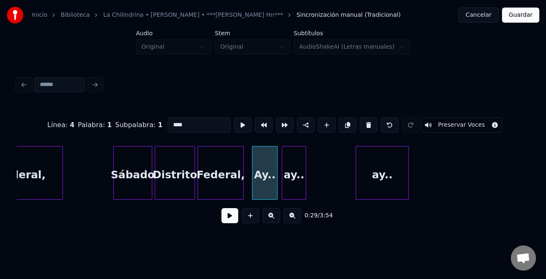
click at [292, 192] on div "ay.." at bounding box center [294, 174] width 24 height 57
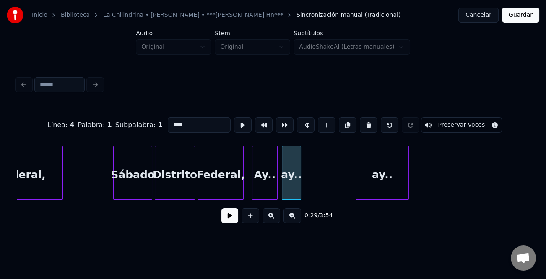
click at [298, 190] on div at bounding box center [299, 172] width 3 height 53
click at [310, 195] on div "ay.." at bounding box center [358, 173] width 102 height 54
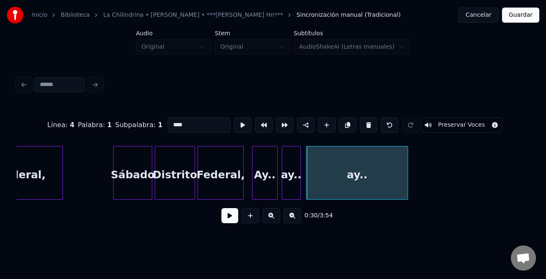
click at [408, 188] on div "ay.." at bounding box center [357, 173] width 102 height 54
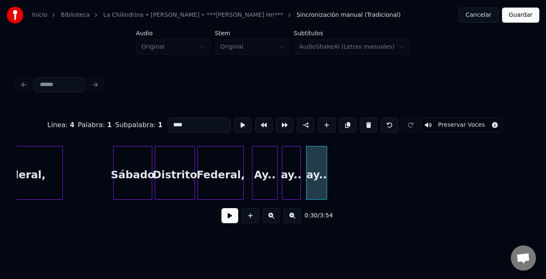
click at [326, 190] on div at bounding box center [325, 172] width 3 height 53
click at [299, 219] on button at bounding box center [293, 215] width 18 height 15
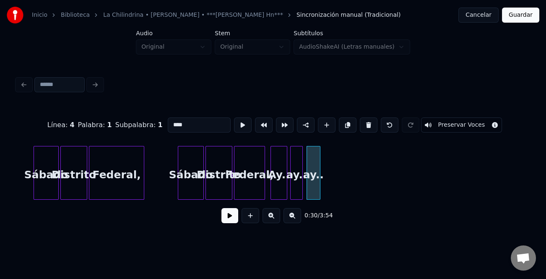
click at [299, 217] on button at bounding box center [293, 215] width 18 height 15
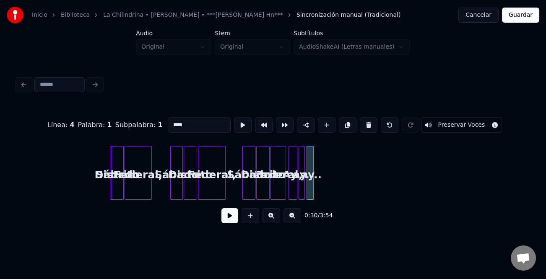
click at [116, 198] on div "ay.. ay.. Ay.. Federal, [GEOGRAPHIC_DATA][DATE], [DATE][GEOGRAPHIC_DATA][DATE]," at bounding box center [273, 173] width 513 height 54
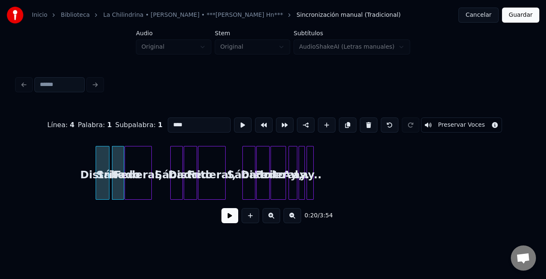
click at [101, 192] on div "Distrito" at bounding box center [102, 174] width 13 height 57
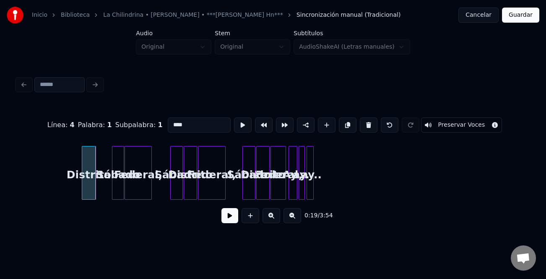
click at [82, 187] on div "Distrito" at bounding box center [88, 174] width 13 height 57
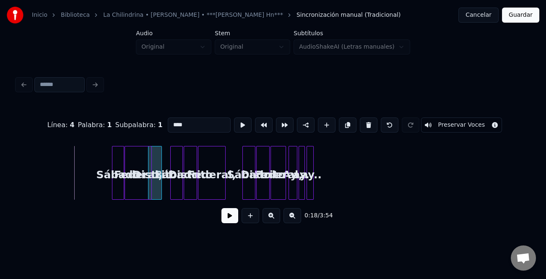
click at [153, 187] on div "Distrito" at bounding box center [154, 174] width 13 height 57
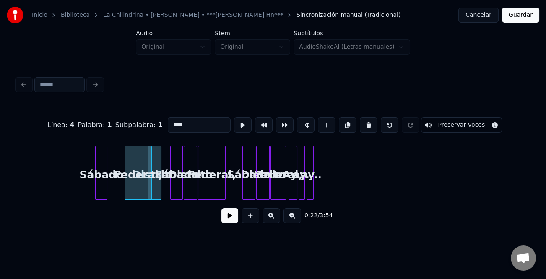
click at [100, 185] on div "Sábado" at bounding box center [101, 174] width 11 height 57
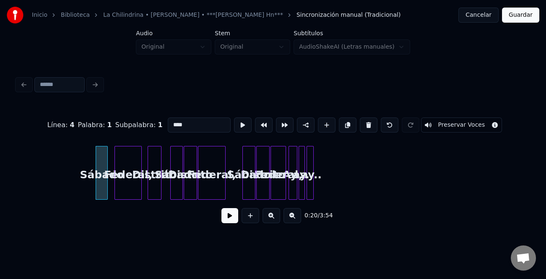
click at [130, 191] on div "Federal," at bounding box center [128, 174] width 26 height 57
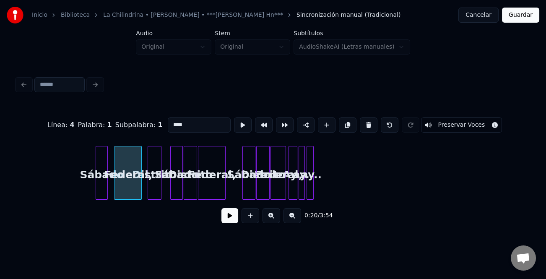
click at [271, 218] on button at bounding box center [272, 215] width 18 height 15
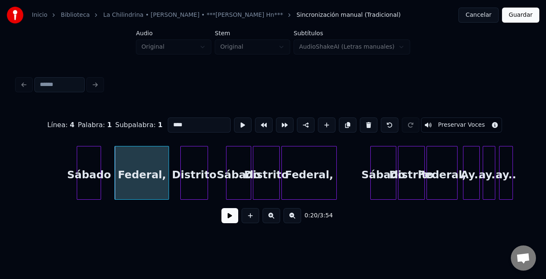
click at [271, 218] on button at bounding box center [272, 215] width 18 height 15
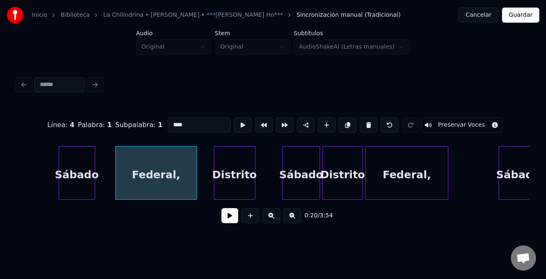
click at [66, 184] on div "Sábado" at bounding box center [77, 174] width 36 height 57
type input "******"
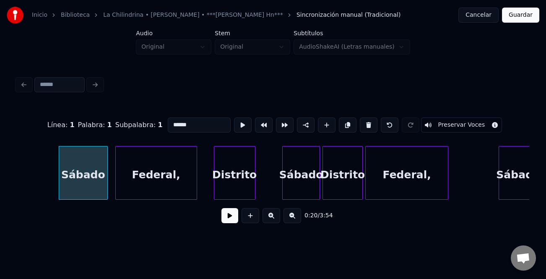
click at [107, 187] on div at bounding box center [106, 172] width 3 height 53
click at [96, 185] on div "Sábado" at bounding box center [83, 174] width 49 height 57
click at [227, 220] on button at bounding box center [229, 215] width 17 height 15
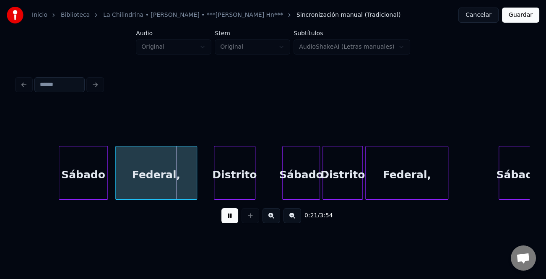
click at [229, 220] on button at bounding box center [229, 215] width 17 height 15
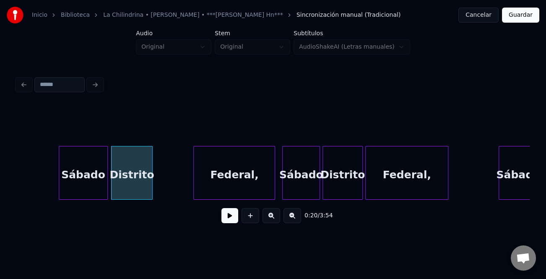
click at [249, 187] on div "Federal," at bounding box center [234, 174] width 81 height 57
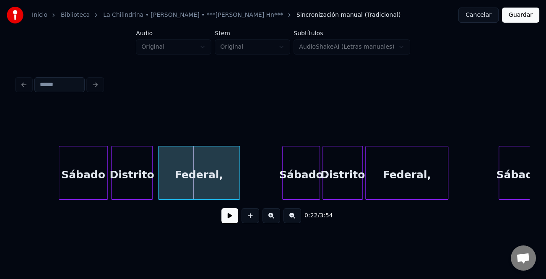
click at [194, 187] on div "Federal," at bounding box center [199, 174] width 81 height 57
click at [87, 192] on div "Sábado" at bounding box center [83, 174] width 49 height 57
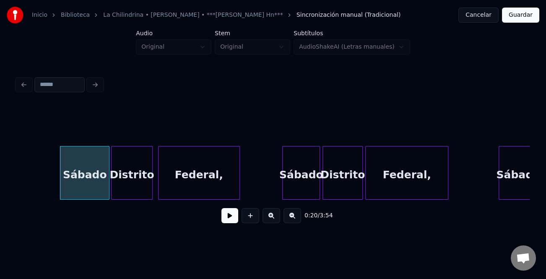
click at [228, 218] on button at bounding box center [229, 215] width 17 height 15
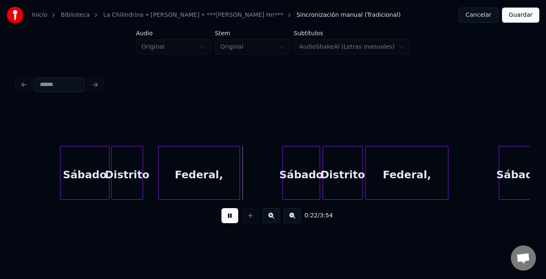
click at [140, 193] on div at bounding box center [141, 172] width 3 height 53
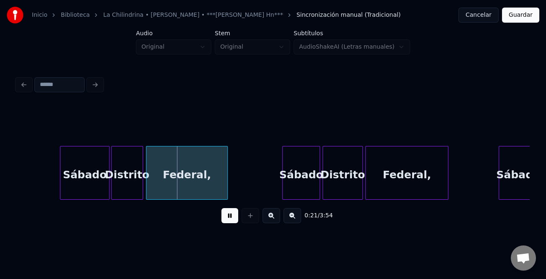
click at [164, 192] on div "Federal," at bounding box center [186, 174] width 81 height 57
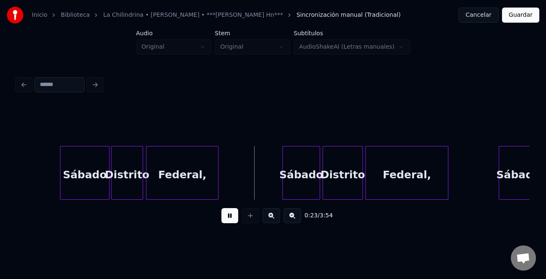
click at [217, 193] on div at bounding box center [217, 172] width 3 height 53
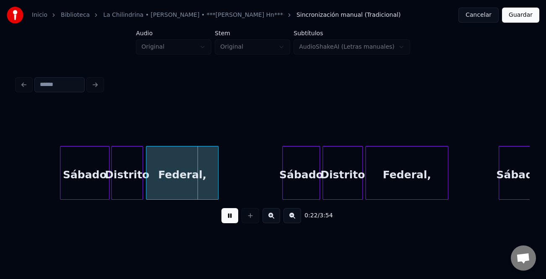
click at [227, 219] on button at bounding box center [229, 215] width 17 height 15
click at [66, 198] on div "[DATE] Federal, [DATE] [GEOGRAPHIC_DATA][DATE]," at bounding box center [273, 173] width 513 height 54
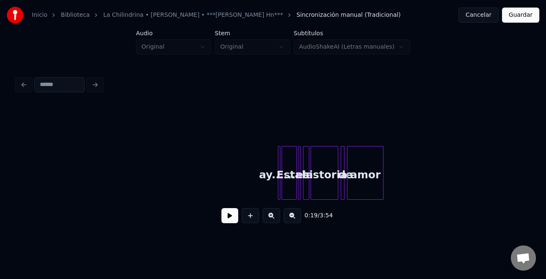
scroll to position [0, 2911]
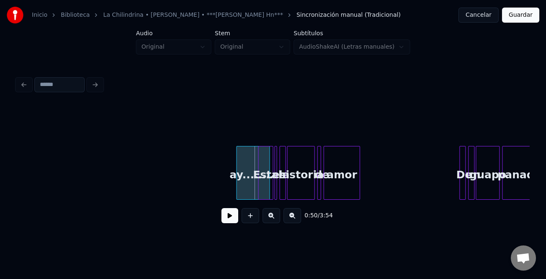
click at [237, 193] on div at bounding box center [238, 172] width 3 height 53
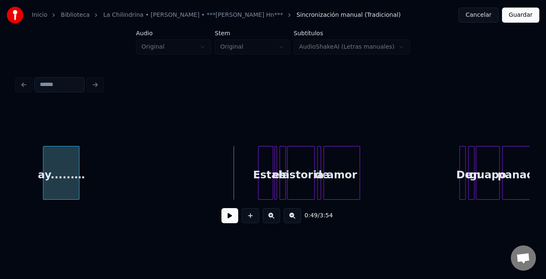
click at [54, 200] on div "ay......… Esta es la historia de amor De un guapo panadero" at bounding box center [273, 173] width 513 height 54
click at [295, 220] on button at bounding box center [293, 215] width 18 height 15
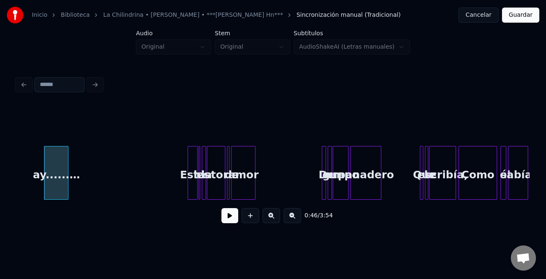
click at [295, 220] on button at bounding box center [293, 215] width 18 height 15
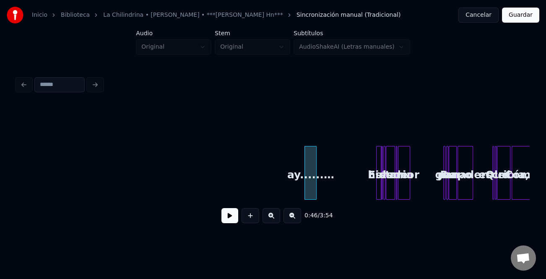
scroll to position [0, 648]
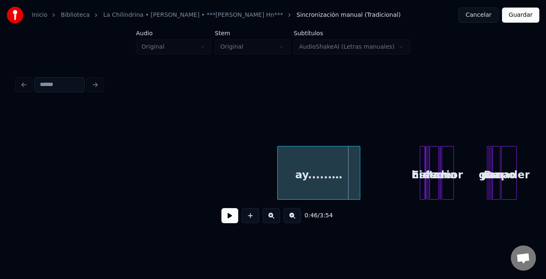
click at [279, 195] on div at bounding box center [279, 172] width 3 height 53
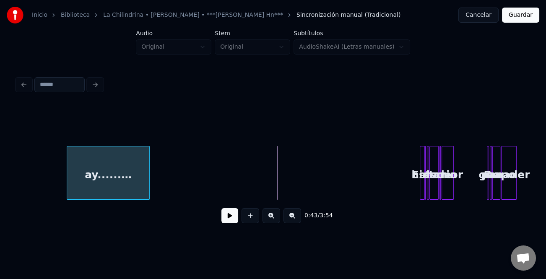
click at [68, 176] on div "ay......…" at bounding box center [108, 174] width 83 height 57
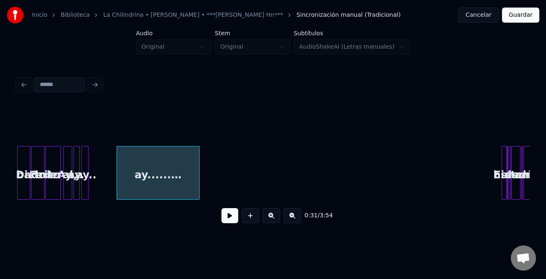
scroll to position [0, 562]
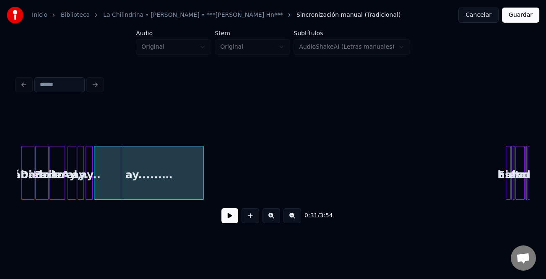
click at [96, 187] on div at bounding box center [95, 172] width 3 height 53
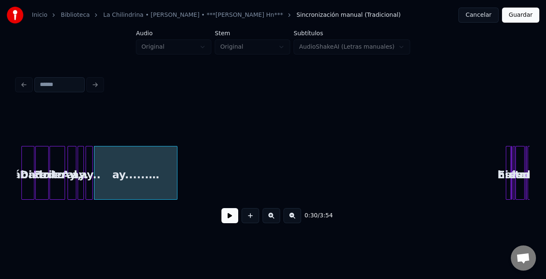
click at [174, 193] on div at bounding box center [175, 172] width 3 height 53
click at [144, 185] on div "ay......…" at bounding box center [134, 174] width 80 height 57
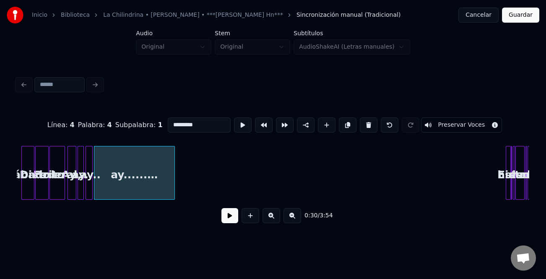
click at [233, 220] on button at bounding box center [229, 215] width 17 height 15
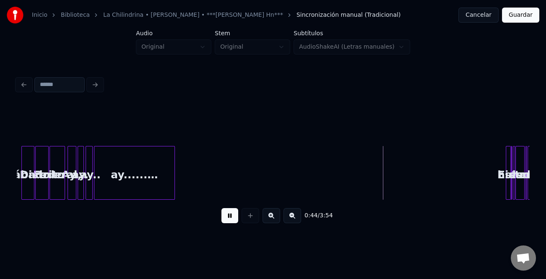
click at [274, 217] on button at bounding box center [272, 215] width 18 height 15
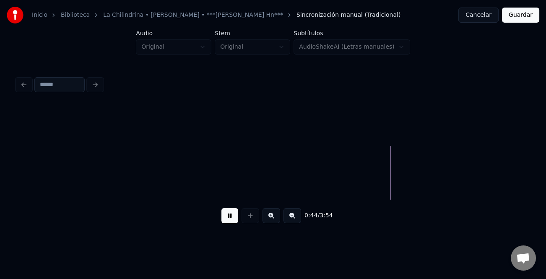
click at [275, 217] on button at bounding box center [272, 215] width 18 height 15
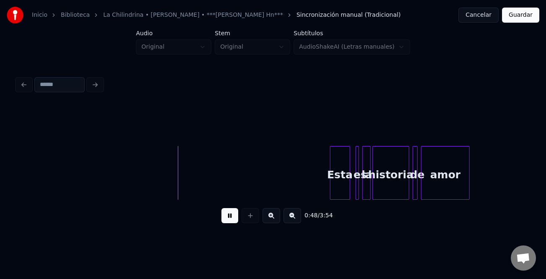
click at [344, 187] on div "Esta" at bounding box center [340, 174] width 19 height 57
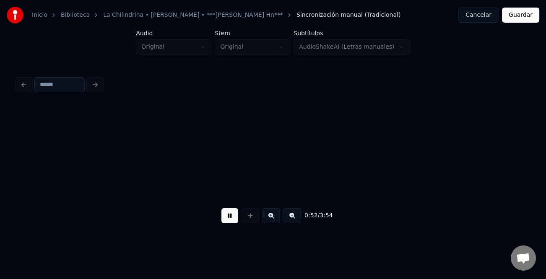
scroll to position [0, 4399]
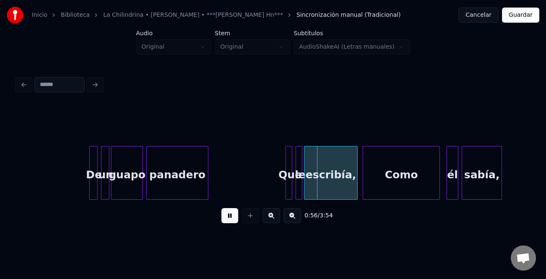
click at [271, 216] on button at bounding box center [272, 215] width 18 height 15
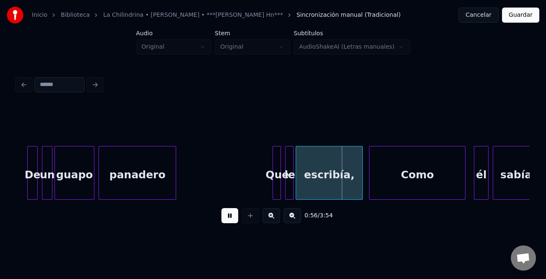
click at [271, 216] on button at bounding box center [272, 215] width 18 height 15
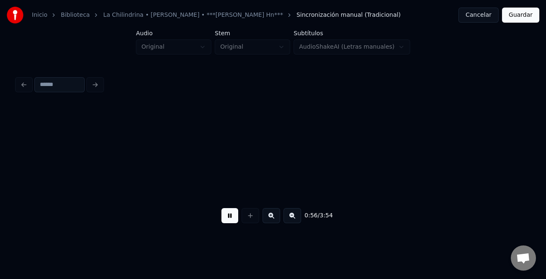
scroll to position [0, 6762]
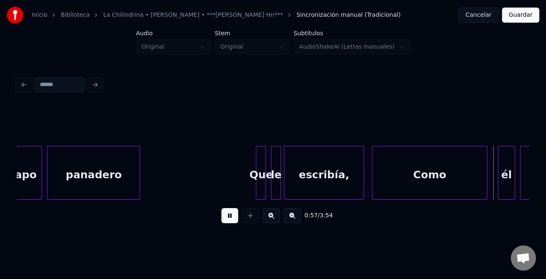
click at [271, 216] on button at bounding box center [272, 215] width 18 height 15
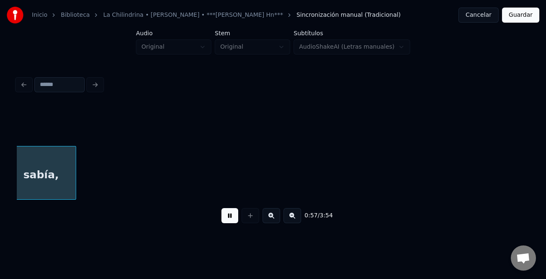
scroll to position [0, 8488]
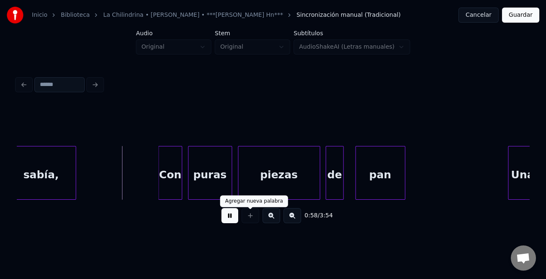
click at [225, 215] on button at bounding box center [229, 215] width 17 height 15
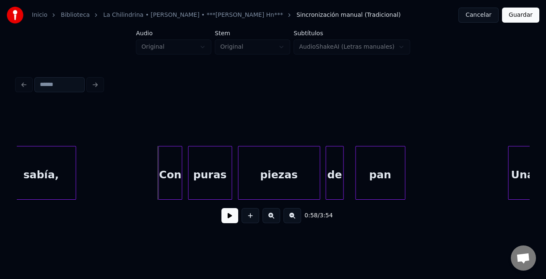
scroll to position [0, 8144]
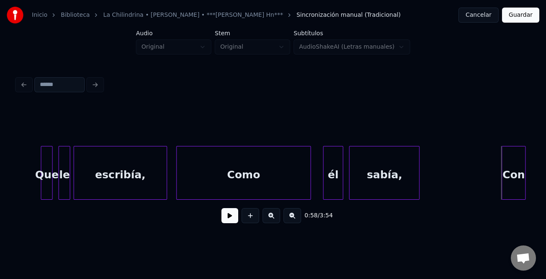
click at [125, 182] on div "escribía," at bounding box center [120, 174] width 93 height 57
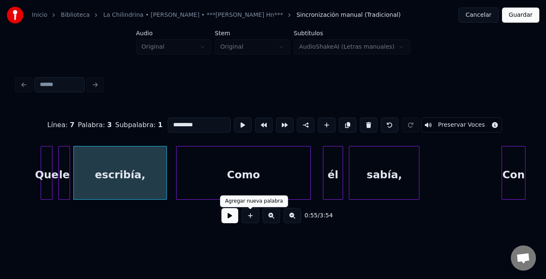
click at [234, 220] on button at bounding box center [229, 215] width 17 height 15
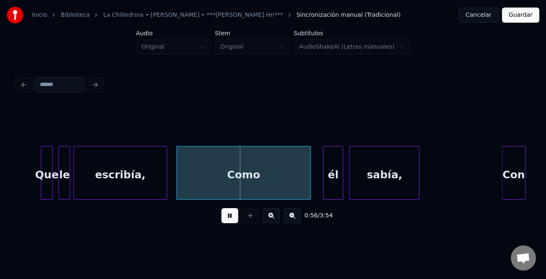
click at [234, 219] on button at bounding box center [229, 215] width 17 height 15
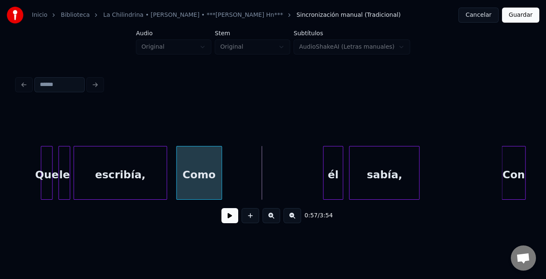
click at [219, 190] on div at bounding box center [220, 172] width 3 height 53
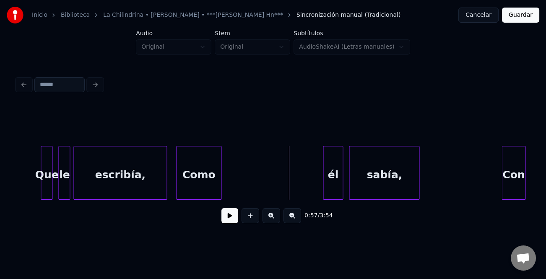
click at [208, 188] on div "Como" at bounding box center [199, 174] width 45 height 57
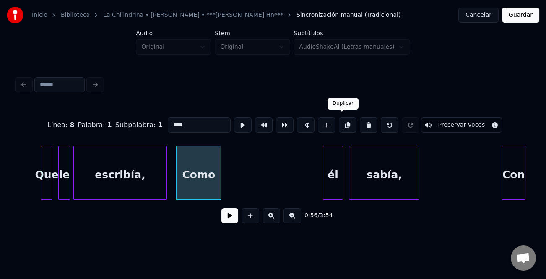
drag, startPoint x: 342, startPoint y: 124, endPoint x: 278, endPoint y: 140, distance: 65.8
click at [341, 124] on button at bounding box center [348, 124] width 18 height 15
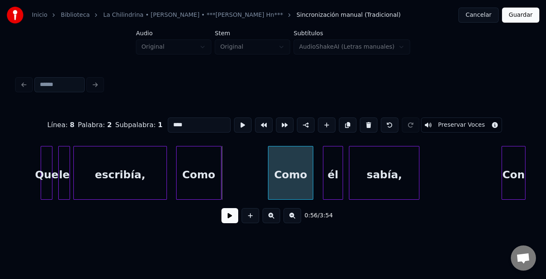
click at [302, 176] on div "Como" at bounding box center [290, 174] width 45 height 57
click at [287, 181] on div at bounding box center [285, 172] width 3 height 53
click at [200, 180] on div "Como" at bounding box center [199, 174] width 45 height 57
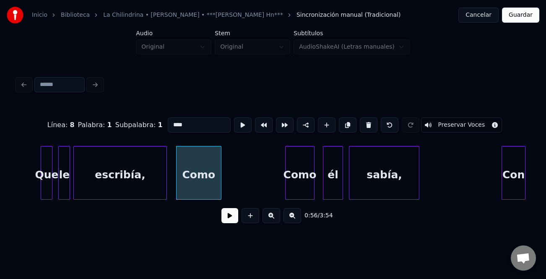
click at [229, 221] on button at bounding box center [229, 215] width 17 height 15
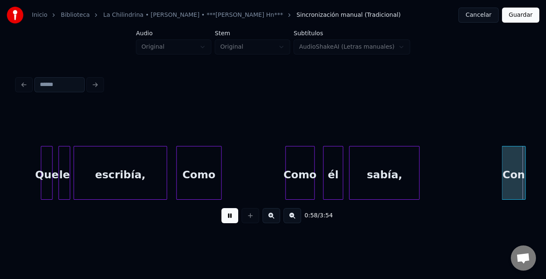
scroll to position [0, 8657]
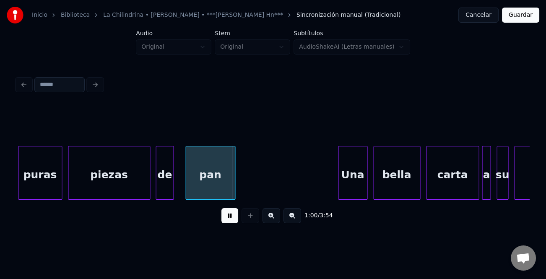
click at [235, 216] on button at bounding box center [229, 215] width 17 height 15
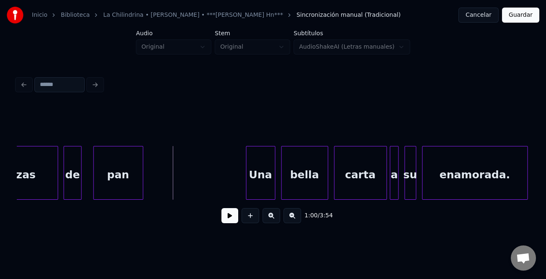
scroll to position [0, 8832]
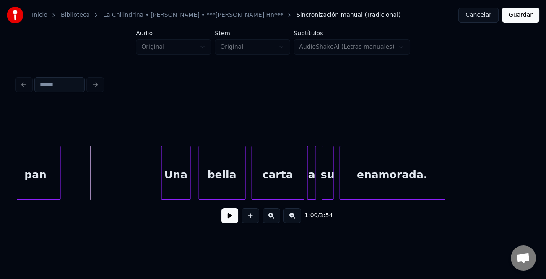
click at [169, 190] on div "Una" at bounding box center [176, 174] width 29 height 57
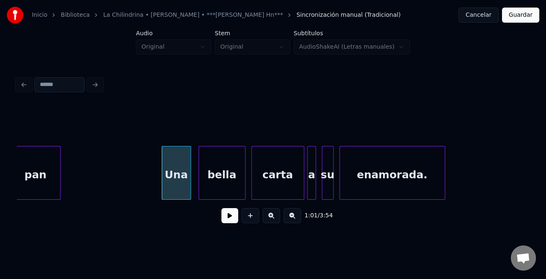
click at [229, 216] on button at bounding box center [229, 215] width 17 height 15
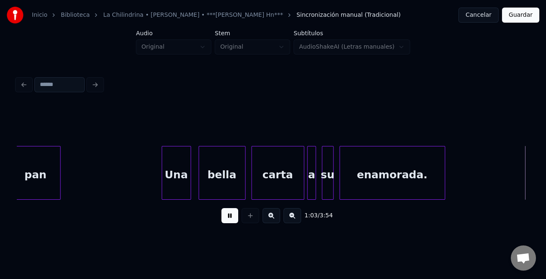
scroll to position [0, 9345]
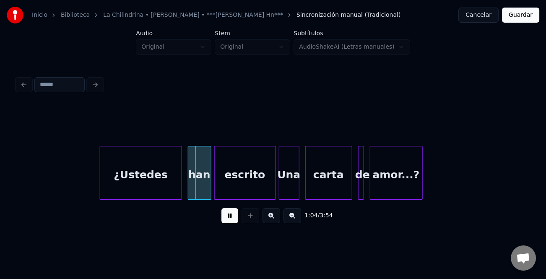
click at [146, 179] on div "¿Ustedes" at bounding box center [140, 174] width 81 height 57
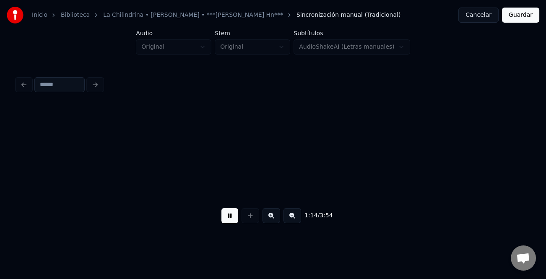
scroll to position [0, 10885]
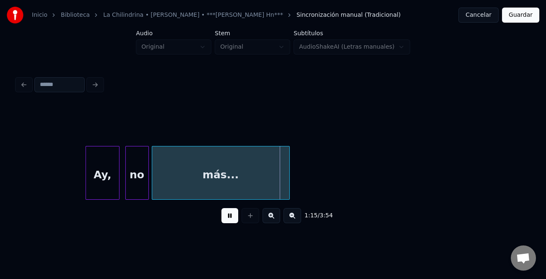
click at [86, 187] on div at bounding box center [87, 172] width 3 height 53
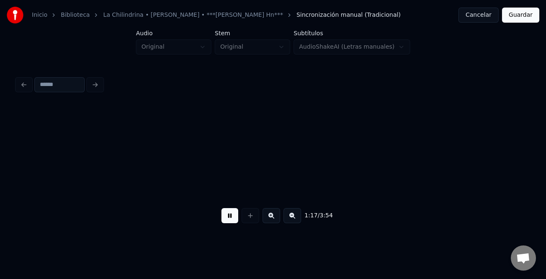
scroll to position [0, 11398]
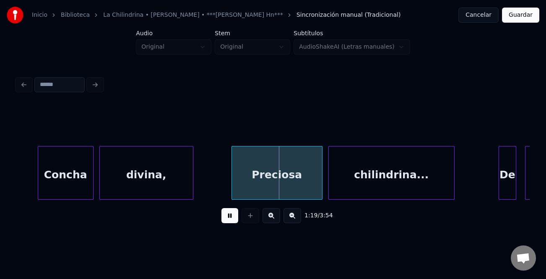
click at [63, 176] on div "Concha" at bounding box center [65, 174] width 55 height 57
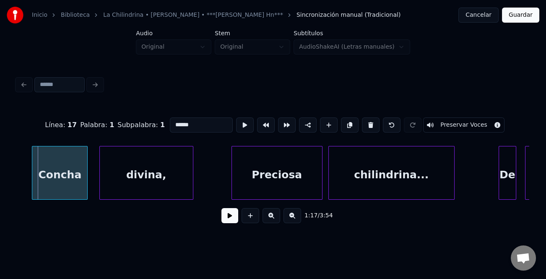
click at [54, 185] on div "Concha" at bounding box center [59, 174] width 55 height 57
click at [131, 185] on div "divina," at bounding box center [146, 174] width 93 height 57
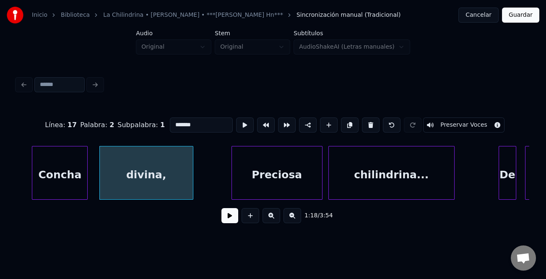
drag, startPoint x: 184, startPoint y: 122, endPoint x: 173, endPoint y: 151, distance: 30.4
click at [183, 122] on input "*******" at bounding box center [201, 124] width 63 height 15
type input "********"
click at [232, 218] on button at bounding box center [229, 215] width 17 height 15
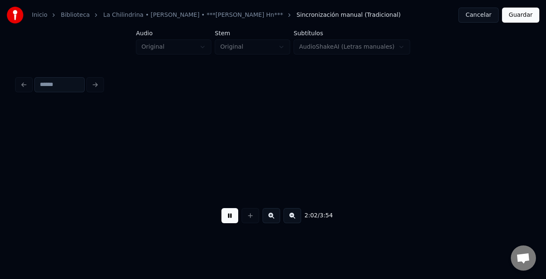
scroll to position [0, 17939]
drag, startPoint x: 232, startPoint y: 214, endPoint x: 273, endPoint y: 202, distance: 42.9
click at [233, 214] on button at bounding box center [229, 215] width 17 height 15
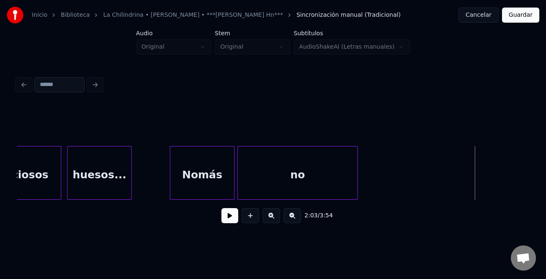
scroll to position [0, 17692]
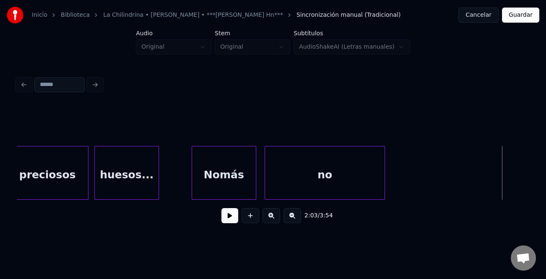
click at [227, 191] on div "Nomás" at bounding box center [224, 174] width 64 height 57
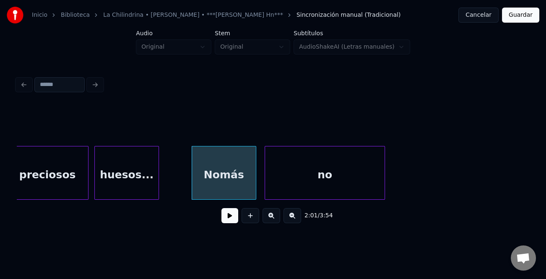
click at [230, 216] on button at bounding box center [229, 215] width 17 height 15
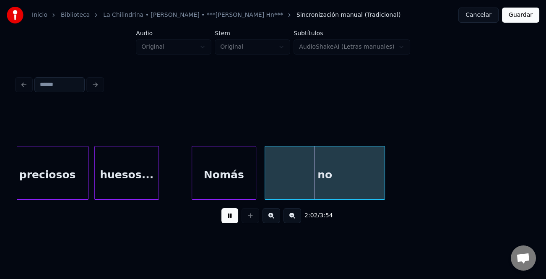
click at [230, 216] on button at bounding box center [229, 215] width 17 height 15
click at [327, 167] on div "no" at bounding box center [325, 174] width 120 height 57
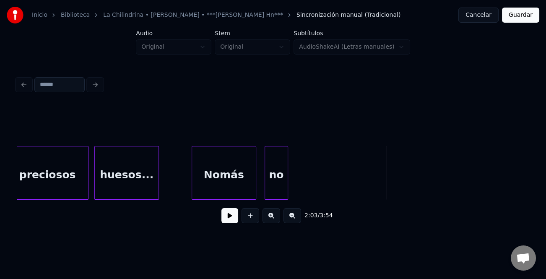
click at [285, 186] on div at bounding box center [286, 172] width 3 height 53
click at [272, 182] on div "no" at bounding box center [273, 174] width 16 height 57
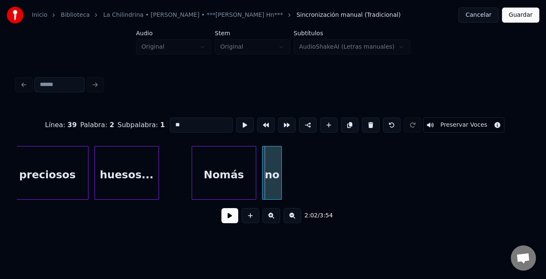
click at [263, 184] on div at bounding box center [264, 172] width 3 height 53
click at [267, 183] on div "no" at bounding box center [270, 174] width 23 height 57
click at [323, 124] on button at bounding box center [329, 124] width 18 height 15
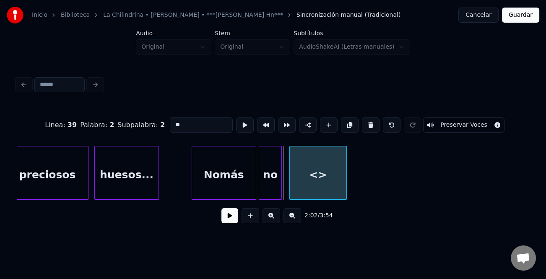
click at [325, 176] on div "<>" at bounding box center [318, 174] width 56 height 57
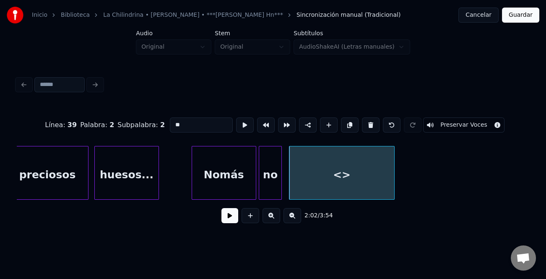
click at [392, 182] on div at bounding box center [393, 172] width 3 height 53
drag, startPoint x: 195, startPoint y: 122, endPoint x: 153, endPoint y: 121, distance: 41.5
click at [153, 121] on div "Línea : 39 Palabra : 2 Subpalabra : 2 ** Preservar Voces" at bounding box center [273, 125] width 513 height 42
click at [227, 177] on div "Nomás" at bounding box center [224, 174] width 64 height 57
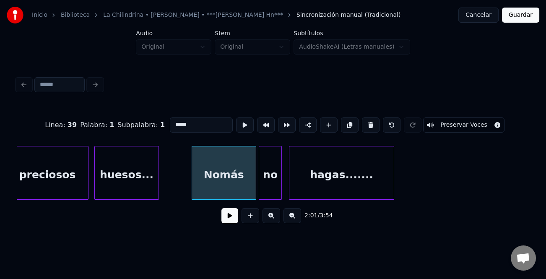
type input "*****"
click at [235, 218] on button at bounding box center [229, 215] width 17 height 15
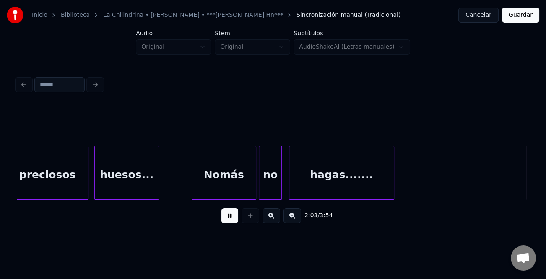
scroll to position [0, 18206]
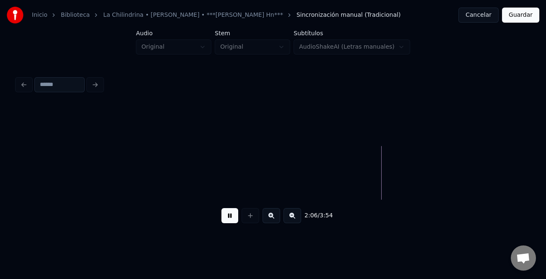
click at [292, 220] on button at bounding box center [293, 215] width 18 height 15
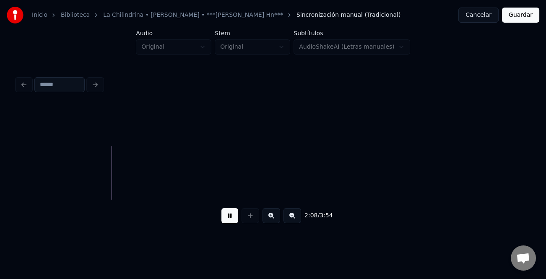
click at [292, 220] on button at bounding box center [293, 215] width 18 height 15
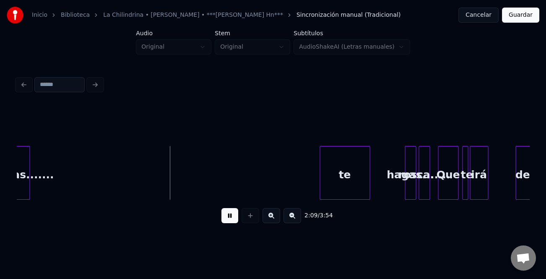
click at [292, 220] on button at bounding box center [293, 215] width 18 height 15
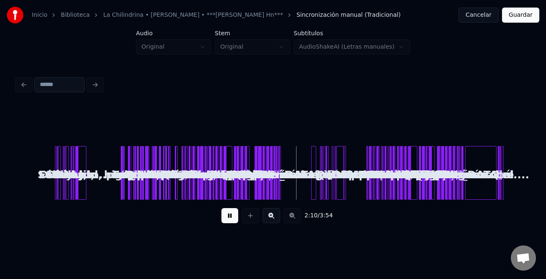
scroll to position [0, 0]
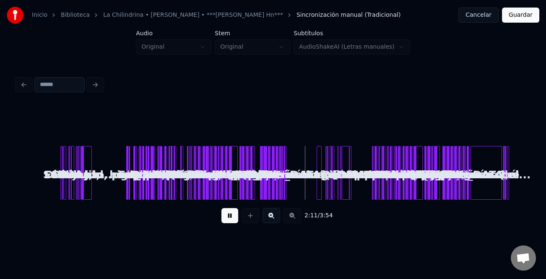
click at [273, 216] on button at bounding box center [272, 215] width 18 height 15
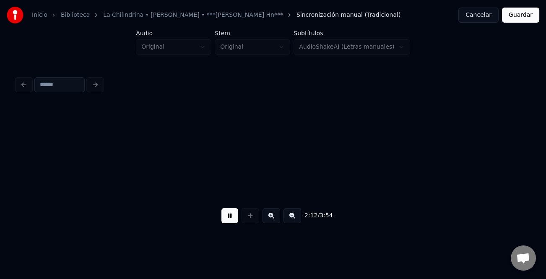
click at [273, 216] on button at bounding box center [272, 215] width 18 height 15
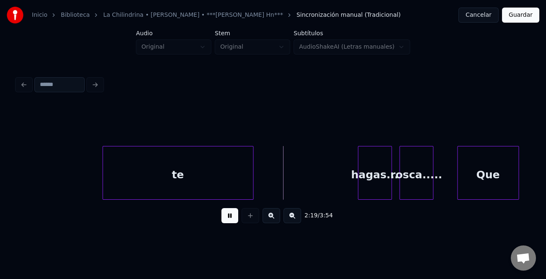
click at [229, 216] on button at bounding box center [229, 215] width 17 height 15
click at [294, 218] on button at bounding box center [293, 215] width 18 height 15
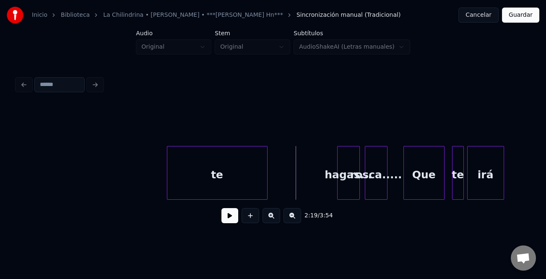
click at [294, 218] on button at bounding box center [293, 215] width 18 height 15
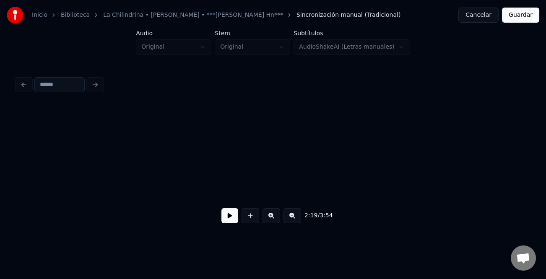
scroll to position [0, 2657]
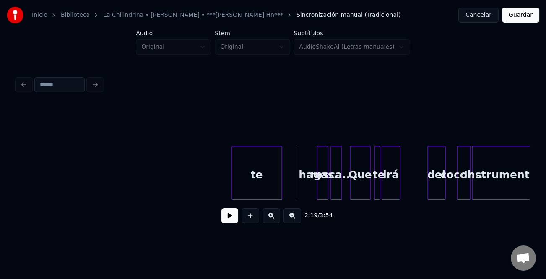
click at [294, 218] on button at bounding box center [293, 215] width 18 height 15
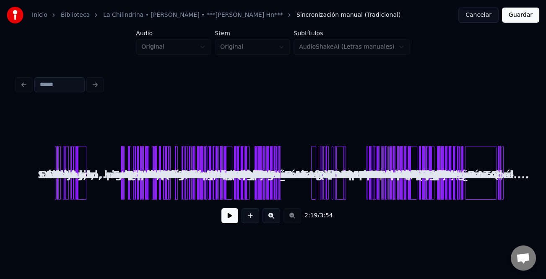
scroll to position [0, 0]
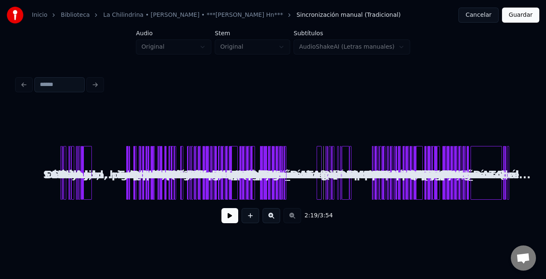
drag, startPoint x: 272, startPoint y: 217, endPoint x: 277, endPoint y: 217, distance: 4.6
click at [276, 217] on button at bounding box center [272, 215] width 18 height 15
click at [277, 217] on button at bounding box center [272, 215] width 18 height 15
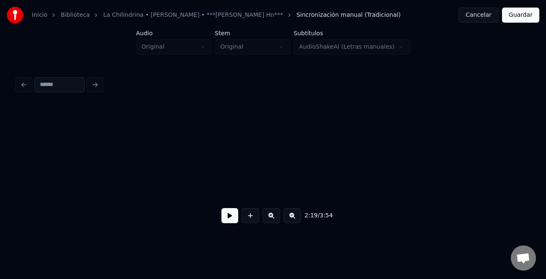
scroll to position [0, 5564]
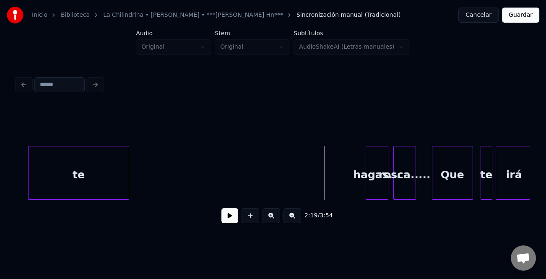
click at [90, 180] on div "te" at bounding box center [79, 174] width 100 height 57
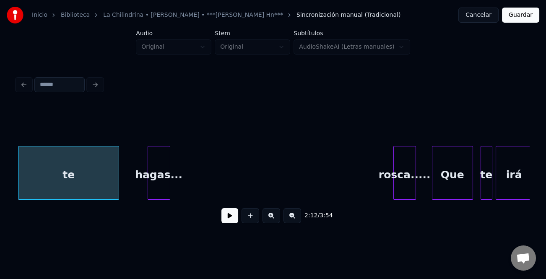
click at [163, 192] on div "hagas..." at bounding box center [159, 174] width 22 height 57
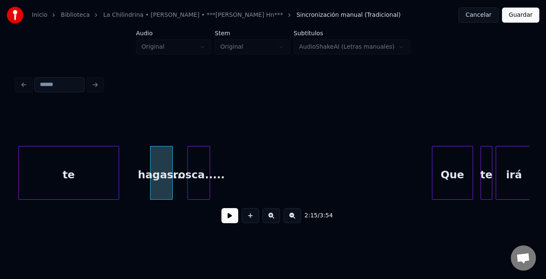
click at [200, 193] on div "rosca....." at bounding box center [199, 174] width 22 height 57
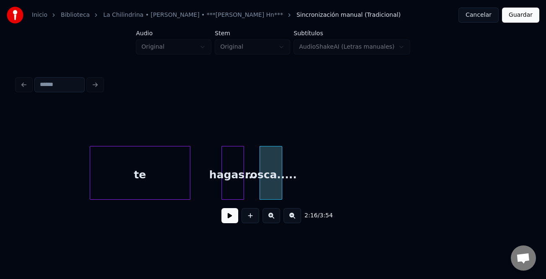
scroll to position [0, 5445]
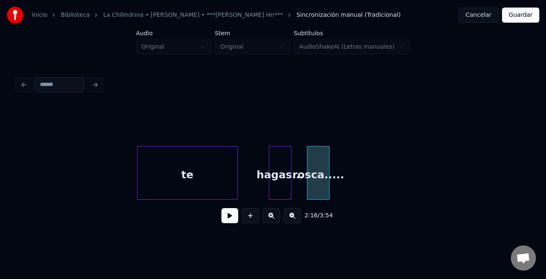
click at [228, 190] on div "te" at bounding box center [188, 174] width 100 height 57
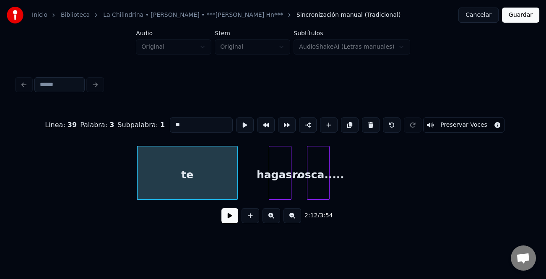
click at [363, 122] on button at bounding box center [371, 124] width 18 height 15
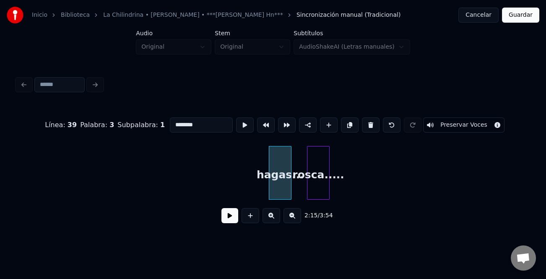
click at [279, 162] on div "hagas..." at bounding box center [280, 174] width 22 height 57
click at [362, 120] on button at bounding box center [371, 124] width 18 height 15
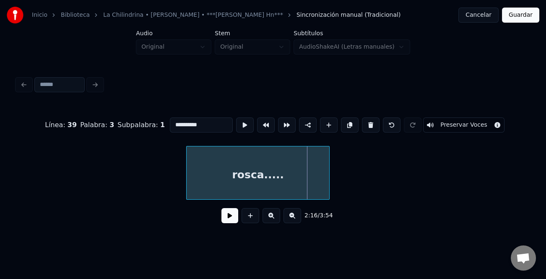
click at [188, 183] on div at bounding box center [188, 172] width 3 height 53
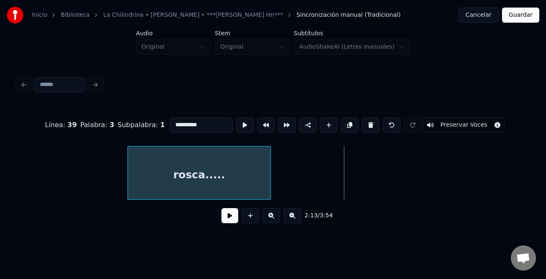
click at [184, 180] on div "rosca....." at bounding box center [199, 174] width 143 height 57
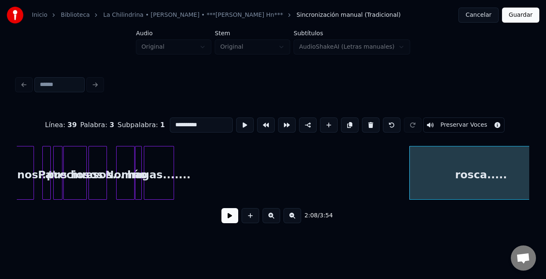
scroll to position [0, 5026]
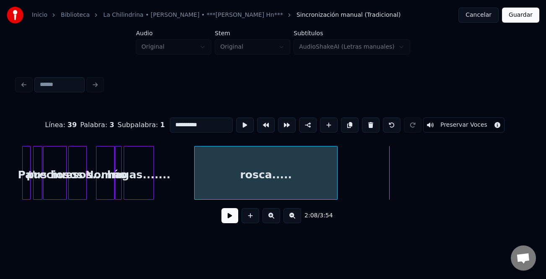
click at [241, 182] on div "rosca....." at bounding box center [266, 174] width 143 height 57
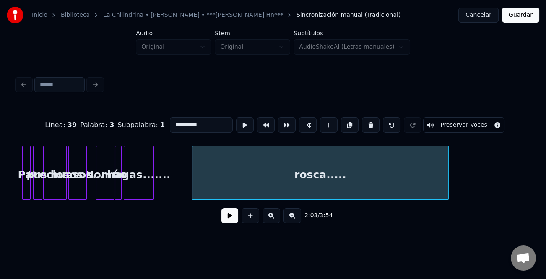
click at [448, 188] on div at bounding box center [447, 172] width 3 height 53
click at [328, 190] on div "rosca....." at bounding box center [323, 174] width 260 height 57
click at [178, 121] on input "**********" at bounding box center [201, 124] width 63 height 15
type input "**********"
click at [233, 219] on button at bounding box center [229, 215] width 17 height 15
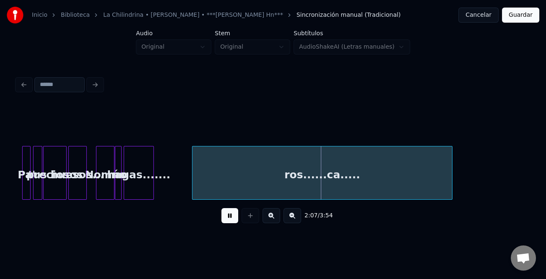
click at [289, 217] on button at bounding box center [293, 215] width 18 height 15
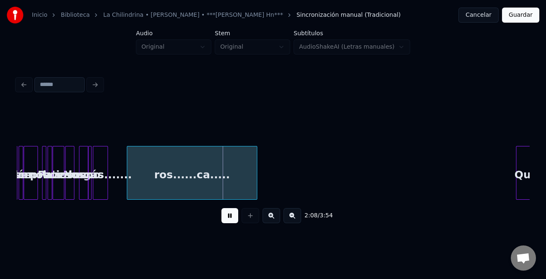
scroll to position [0, 2502]
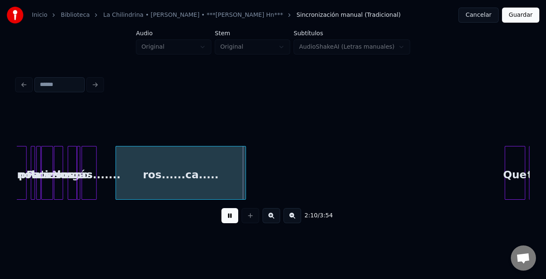
click at [245, 183] on div "ros......ca....." at bounding box center [180, 173] width 130 height 54
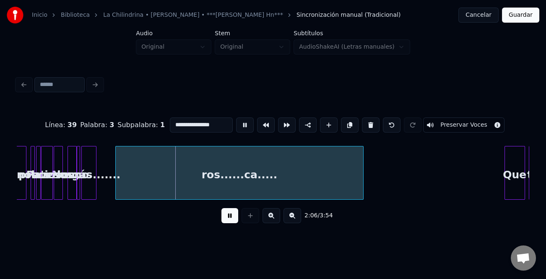
click at [363, 188] on div at bounding box center [362, 172] width 3 height 53
click at [232, 215] on button at bounding box center [229, 215] width 17 height 15
click at [260, 176] on div "ros......ca....." at bounding box center [240, 174] width 248 height 57
click at [206, 117] on input "**********" at bounding box center [201, 124] width 63 height 15
type input "**********"
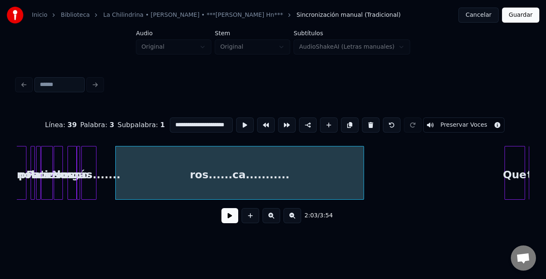
click at [236, 216] on button at bounding box center [229, 215] width 17 height 15
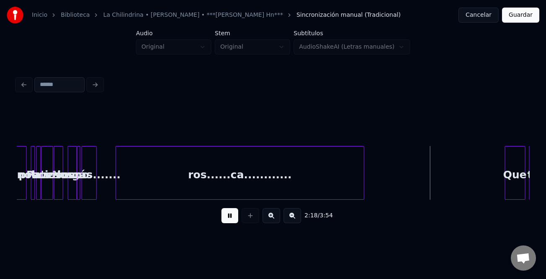
click at [230, 217] on button at bounding box center [229, 215] width 17 height 15
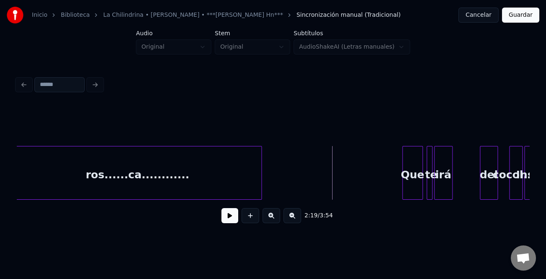
scroll to position [0, 2612]
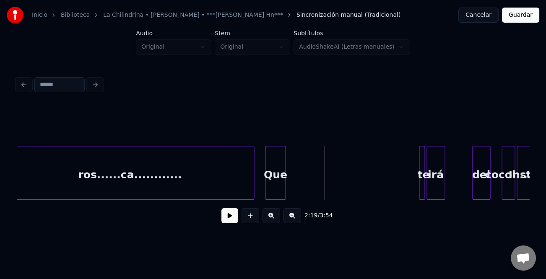
click at [271, 182] on div "Que" at bounding box center [276, 174] width 20 height 57
click at [274, 186] on div at bounding box center [275, 172] width 3 height 53
click at [271, 189] on div "Que" at bounding box center [271, 174] width 10 height 57
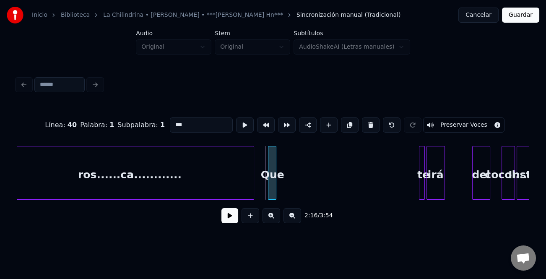
click at [270, 189] on div at bounding box center [269, 172] width 3 height 53
drag, startPoint x: 226, startPoint y: 214, endPoint x: 266, endPoint y: 215, distance: 39.4
click at [226, 214] on button at bounding box center [229, 215] width 17 height 15
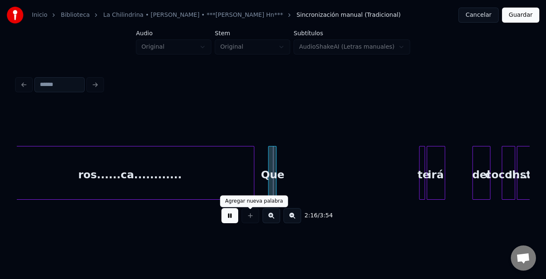
click at [278, 213] on button at bounding box center [272, 215] width 18 height 15
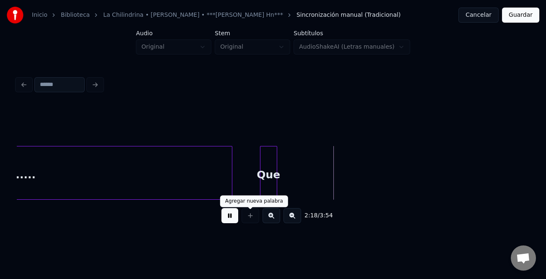
click at [237, 213] on button at bounding box center [229, 215] width 17 height 15
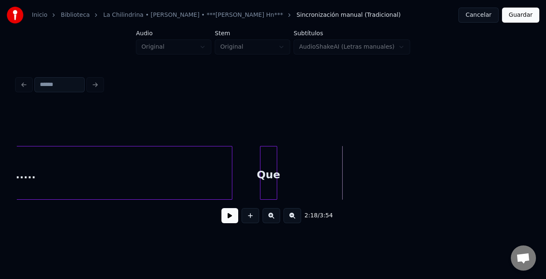
click at [274, 172] on div at bounding box center [275, 172] width 3 height 53
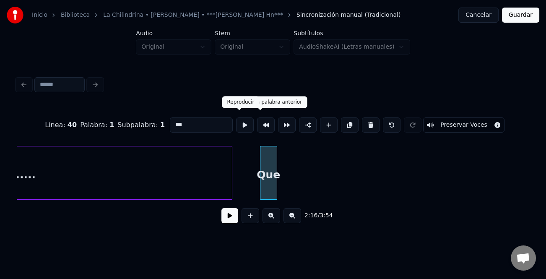
click at [212, 122] on input "***" at bounding box center [201, 124] width 63 height 15
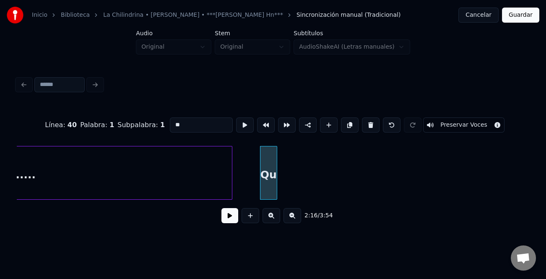
type input "*"
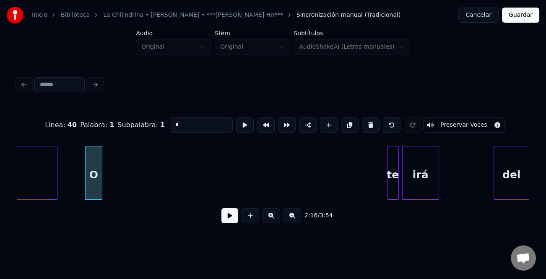
scroll to position [0, 5665]
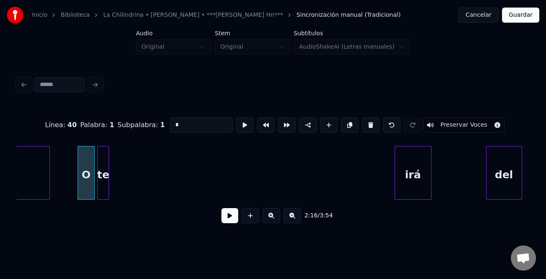
click at [103, 185] on div "te" at bounding box center [103, 174] width 11 height 57
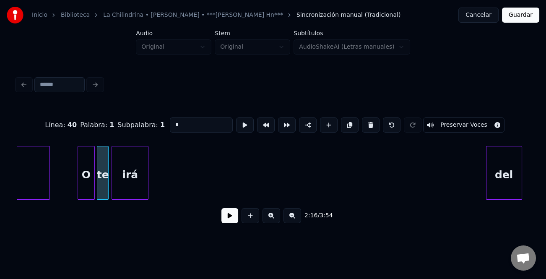
click at [138, 184] on div "irá" at bounding box center [130, 174] width 36 height 57
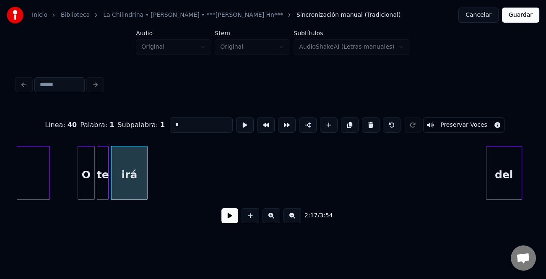
type input "*"
drag, startPoint x: 65, startPoint y: 182, endPoint x: 80, endPoint y: 186, distance: 15.5
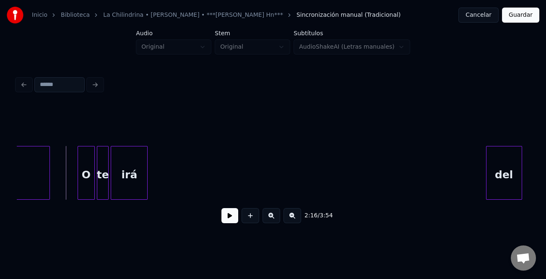
click at [228, 216] on button at bounding box center [229, 215] width 17 height 15
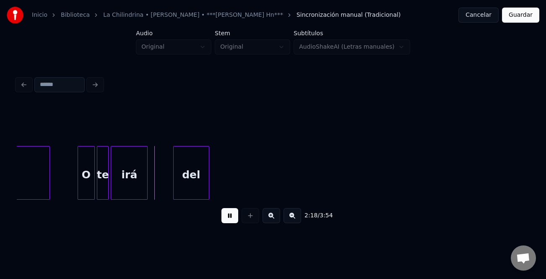
click at [187, 167] on div "del" at bounding box center [191, 174] width 35 height 57
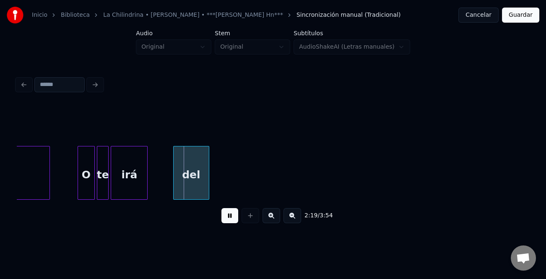
click at [227, 212] on button at bounding box center [229, 215] width 17 height 15
click at [128, 190] on div at bounding box center [128, 172] width 3 height 53
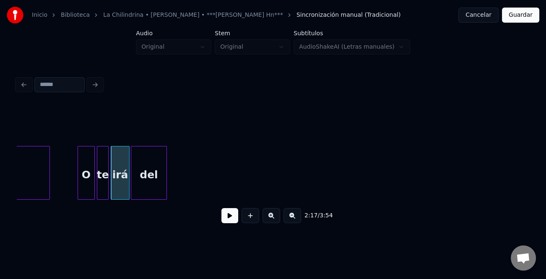
click at [145, 184] on div "del" at bounding box center [148, 174] width 35 height 57
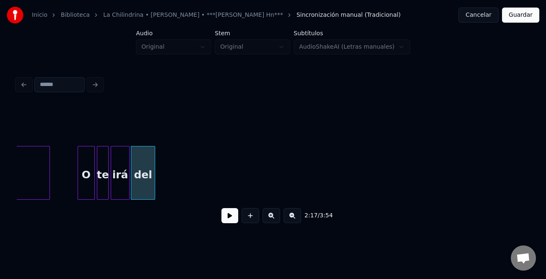
click at [152, 186] on div at bounding box center [153, 172] width 3 height 53
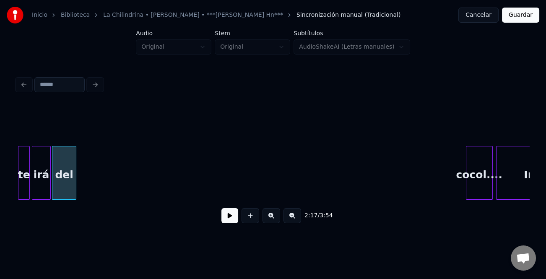
scroll to position [0, 5791]
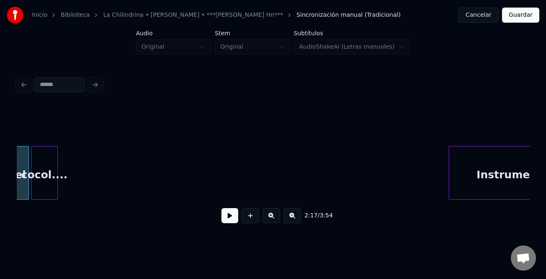
click at [44, 185] on div "cocol...." at bounding box center [44, 174] width 26 height 57
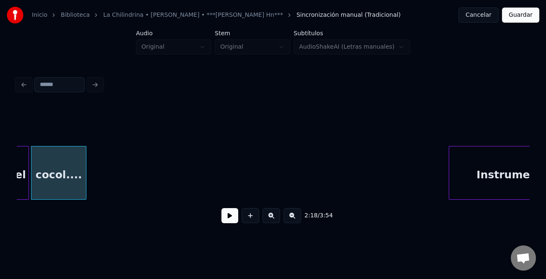
click at [84, 190] on div at bounding box center [84, 172] width 3 height 53
click at [25, 180] on div "del" at bounding box center [16, 174] width 23 height 57
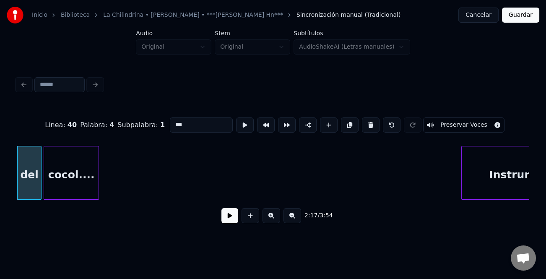
click at [227, 221] on button at bounding box center [229, 215] width 17 height 15
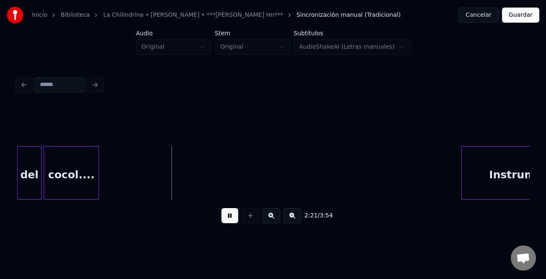
click at [291, 221] on button at bounding box center [293, 215] width 18 height 15
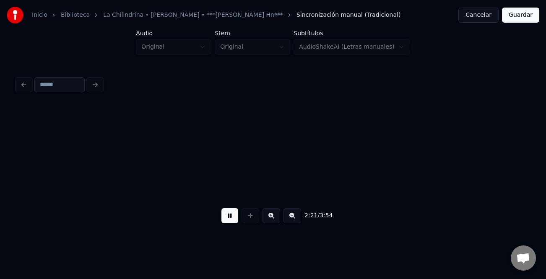
scroll to position [0, 2808]
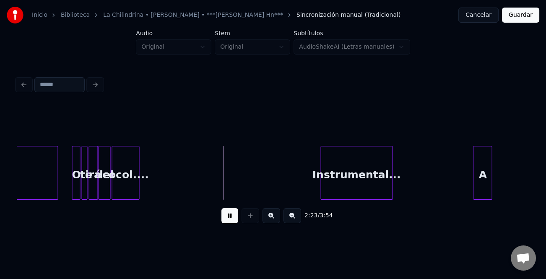
click at [492, 179] on div "A" at bounding box center [483, 174] width 18 height 57
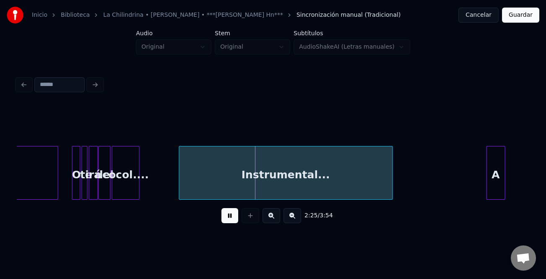
click at [180, 170] on div at bounding box center [180, 172] width 3 height 53
drag, startPoint x: 227, startPoint y: 218, endPoint x: 240, endPoint y: 218, distance: 13.0
click at [232, 218] on button at bounding box center [229, 215] width 17 height 15
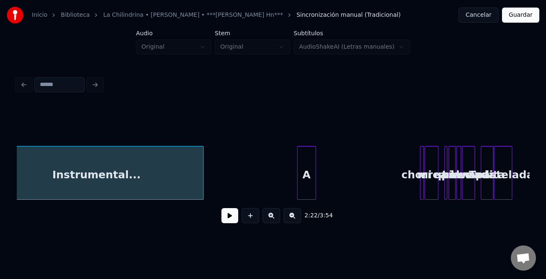
scroll to position [0, 3009]
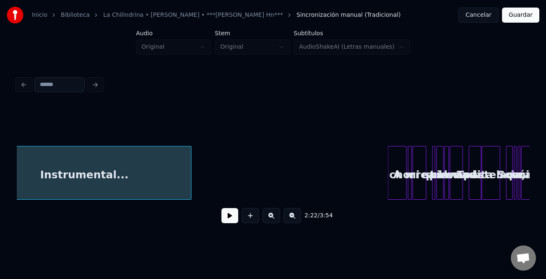
click at [398, 185] on div "A" at bounding box center [397, 174] width 18 height 57
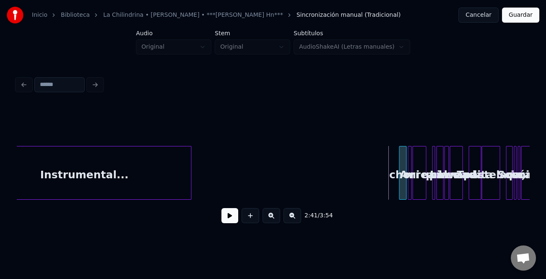
click at [400, 189] on div at bounding box center [401, 172] width 3 height 53
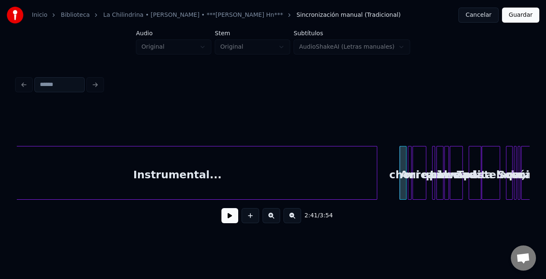
click at [377, 183] on div at bounding box center [376, 172] width 3 height 53
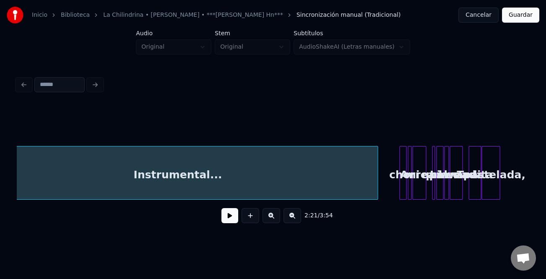
scroll to position [0, 2970]
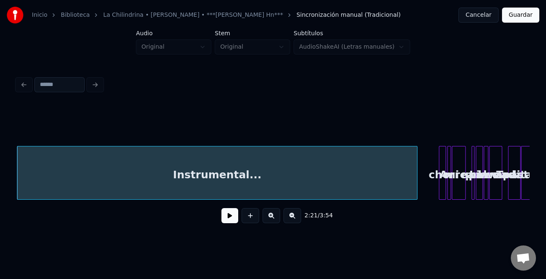
drag, startPoint x: 342, startPoint y: 202, endPoint x: 348, endPoint y: 201, distance: 5.9
click at [336, 200] on div "Instrumental... A mi chorreada La quiero ver polveada Todita apastelada," at bounding box center [273, 173] width 513 height 54
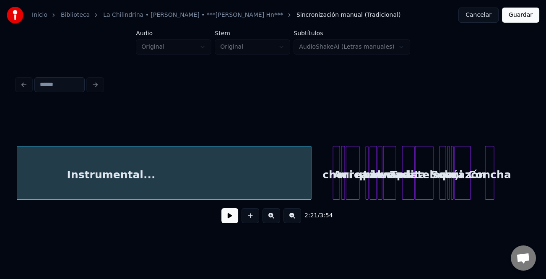
scroll to position [0, 3096]
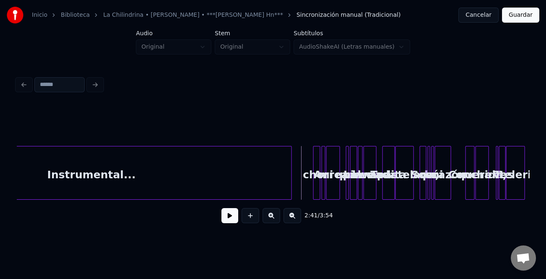
click at [235, 217] on button at bounding box center [229, 215] width 17 height 15
click at [271, 221] on button at bounding box center [272, 215] width 18 height 15
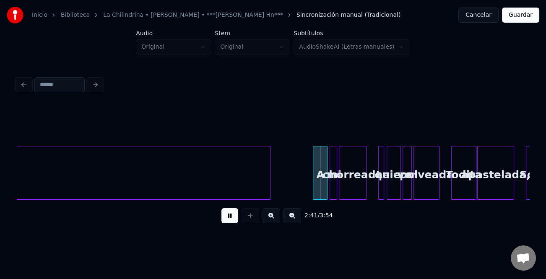
click at [271, 221] on button at bounding box center [272, 215] width 18 height 15
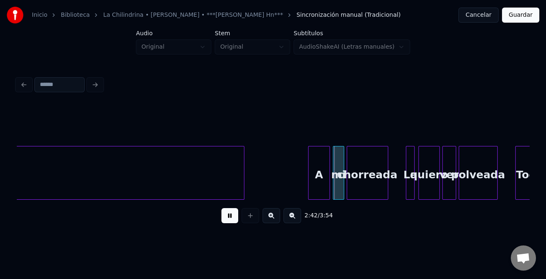
click at [271, 221] on button at bounding box center [272, 215] width 18 height 15
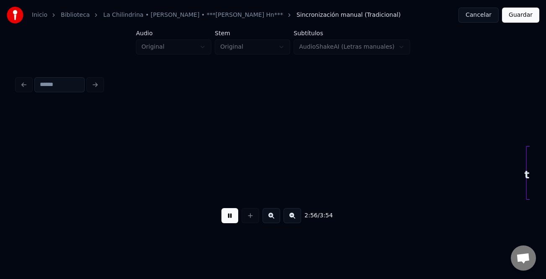
scroll to position [0, 14825]
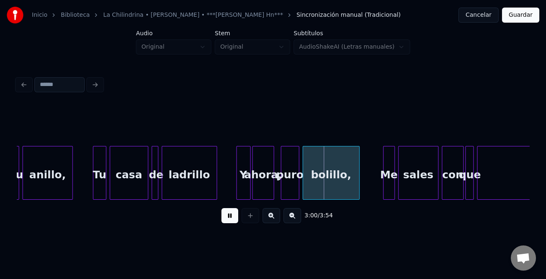
click at [237, 181] on div at bounding box center [238, 172] width 3 height 53
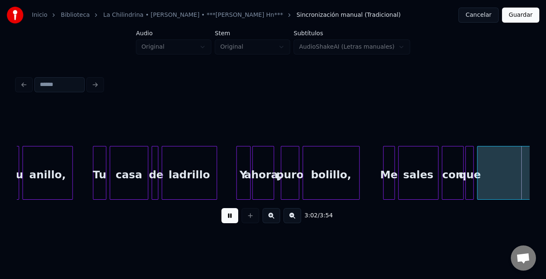
scroll to position [0, 15338]
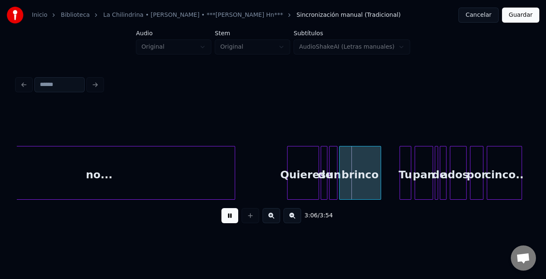
click at [266, 213] on button at bounding box center [272, 215] width 18 height 15
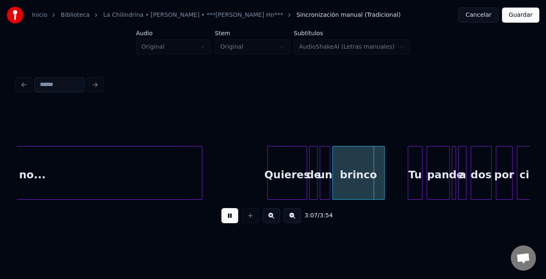
click at [266, 213] on button at bounding box center [272, 215] width 18 height 15
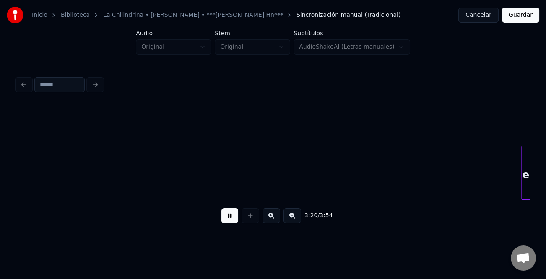
scroll to position [0, 25241]
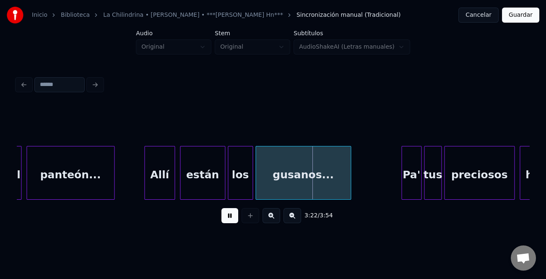
click at [145, 183] on div at bounding box center [146, 172] width 3 height 53
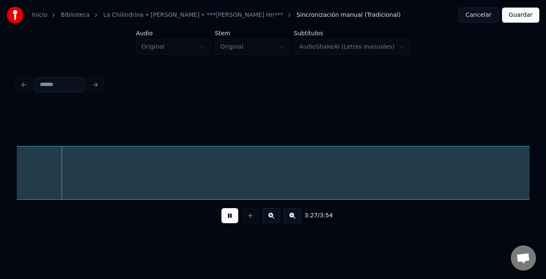
scroll to position [0, 26071]
click at [293, 221] on button at bounding box center [293, 215] width 18 height 15
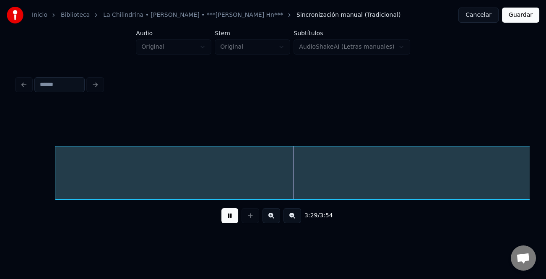
click at [293, 221] on button at bounding box center [293, 215] width 18 height 15
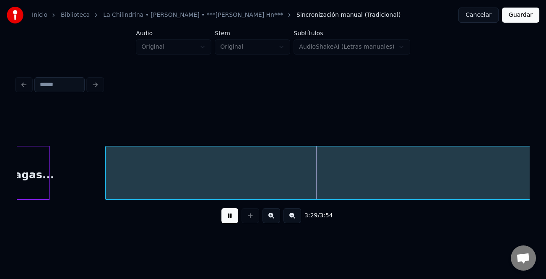
click at [293, 221] on button at bounding box center [293, 215] width 18 height 15
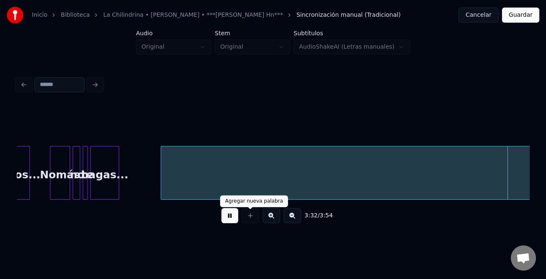
click at [232, 214] on button at bounding box center [229, 215] width 17 height 15
click at [232, 217] on button at bounding box center [229, 215] width 17 height 15
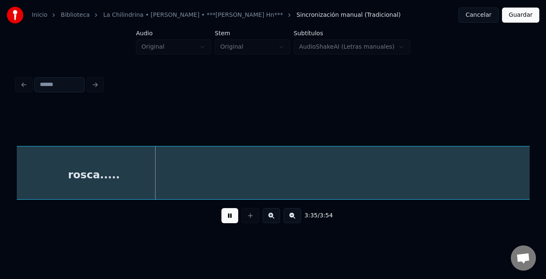
click at [296, 220] on button at bounding box center [293, 215] width 18 height 15
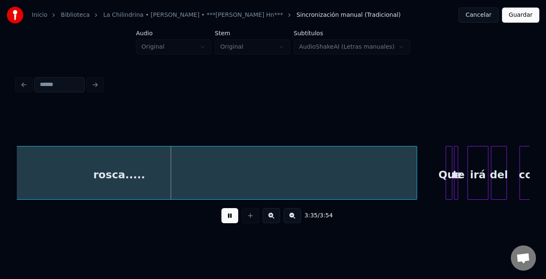
click at [296, 220] on button at bounding box center [293, 215] width 18 height 15
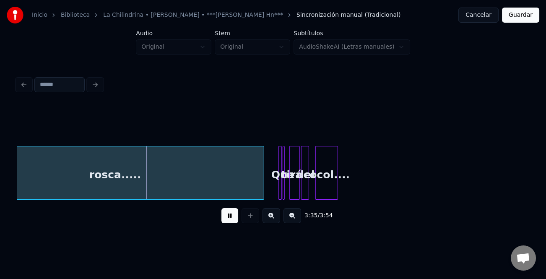
scroll to position [0, 4362]
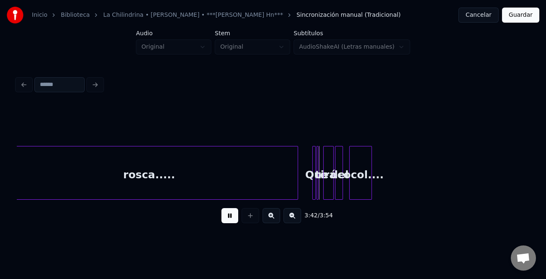
click at [268, 219] on button at bounding box center [272, 215] width 18 height 15
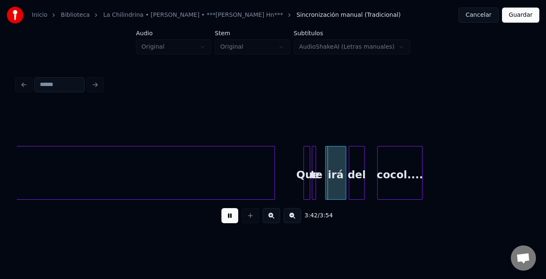
click at [268, 219] on button at bounding box center [272, 215] width 18 height 15
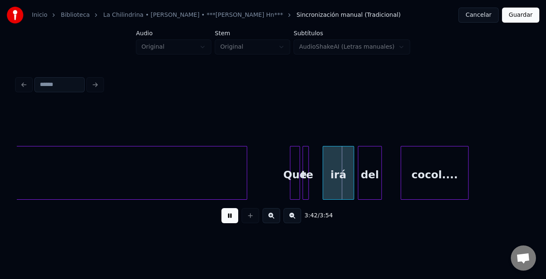
click at [268, 218] on button at bounding box center [272, 215] width 18 height 15
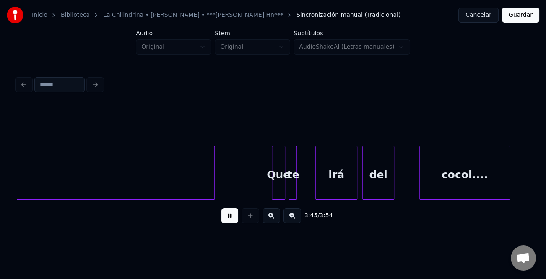
scroll to position [0, 18888]
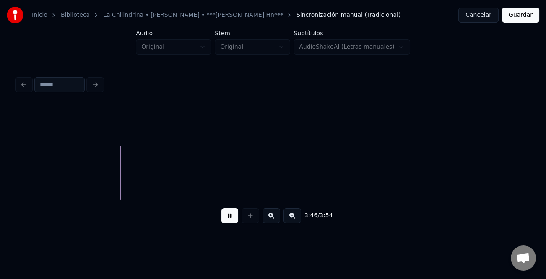
click at [520, 17] on button "Guardar" at bounding box center [520, 15] width 37 height 15
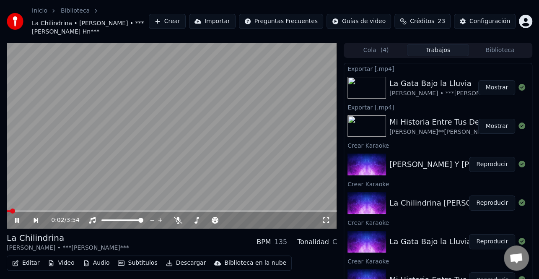
click at [18, 218] on icon at bounding box center [17, 220] width 4 height 5
click at [180, 263] on button "Descargar" at bounding box center [186, 263] width 47 height 12
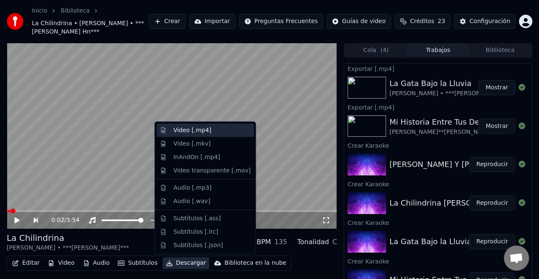
click at [203, 130] on div "Video [.mp4]" at bounding box center [193, 130] width 38 height 8
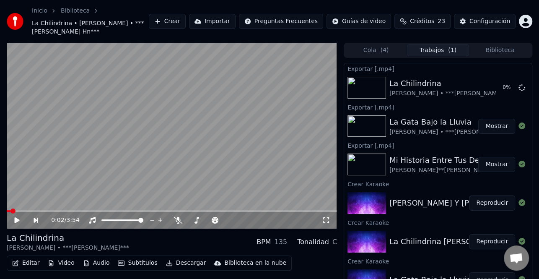
click at [481, 204] on button "Reproducir" at bounding box center [492, 202] width 46 height 15
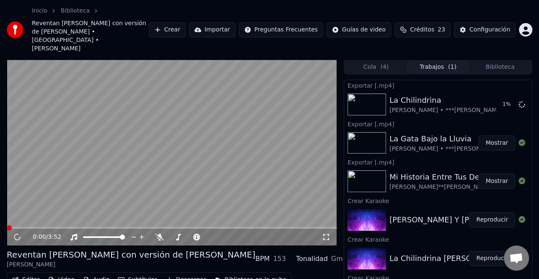
click at [29, 274] on button "Editar" at bounding box center [26, 280] width 34 height 12
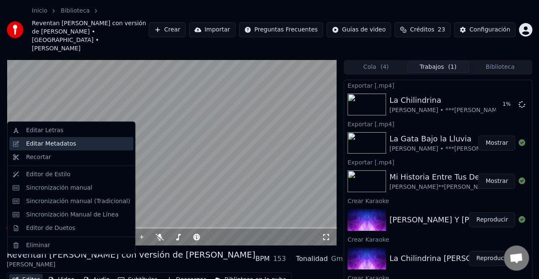
click at [70, 143] on div "Editar Metadatos" at bounding box center [51, 144] width 50 height 8
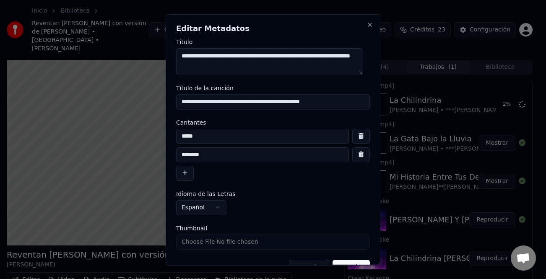
click at [187, 168] on button "button" at bounding box center [185, 172] width 18 height 15
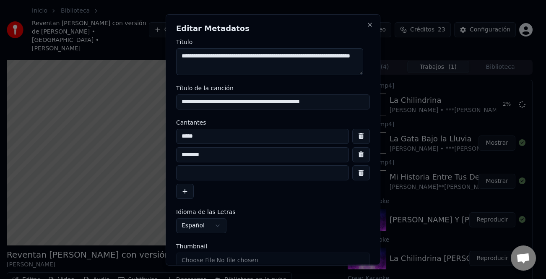
click at [195, 174] on input at bounding box center [262, 172] width 173 height 15
click at [367, 27] on button "Close" at bounding box center [370, 24] width 7 height 7
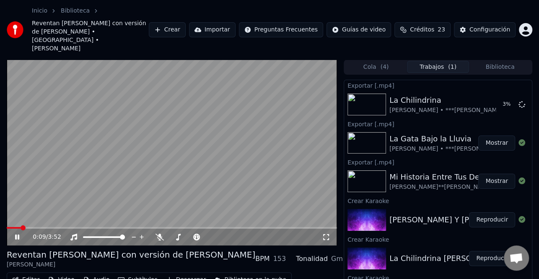
click at [8, 209] on video at bounding box center [172, 153] width 331 height 186
click at [9, 227] on span at bounding box center [14, 228] width 14 height 2
click at [21, 234] on icon at bounding box center [22, 237] width 19 height 7
click at [18, 234] on icon at bounding box center [17, 236] width 4 height 5
click at [18, 234] on icon at bounding box center [17, 237] width 5 height 6
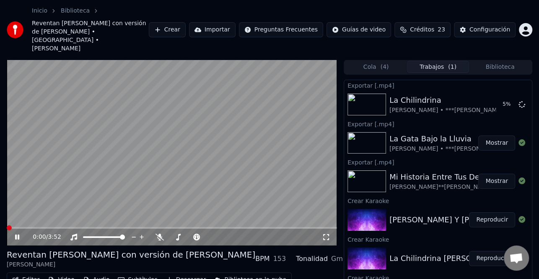
click at [7, 225] on span at bounding box center [9, 227] width 5 height 5
click at [15, 234] on icon at bounding box center [22, 237] width 19 height 7
click at [15, 234] on icon at bounding box center [17, 237] width 5 height 6
click at [485, 212] on button "Reproducir" at bounding box center [492, 219] width 46 height 15
click at [16, 234] on icon at bounding box center [17, 236] width 4 height 5
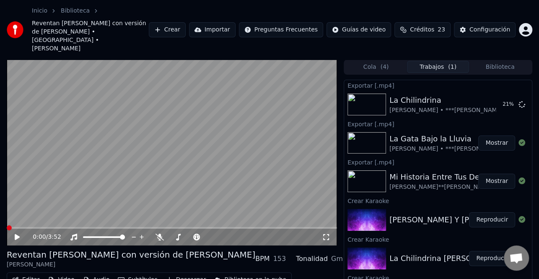
click at [28, 274] on button "Editar" at bounding box center [26, 280] width 34 height 12
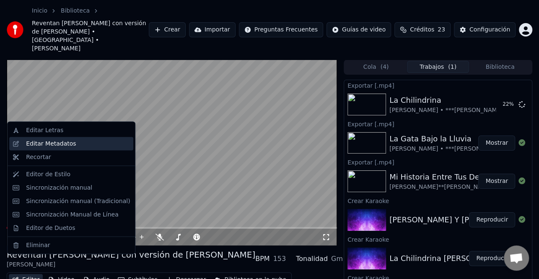
click at [83, 143] on div "Editar Metadatos" at bounding box center [78, 144] width 104 height 8
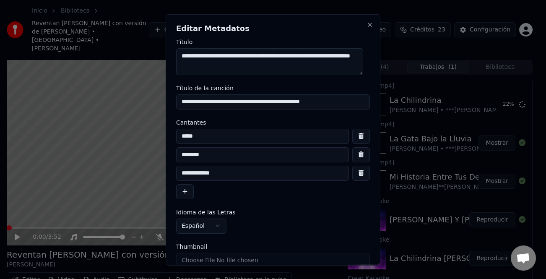
drag, startPoint x: 284, startPoint y: 100, endPoint x: 168, endPoint y: 106, distance: 116.8
click at [168, 106] on div "**********" at bounding box center [273, 139] width 215 height 251
type input "**********"
click at [193, 180] on input at bounding box center [262, 172] width 173 height 15
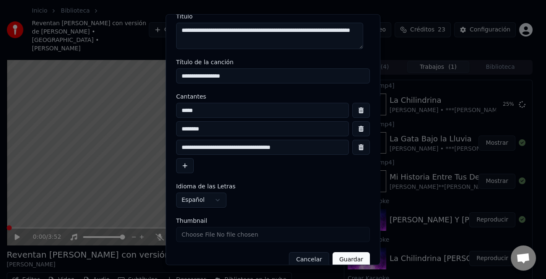
scroll to position [38, 0]
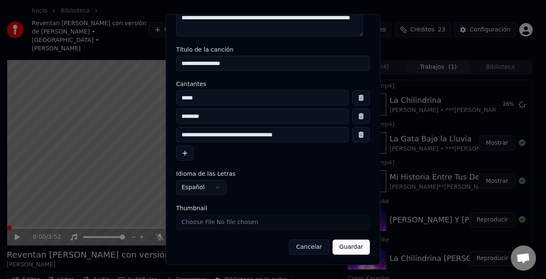
type input "**********"
click at [333, 250] on button "Guardar" at bounding box center [351, 247] width 37 height 15
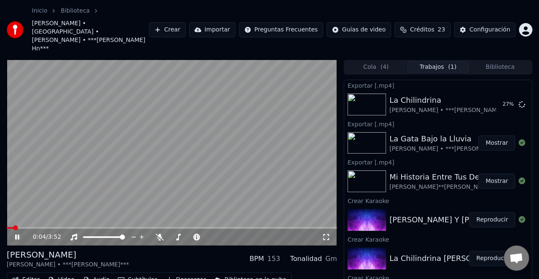
click at [15, 234] on icon at bounding box center [17, 236] width 4 height 5
click at [19, 234] on icon at bounding box center [22, 237] width 19 height 7
click at [15, 234] on icon at bounding box center [17, 236] width 4 height 5
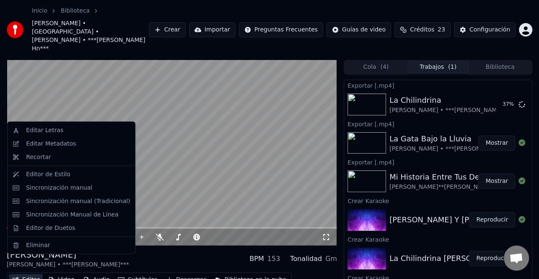
click at [27, 274] on button "Editar" at bounding box center [26, 280] width 34 height 12
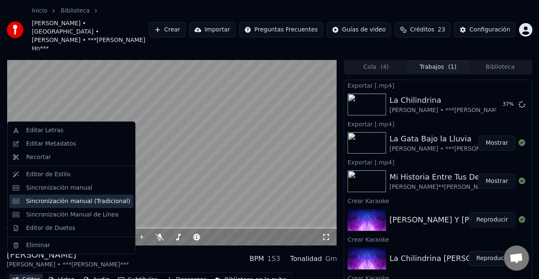
click at [64, 205] on div "Sincronización manual (Tradicional)" at bounding box center [78, 201] width 104 height 8
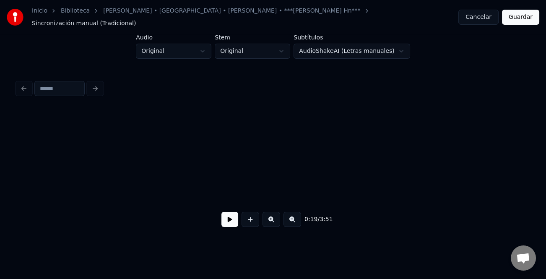
scroll to position [0, 1662]
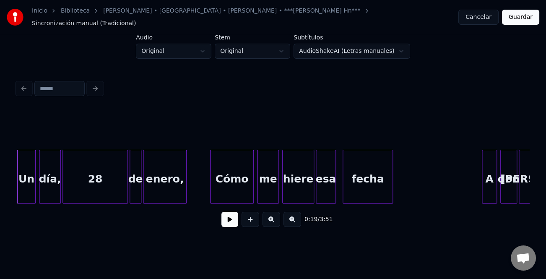
click at [231, 215] on button at bounding box center [229, 219] width 17 height 15
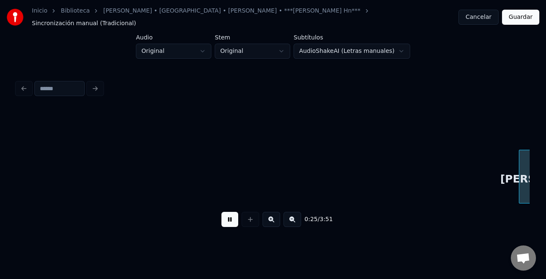
scroll to position [0, 2175]
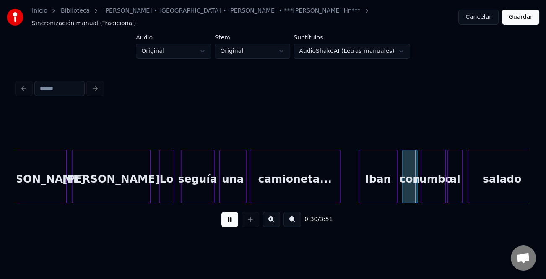
click at [360, 185] on div at bounding box center [360, 176] width 3 height 53
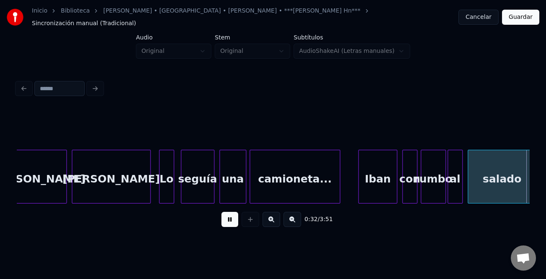
scroll to position [0, 2687]
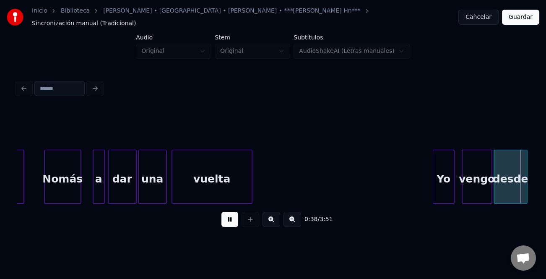
click at [432, 175] on div "Yo" at bounding box center [443, 177] width 22 height 54
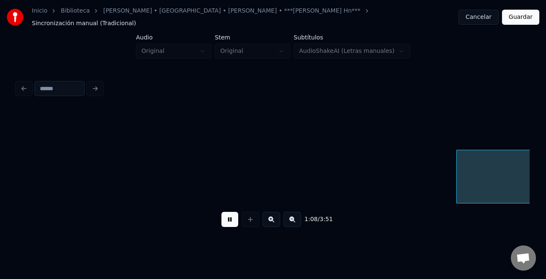
scroll to position [0, 5763]
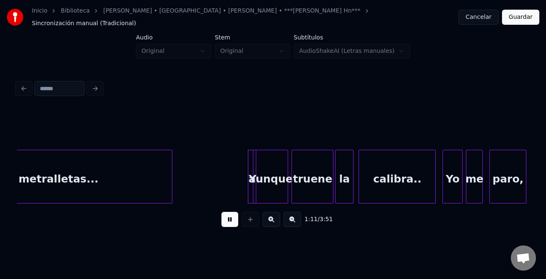
click at [251, 188] on div "Y" at bounding box center [252, 177] width 8 height 54
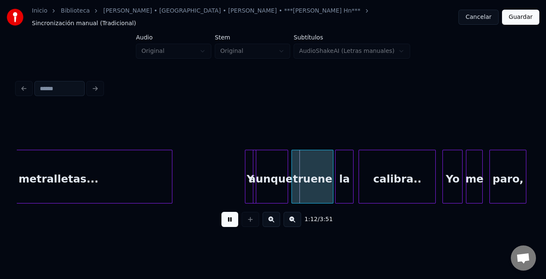
click at [245, 189] on div at bounding box center [246, 176] width 3 height 53
click at [243, 190] on div "Y" at bounding box center [245, 178] width 12 height 57
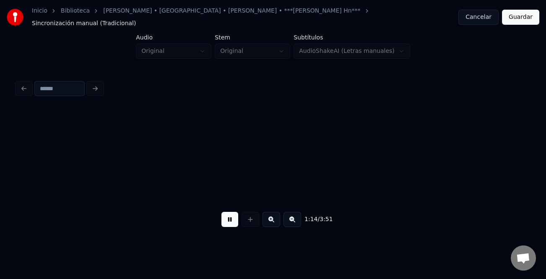
scroll to position [0, 6276]
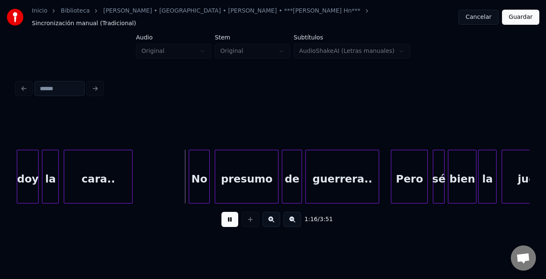
click at [189, 188] on div at bounding box center [190, 176] width 3 height 53
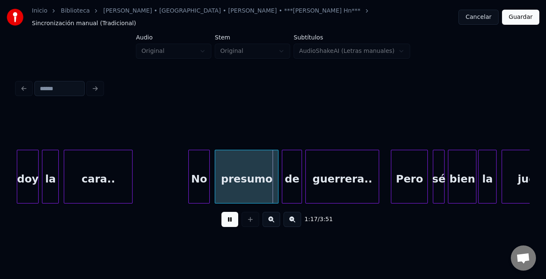
click at [228, 218] on button at bounding box center [229, 219] width 17 height 15
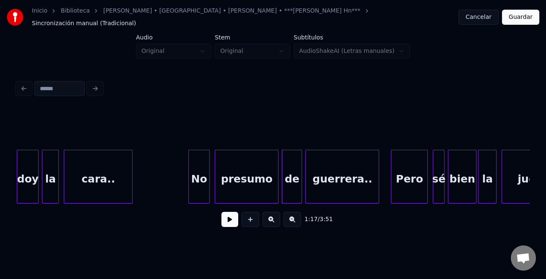
click at [227, 217] on button at bounding box center [229, 219] width 17 height 15
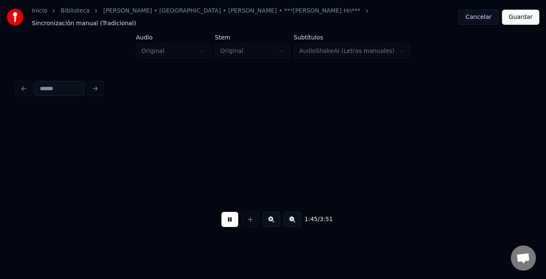
scroll to position [0, 8841]
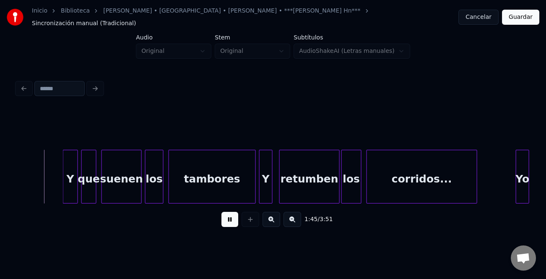
click at [227, 219] on button at bounding box center [229, 219] width 17 height 15
click at [235, 218] on button at bounding box center [229, 219] width 17 height 15
click at [227, 218] on button at bounding box center [229, 219] width 17 height 15
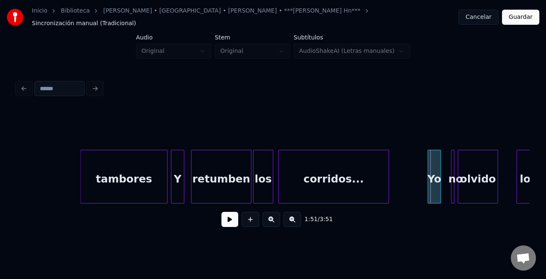
scroll to position [0, 9132]
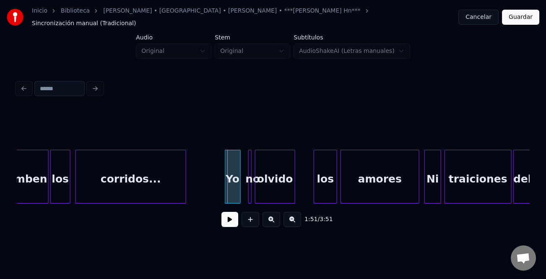
click at [238, 192] on div at bounding box center [239, 176] width 3 height 53
click at [249, 188] on div at bounding box center [250, 176] width 3 height 53
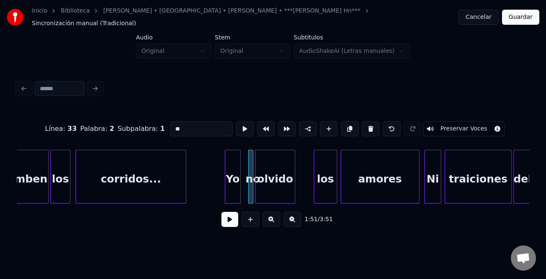
click at [249, 192] on div "no" at bounding box center [250, 177] width 5 height 54
click at [248, 189] on div "no" at bounding box center [250, 177] width 5 height 54
click at [250, 190] on div at bounding box center [251, 176] width 3 height 53
click at [245, 190] on div at bounding box center [246, 176] width 3 height 53
click at [238, 220] on button at bounding box center [229, 219] width 17 height 15
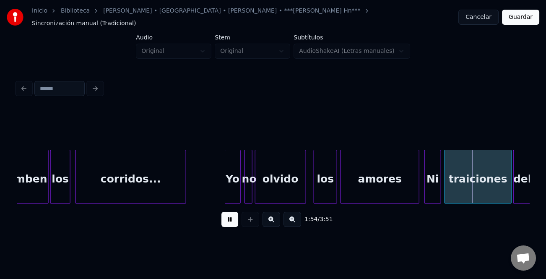
click at [304, 188] on div at bounding box center [304, 176] width 3 height 53
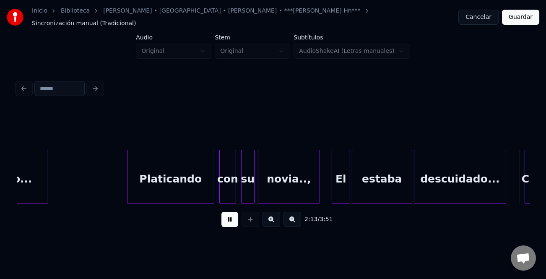
scroll to position [0, 11185]
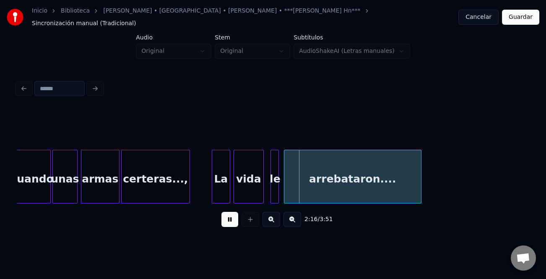
click at [233, 215] on button at bounding box center [229, 219] width 17 height 15
click at [229, 219] on button at bounding box center [229, 219] width 17 height 15
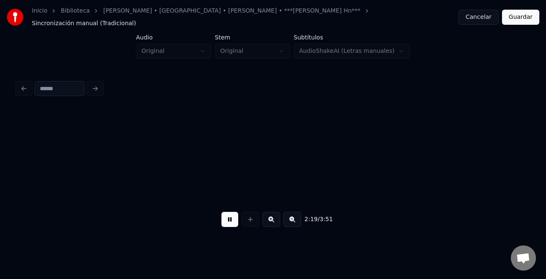
scroll to position [0, 11698]
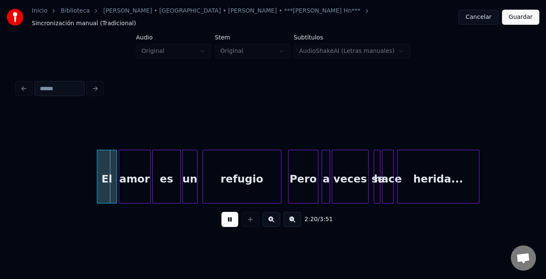
click at [229, 218] on button at bounding box center [229, 219] width 17 height 15
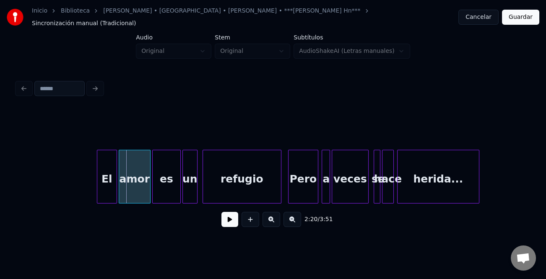
drag, startPoint x: 234, startPoint y: 221, endPoint x: 156, endPoint y: 204, distance: 79.7
click at [223, 219] on button at bounding box center [229, 219] width 17 height 15
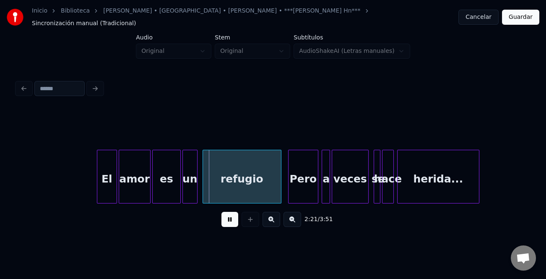
click at [99, 190] on div "El" at bounding box center [107, 177] width 20 height 54
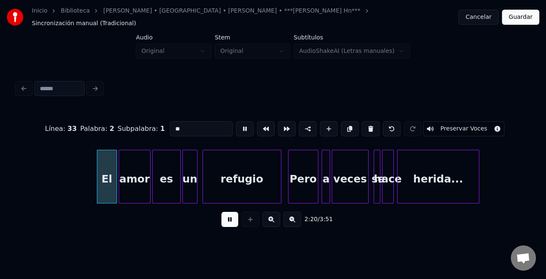
type input "**"
click at [93, 191] on div at bounding box center [94, 176] width 3 height 53
click at [225, 215] on button at bounding box center [229, 219] width 17 height 15
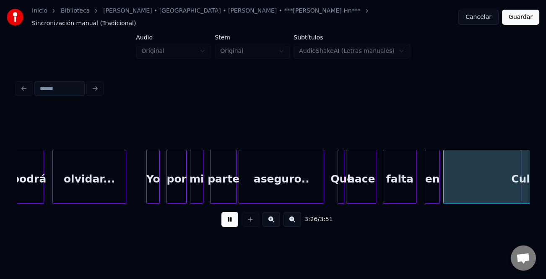
scroll to position [0, 17344]
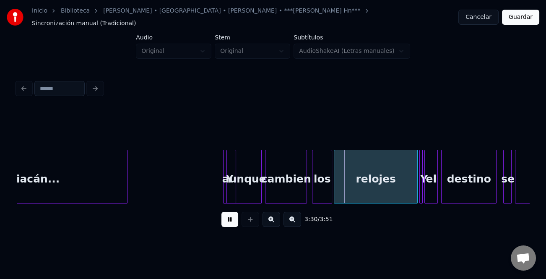
click at [223, 189] on div "Y" at bounding box center [229, 177] width 13 height 54
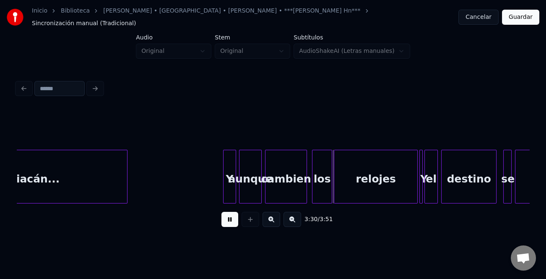
click at [241, 191] on div at bounding box center [241, 176] width 3 height 53
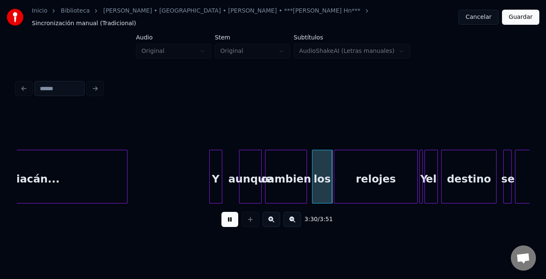
click at [215, 188] on div "Y" at bounding box center [216, 178] width 12 height 57
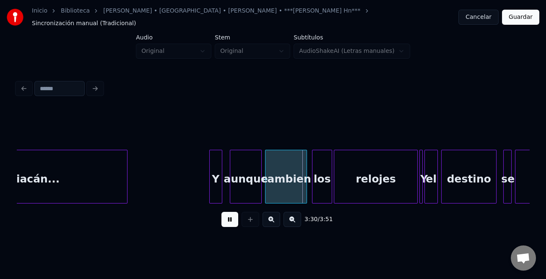
click at [230, 188] on div at bounding box center [231, 176] width 3 height 53
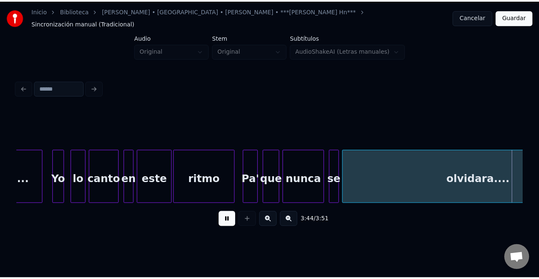
scroll to position [0, 18884]
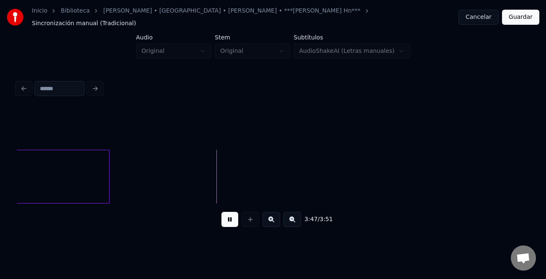
click at [518, 15] on button "Guardar" at bounding box center [520, 17] width 37 height 15
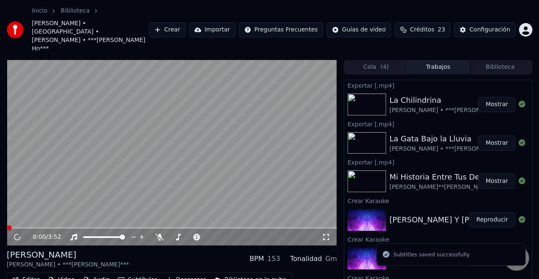
click at [180, 274] on button "Descargar" at bounding box center [186, 280] width 47 height 12
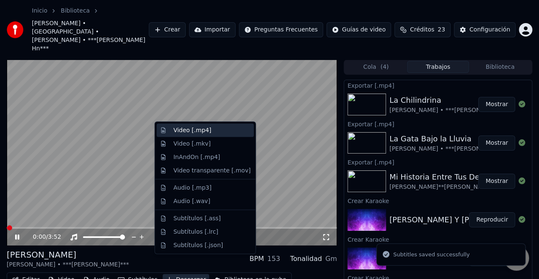
click at [205, 133] on div "Video [.mp4]" at bounding box center [193, 130] width 38 height 8
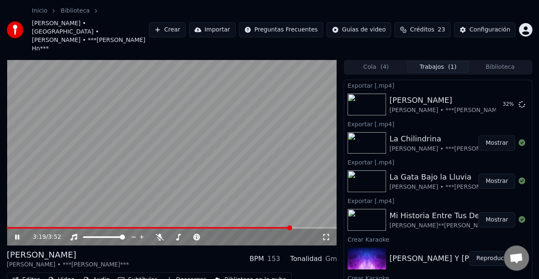
click at [17, 234] on icon at bounding box center [22, 237] width 19 height 7
click at [491, 135] on button "Mostrar" at bounding box center [497, 142] width 37 height 15
click at [492, 135] on button "Mostrar" at bounding box center [497, 142] width 37 height 15
